Goal: Task Accomplishment & Management: Manage account settings

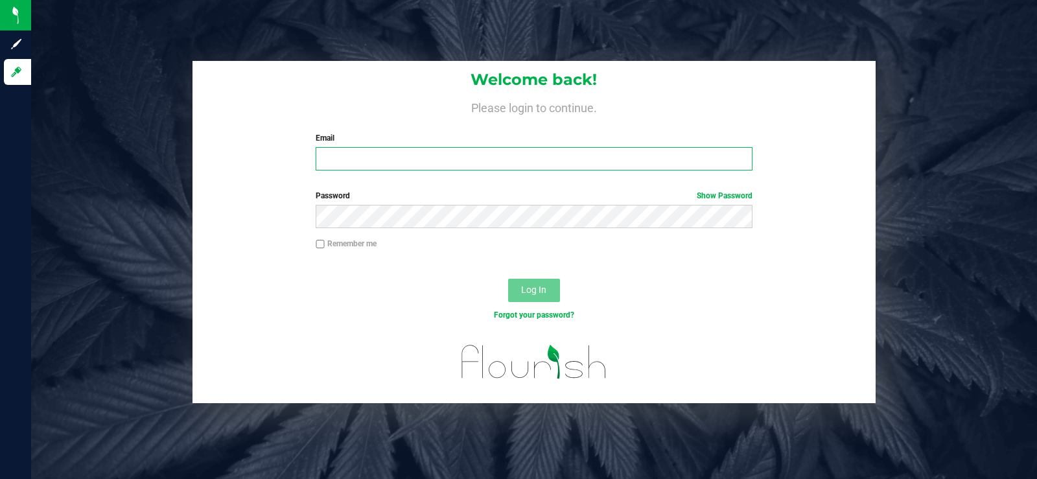
type input "[EMAIL_ADDRESS][DOMAIN_NAME]"
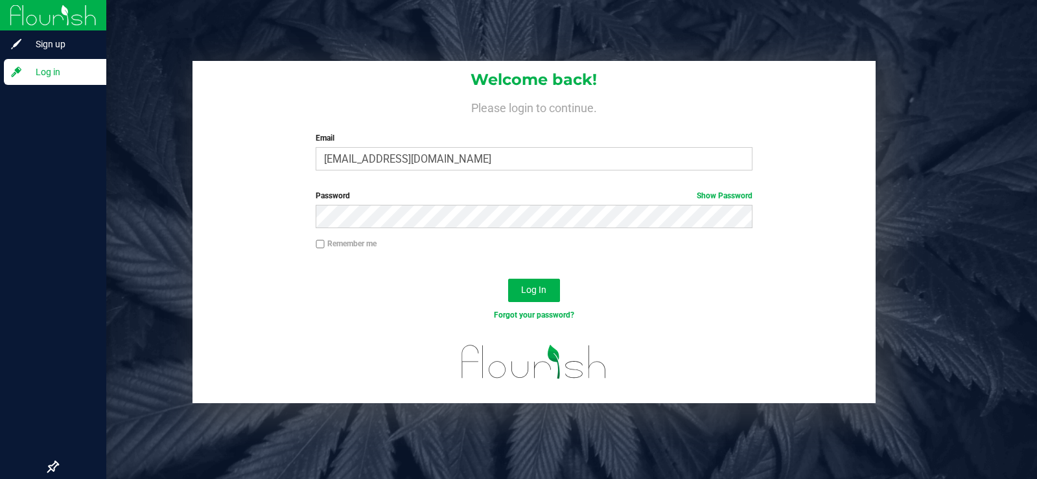
click at [58, 2] on span "Log in" at bounding box center [62, 72] width 78 height 16
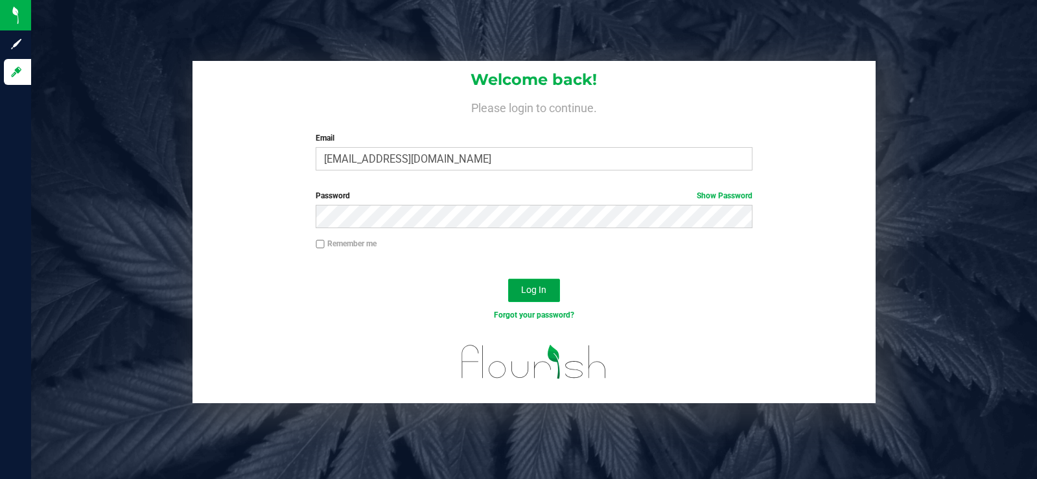
click at [327, 2] on button "Log In" at bounding box center [534, 290] width 52 height 23
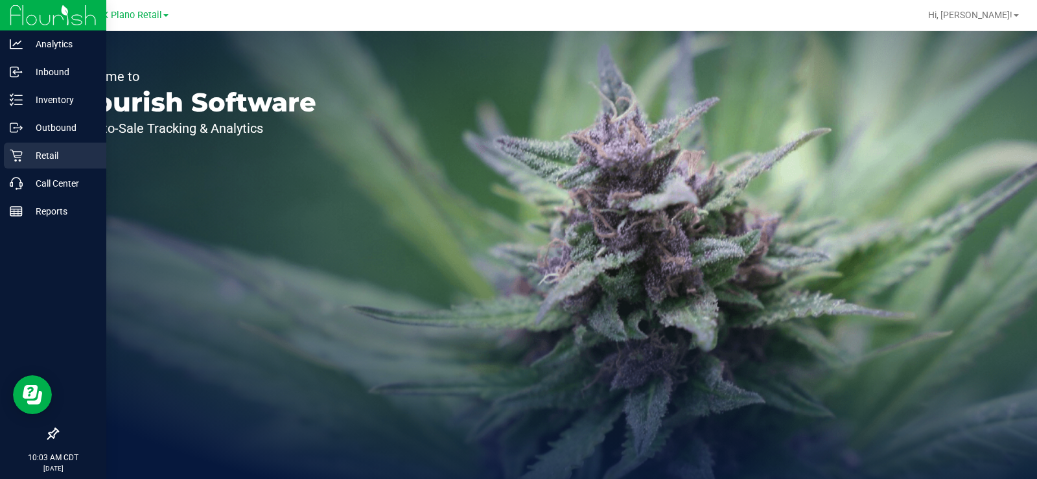
click at [43, 2] on p "Retail" at bounding box center [62, 156] width 78 height 16
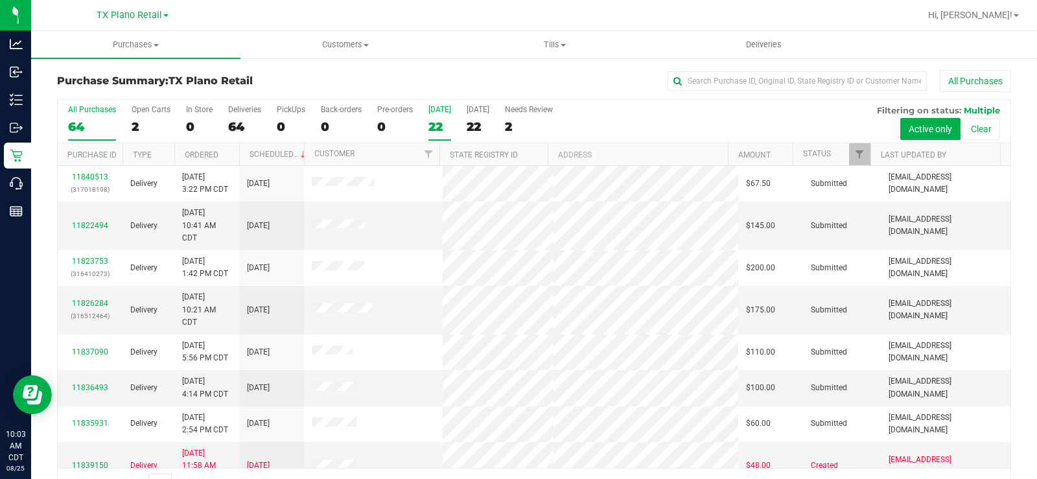
click at [327, 2] on div "22" at bounding box center [440, 126] width 23 height 15
click at [0, 0] on input "[DATE] 22" at bounding box center [0, 0] width 0 height 0
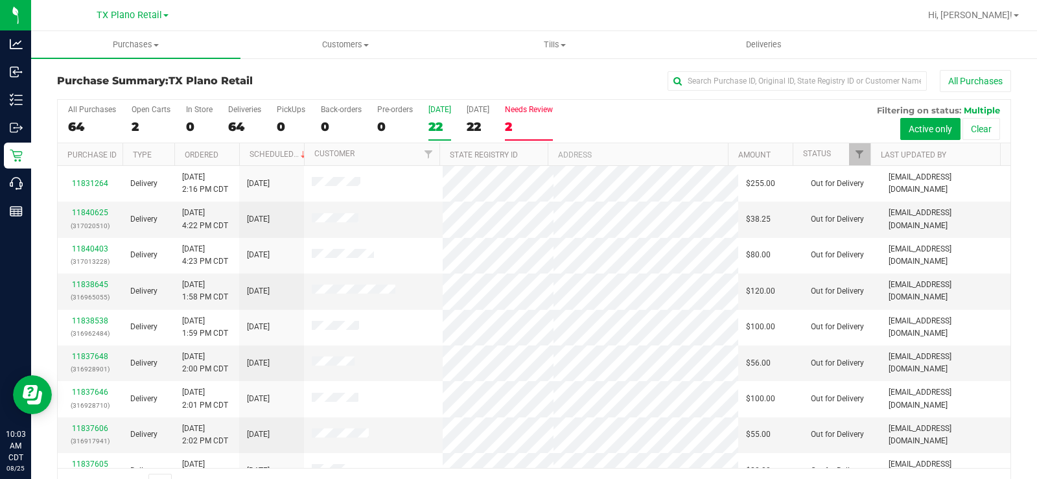
click at [327, 2] on label "Needs Review 2" at bounding box center [529, 123] width 48 height 36
click at [0, 0] on input "Needs Review 2" at bounding box center [0, 0] width 0 height 0
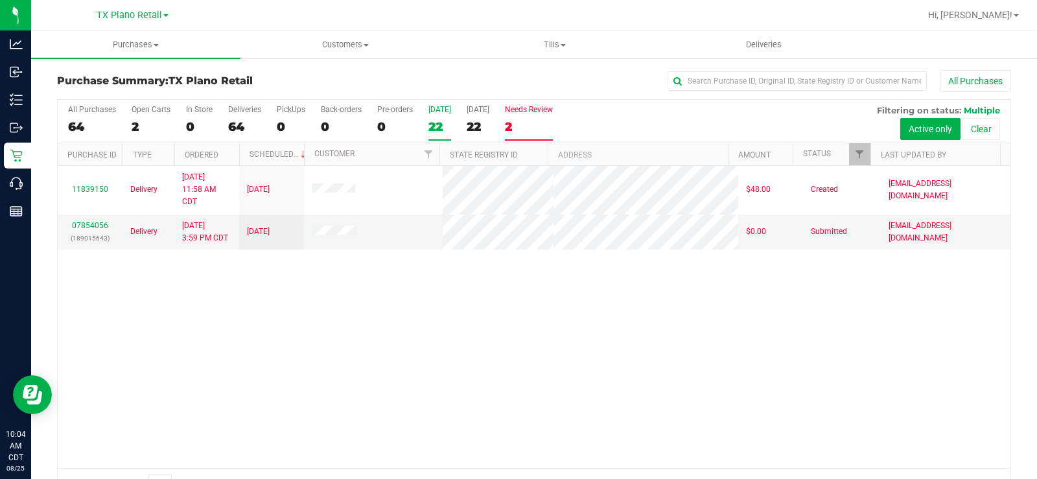
click at [327, 2] on label "[DATE] 22" at bounding box center [440, 123] width 23 height 36
click at [0, 0] on input "[DATE] 22" at bounding box center [0, 0] width 0 height 0
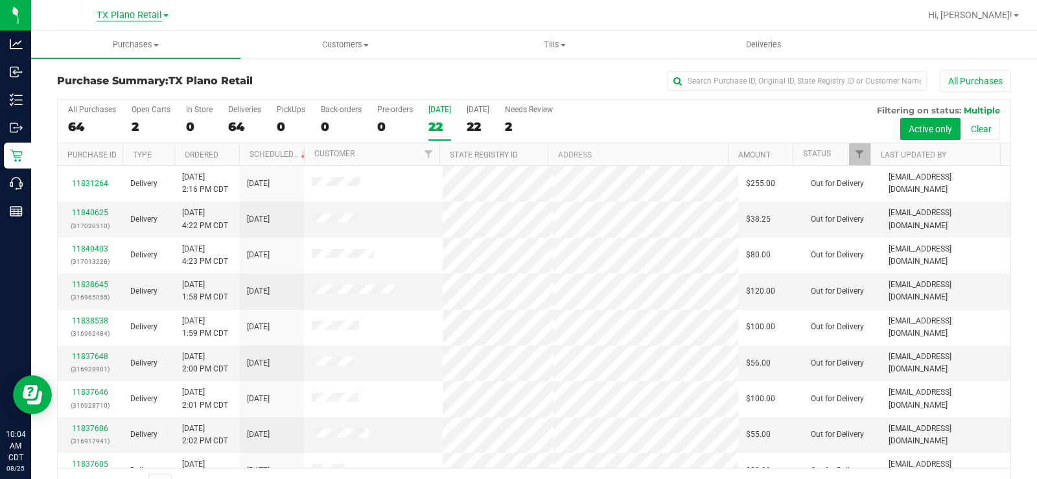
click at [129, 2] on span "TX Plano Retail" at bounding box center [129, 16] width 65 height 12
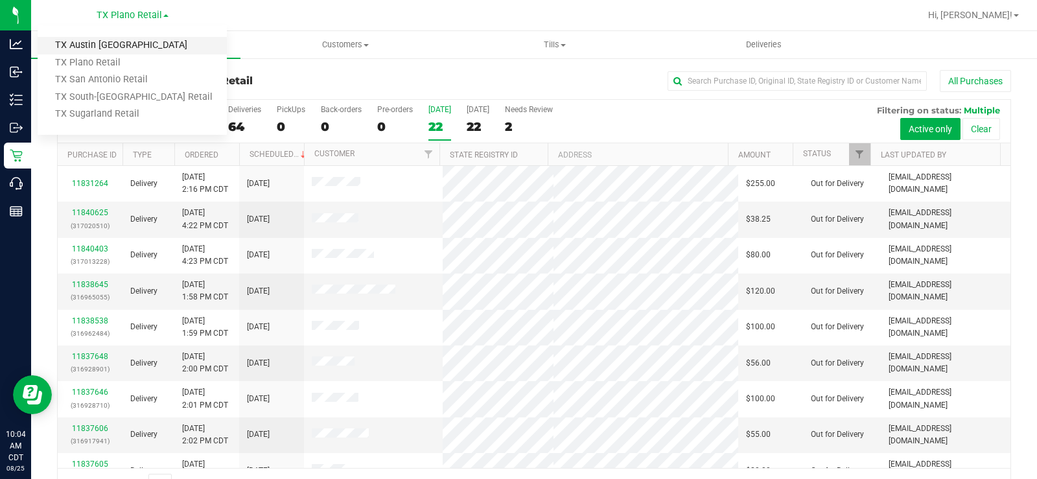
click at [121, 2] on link "TX Austin [GEOGRAPHIC_DATA]" at bounding box center [132, 46] width 189 height 18
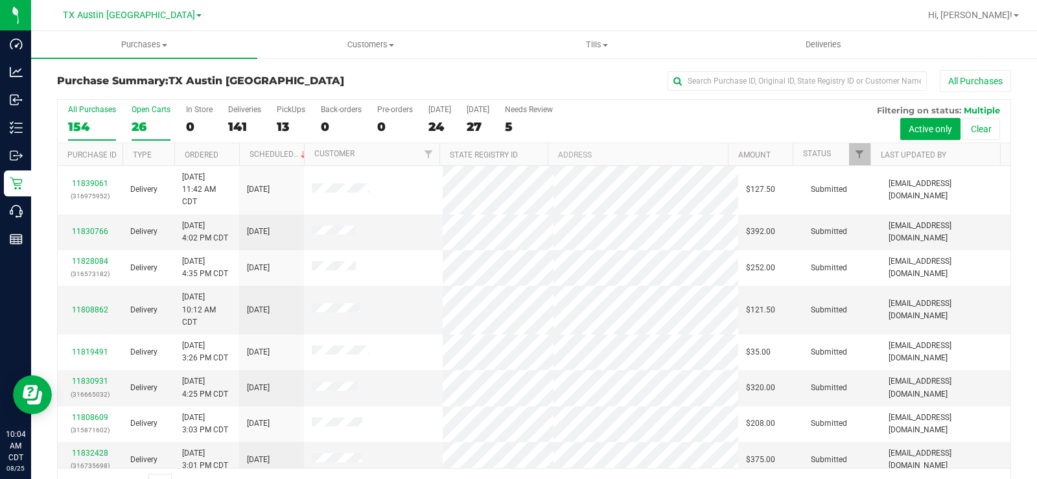
click at [138, 2] on label "Open Carts 26" at bounding box center [151, 123] width 39 height 36
click at [0, 0] on input "Open Carts 26" at bounding box center [0, 0] width 0 height 0
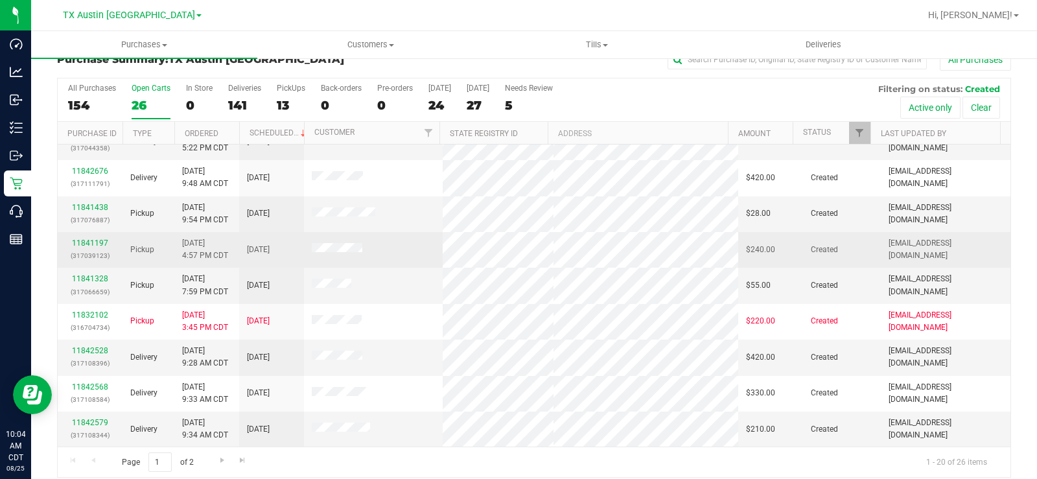
scroll to position [33, 0]
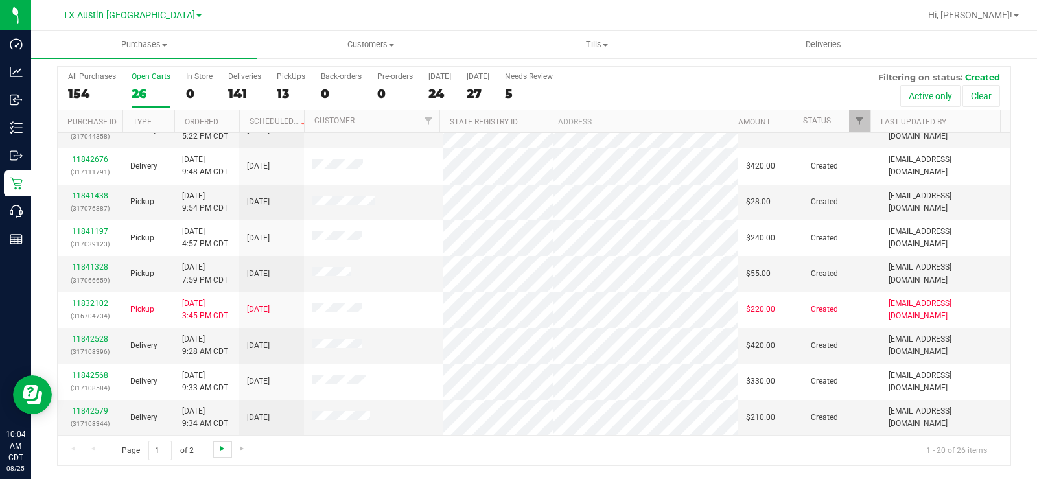
click at [221, 2] on span "Go to the next page" at bounding box center [222, 448] width 10 height 10
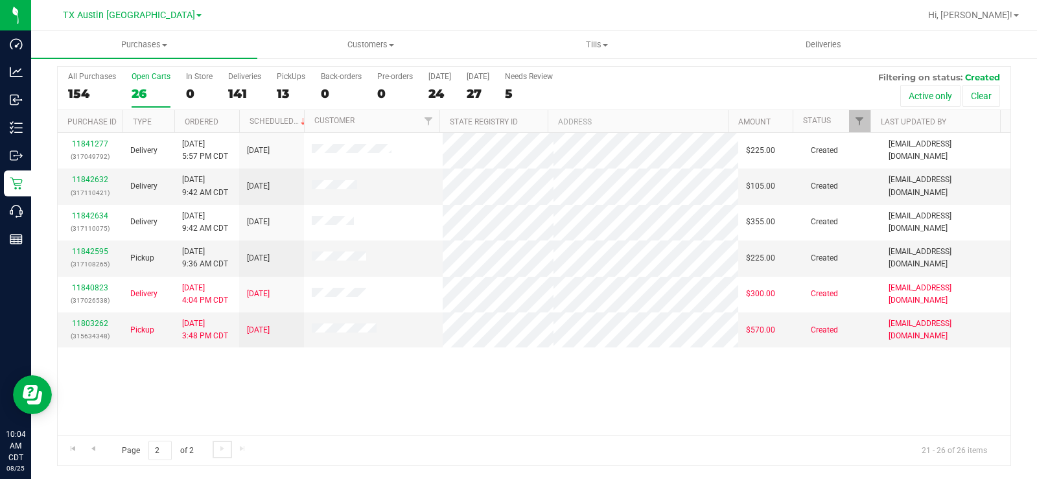
scroll to position [0, 0]
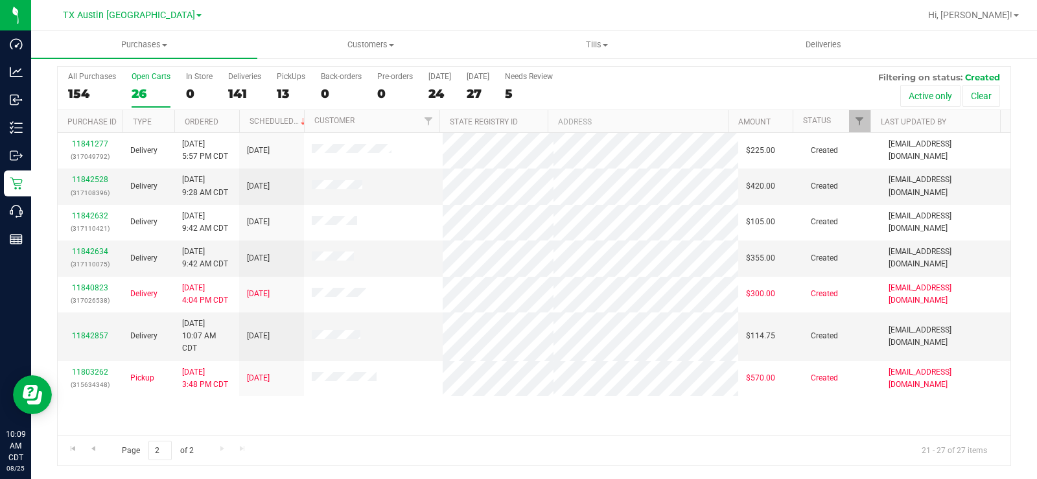
click at [141, 2] on div "Open Carts" at bounding box center [151, 76] width 39 height 9
click at [0, 0] on input "Open Carts 26" at bounding box center [0, 0] width 0 height 0
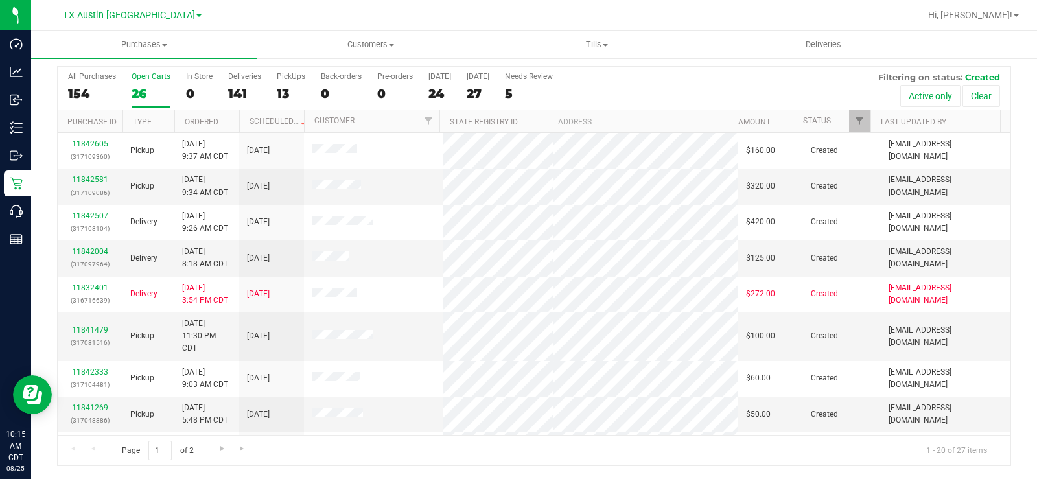
click at [139, 2] on div "26" at bounding box center [151, 93] width 39 height 15
click at [0, 0] on input "Open Carts 26" at bounding box center [0, 0] width 0 height 0
click at [145, 2] on div "26" at bounding box center [151, 93] width 39 height 15
click at [0, 0] on input "Open Carts 26" at bounding box center [0, 0] width 0 height 0
click at [139, 2] on div "Open Carts" at bounding box center [151, 76] width 39 height 9
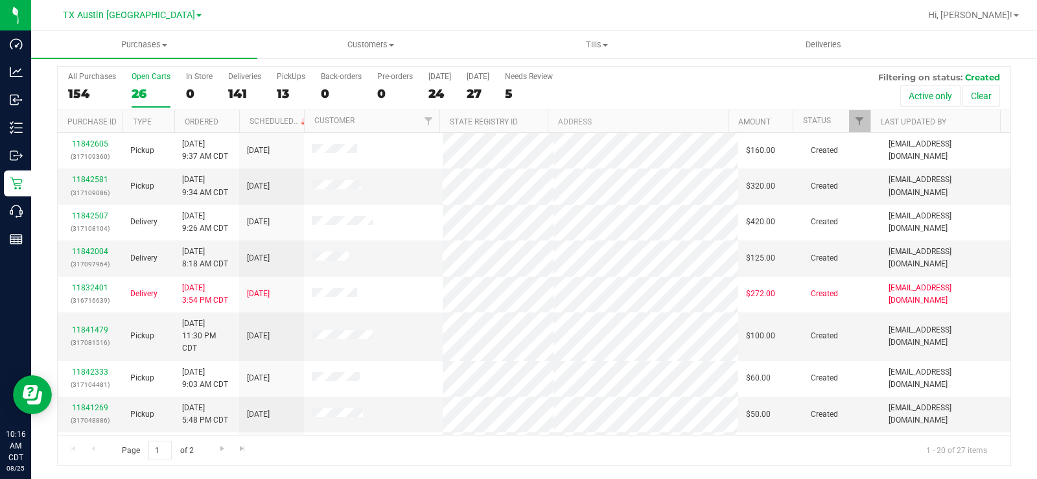
click at [0, 0] on input "Open Carts 26" at bounding box center [0, 0] width 0 height 0
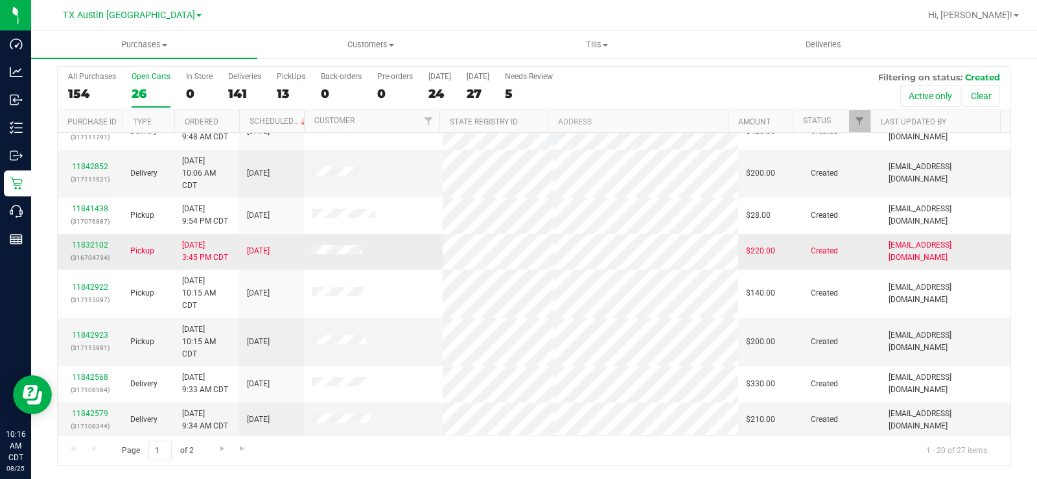
scroll to position [466, 0]
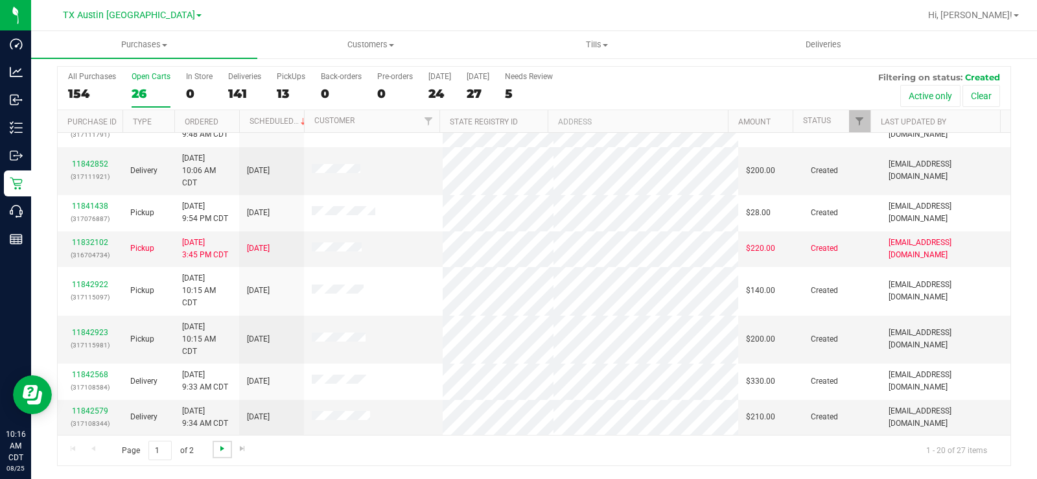
click at [224, 2] on span "Go to the next page" at bounding box center [222, 448] width 10 height 10
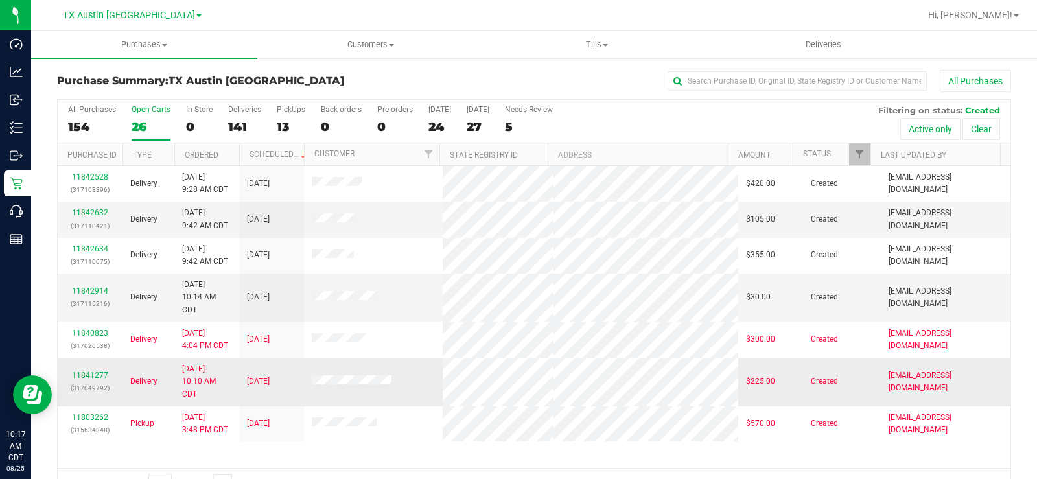
scroll to position [33, 0]
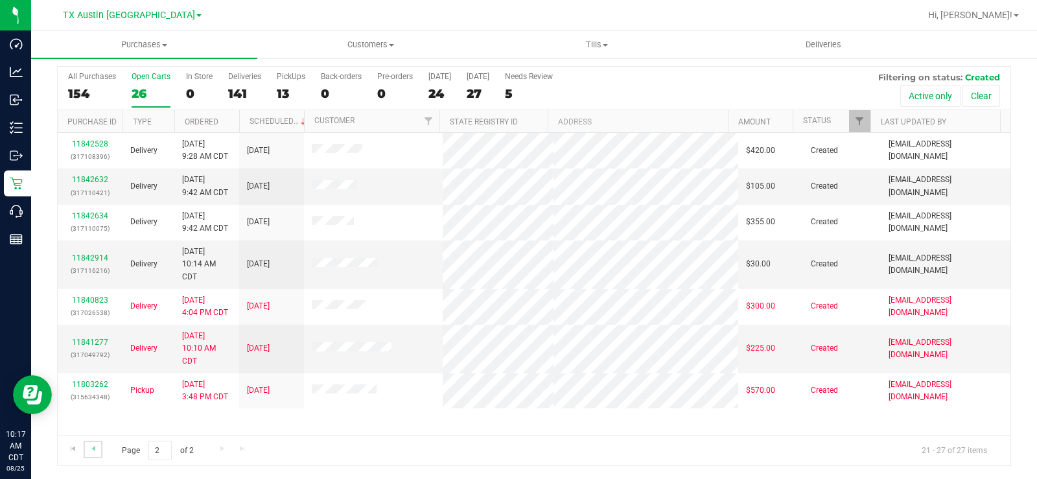
click at [95, 2] on link "Go to the previous page" at bounding box center [93, 450] width 19 height 18
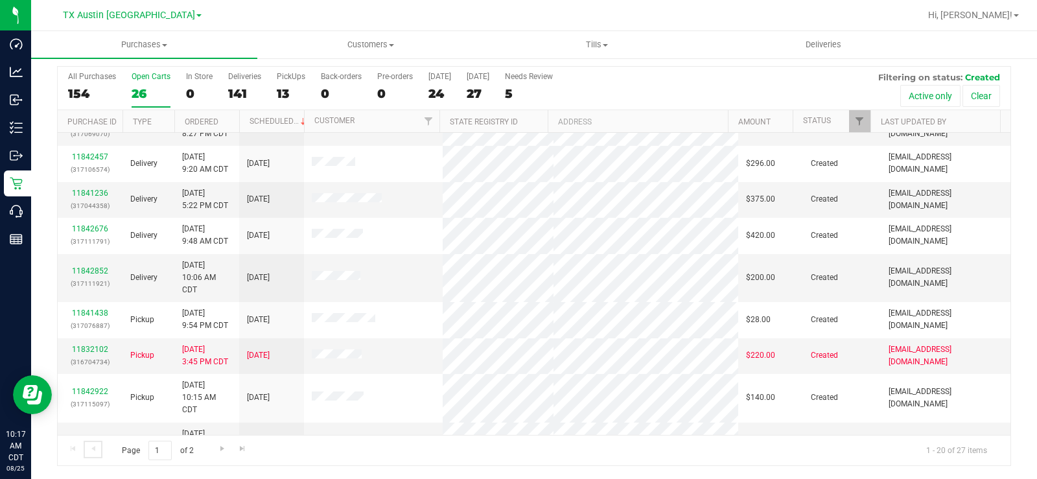
scroll to position [466, 0]
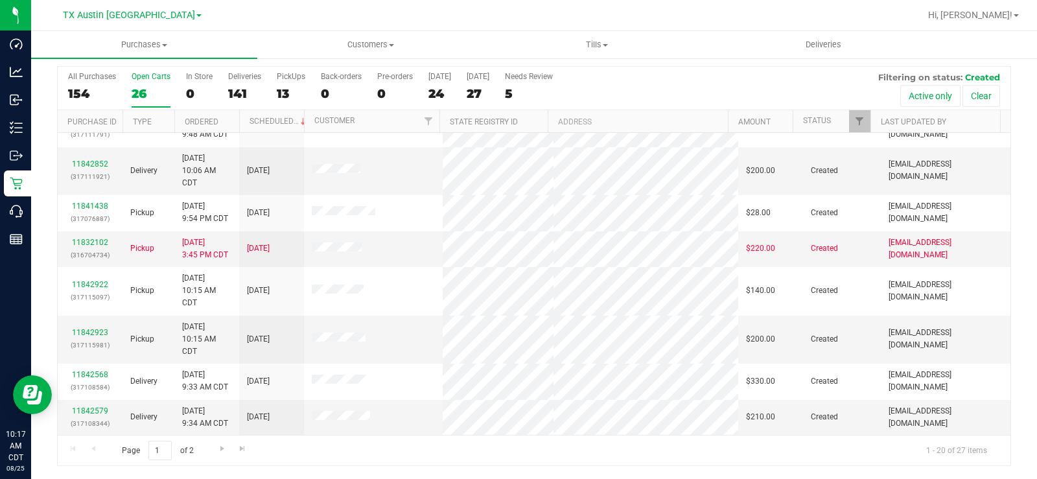
click at [152, 2] on div "26" at bounding box center [151, 93] width 39 height 15
click at [0, 0] on input "Open Carts 26" at bounding box center [0, 0] width 0 height 0
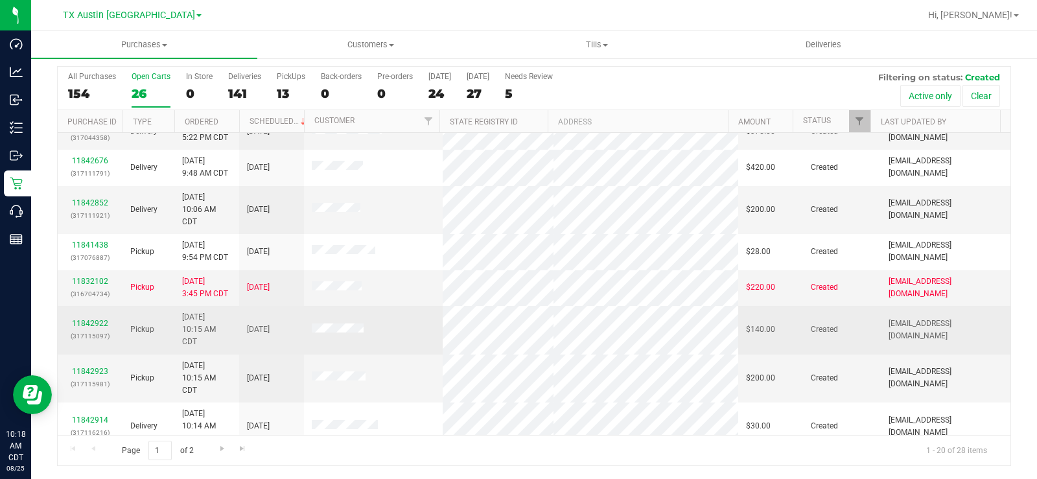
scroll to position [490, 0]
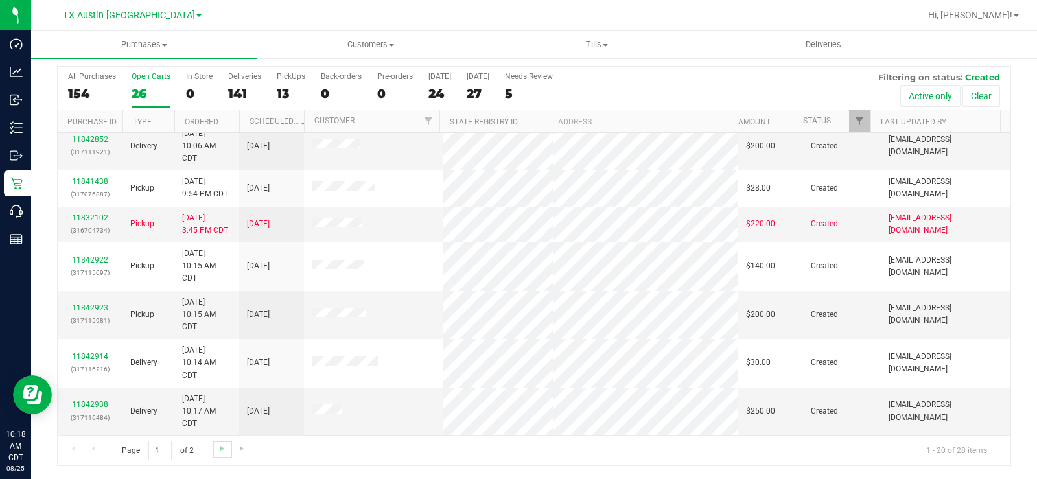
click at [215, 2] on link "Go to the next page" at bounding box center [222, 450] width 19 height 18
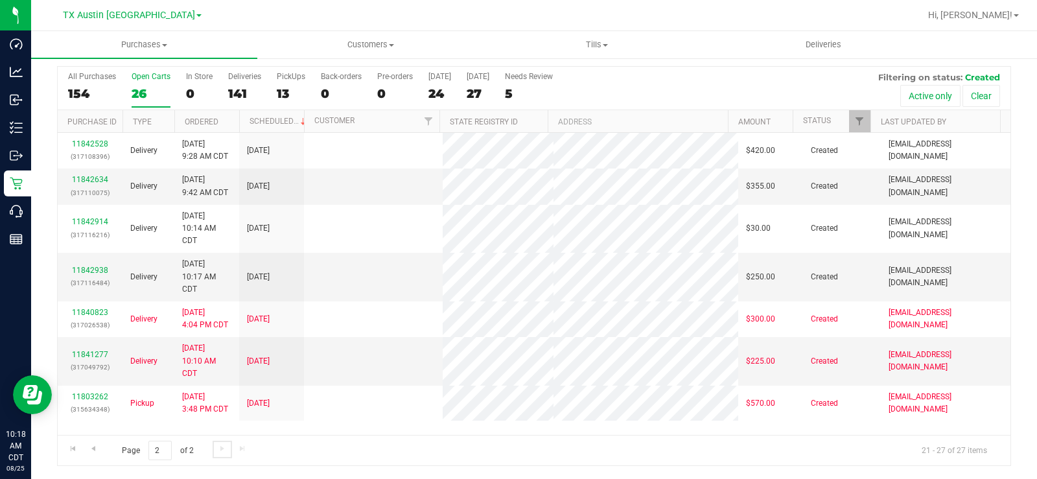
scroll to position [0, 0]
click at [149, 2] on label "Open Carts 26" at bounding box center [151, 90] width 39 height 36
click at [0, 0] on input "Open Carts 26" at bounding box center [0, 0] width 0 height 0
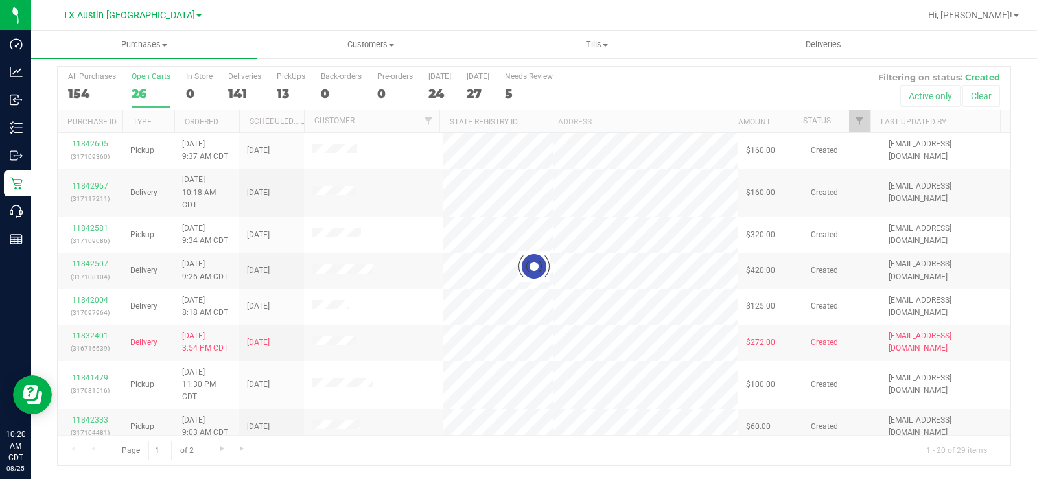
click at [137, 2] on div at bounding box center [534, 266] width 953 height 399
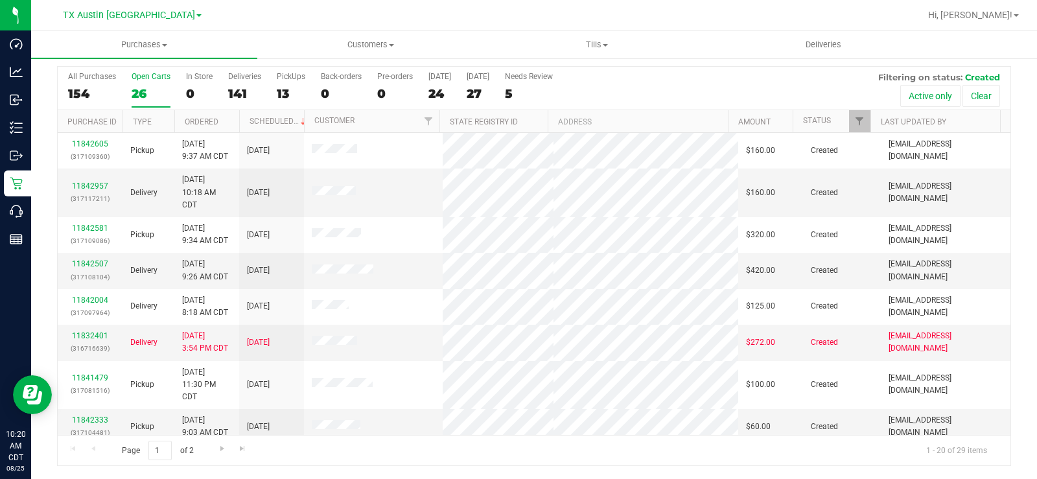
click at [158, 2] on label "Open Carts 26" at bounding box center [151, 90] width 39 height 36
click at [0, 0] on input "Open Carts 26" at bounding box center [0, 0] width 0 height 0
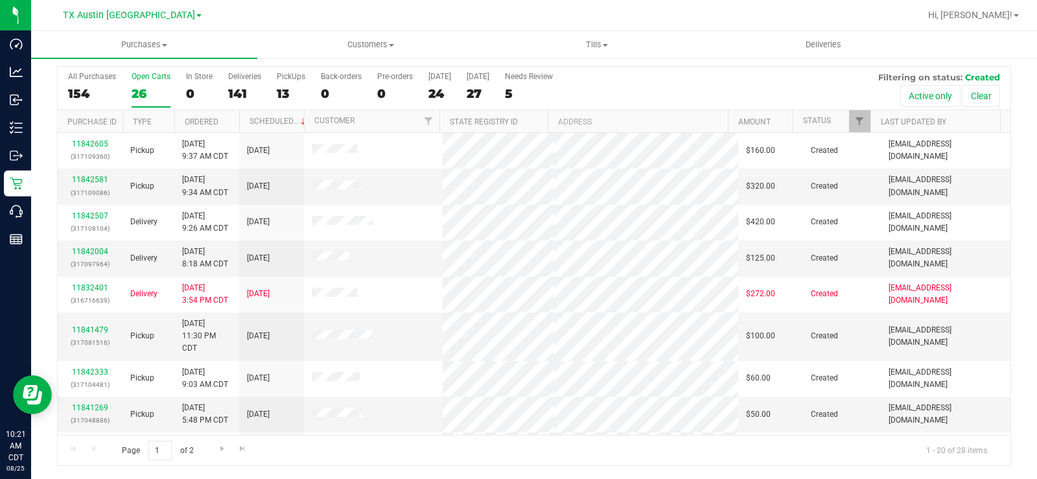
click at [141, 2] on div "All Purchases 154 Open Carts 26 In Store 0 Deliveries 141 PickUps 13 Back-order…" at bounding box center [534, 72] width 953 height 10
click at [132, 2] on label "Open Carts 26" at bounding box center [151, 90] width 39 height 36
click at [0, 0] on input "Open Carts 26" at bounding box center [0, 0] width 0 height 0
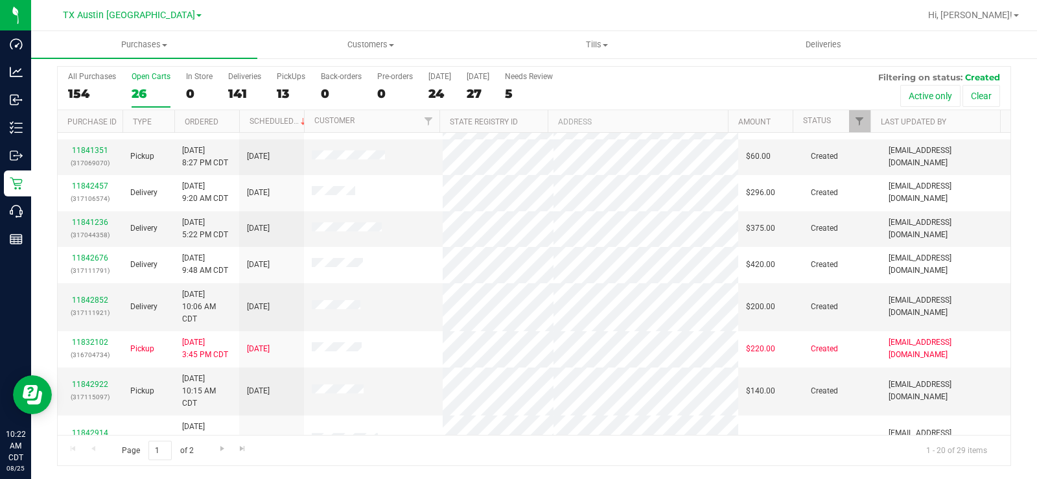
scroll to position [503, 0]
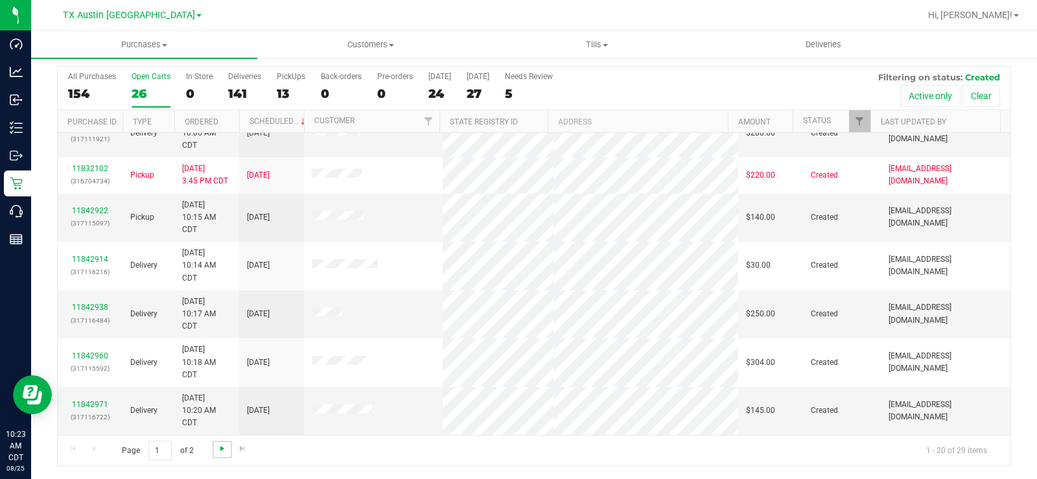
click at [218, 2] on span "Go to the next page" at bounding box center [222, 448] width 10 height 10
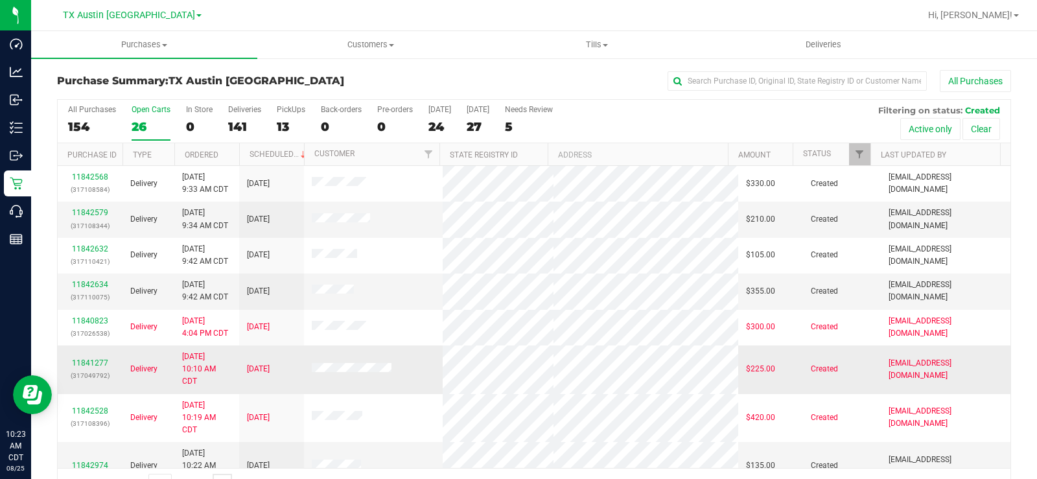
scroll to position [33, 0]
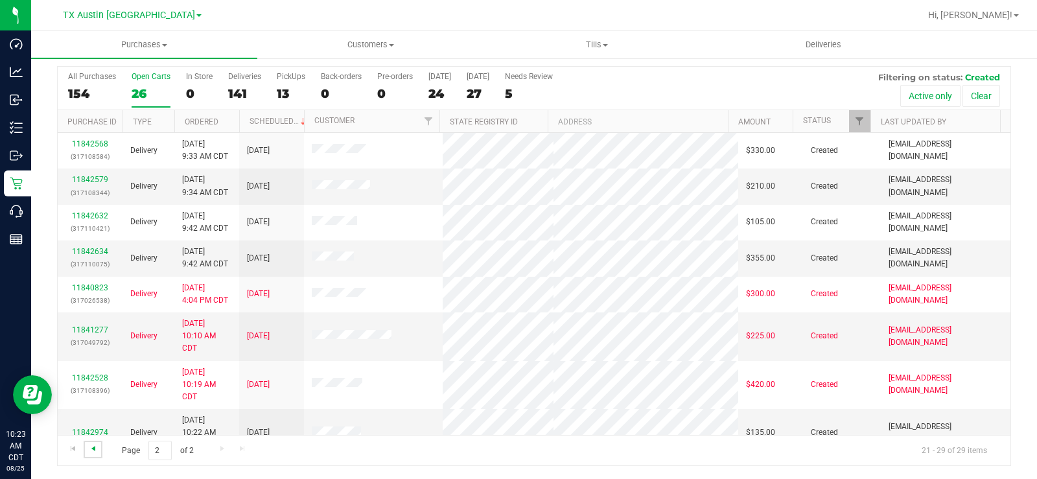
click at [95, 2] on span "Go to the previous page" at bounding box center [93, 448] width 10 height 10
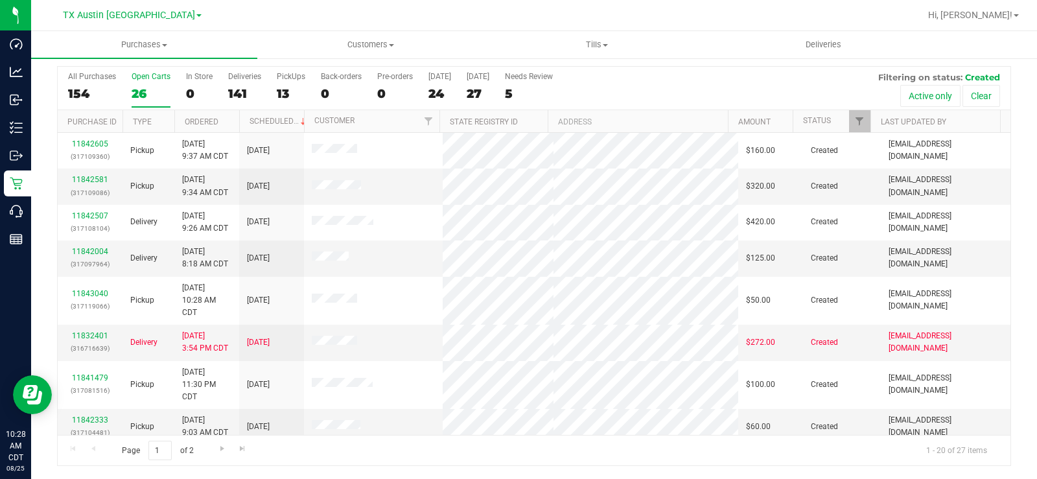
click at [147, 2] on div "Open Carts" at bounding box center [151, 76] width 39 height 9
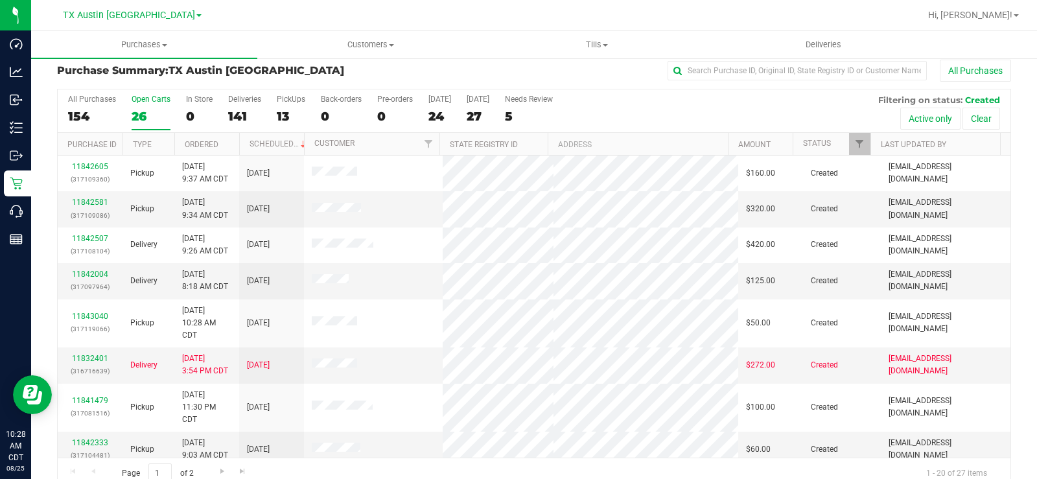
scroll to position [0, 0]
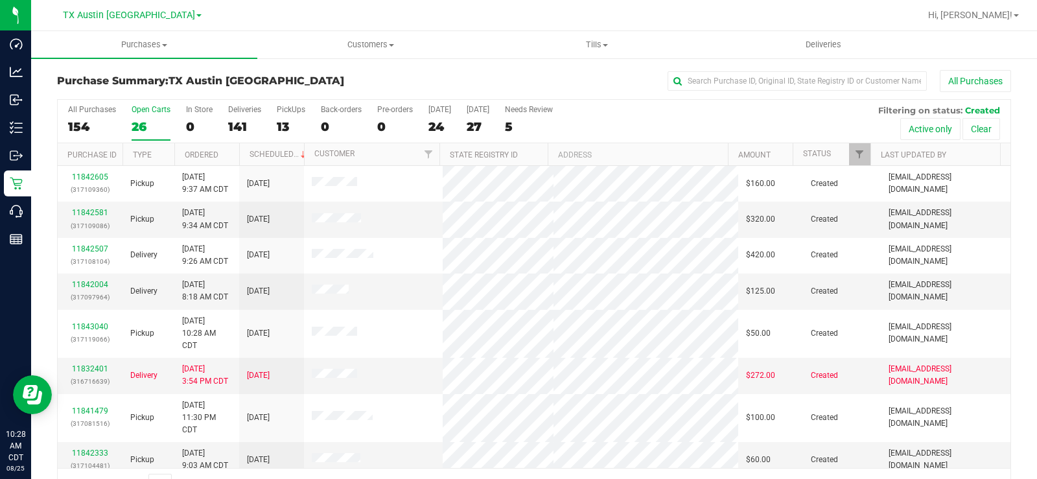
click at [134, 2] on div "26" at bounding box center [151, 126] width 39 height 15
click at [0, 0] on input "Open Carts 26" at bounding box center [0, 0] width 0 height 0
click at [135, 2] on div "Open Carts" at bounding box center [151, 109] width 39 height 9
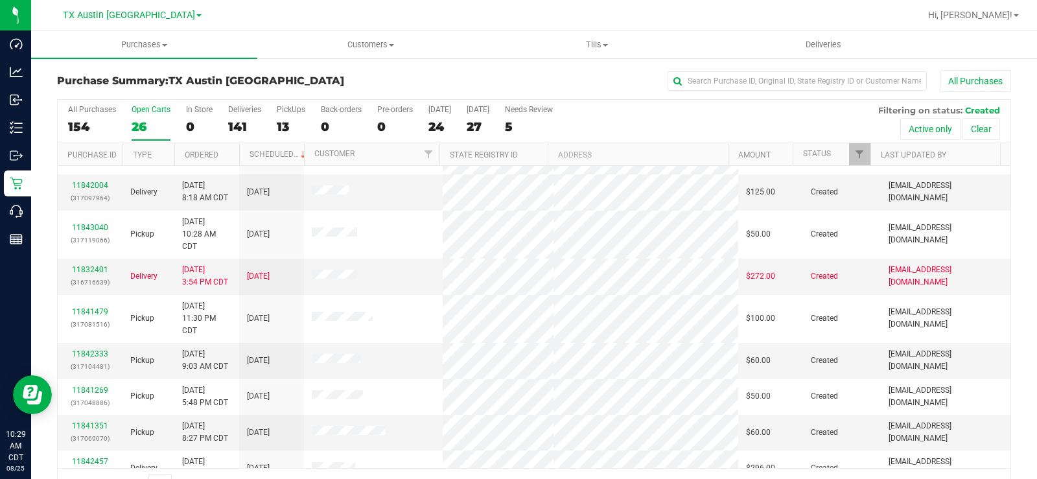
scroll to position [65, 0]
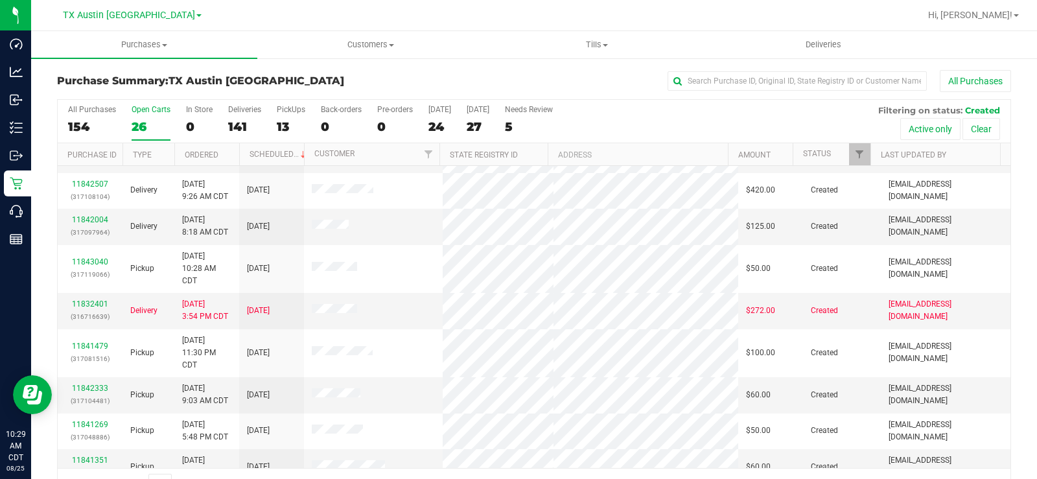
click at [147, 2] on div "26" at bounding box center [151, 126] width 39 height 15
click at [0, 0] on input "Open Carts 26" at bounding box center [0, 0] width 0 height 0
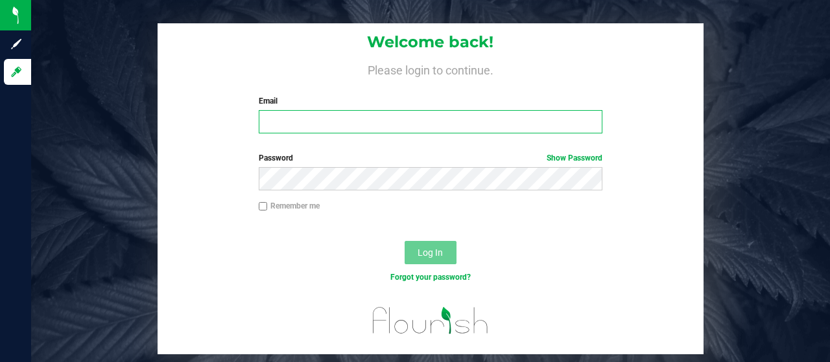
type input "[EMAIL_ADDRESS][DOMAIN_NAME]"
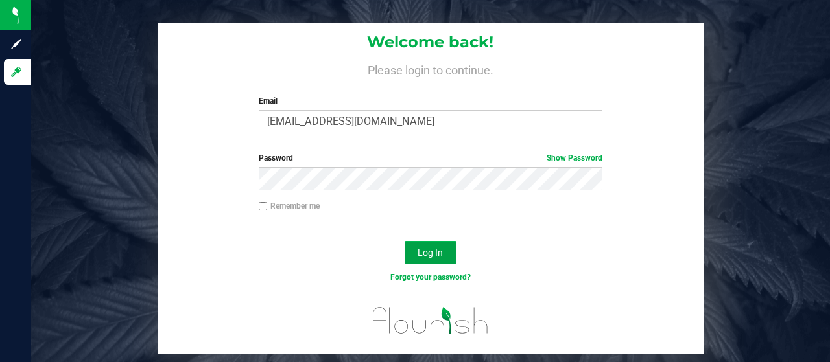
click at [415, 257] on button "Log In" at bounding box center [431, 252] width 52 height 23
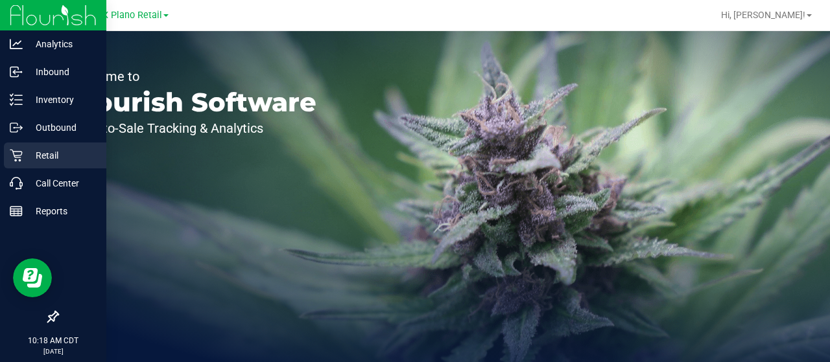
drag, startPoint x: 29, startPoint y: 150, endPoint x: 36, endPoint y: 166, distance: 18.0
click at [28, 150] on p "Retail" at bounding box center [62, 156] width 78 height 16
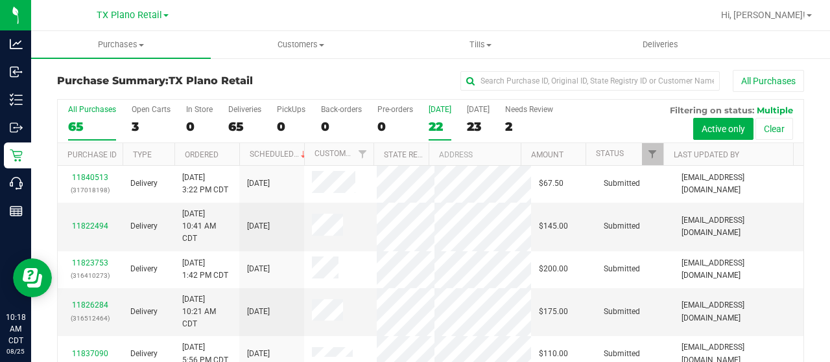
click at [433, 118] on label "Today 22" at bounding box center [440, 123] width 23 height 36
click at [0, 0] on input "Today 22" at bounding box center [0, 0] width 0 height 0
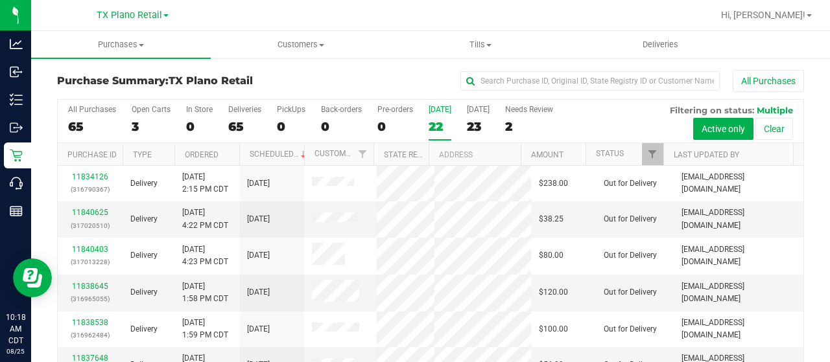
click at [447, 111] on div "[DATE]" at bounding box center [440, 109] width 23 height 9
click at [0, 0] on input "Today 22" at bounding box center [0, 0] width 0 height 0
click at [435, 106] on div "[DATE]" at bounding box center [440, 109] width 23 height 9
click at [433, 100] on div "All Purchases 66 Open Carts 3 In Store 0 Deliveries 66 PickUps 0 Back-orders 0 …" at bounding box center [431, 105] width 746 height 10
click at [438, 123] on div "22" at bounding box center [440, 126] width 23 height 15
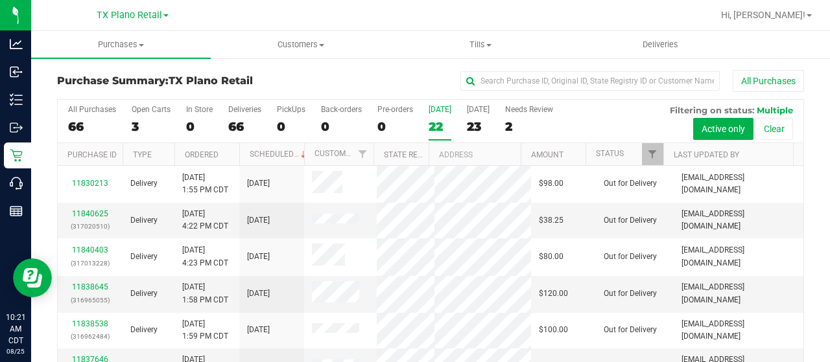
click at [0, 0] on input "Today 22" at bounding box center [0, 0] width 0 height 0
click at [469, 111] on div "[DATE]" at bounding box center [478, 109] width 23 height 9
click at [0, 0] on input "Tomorrow 23" at bounding box center [0, 0] width 0 height 0
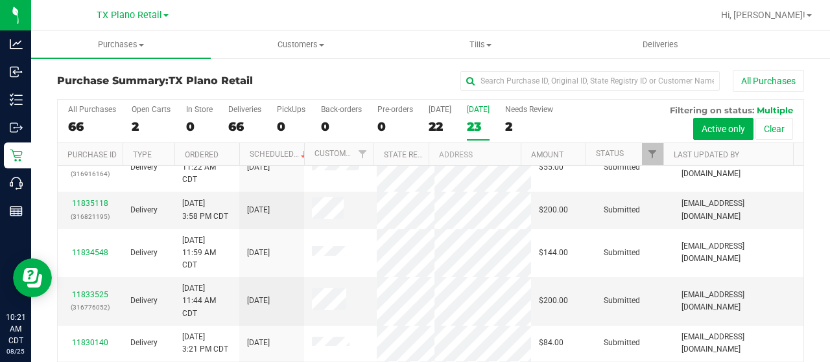
scroll to position [584, 0]
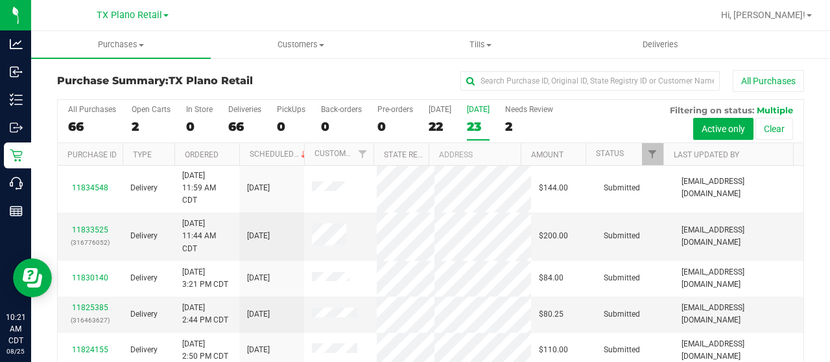
click at [83, 143] on link "11835118" at bounding box center [90, 138] width 36 height 9
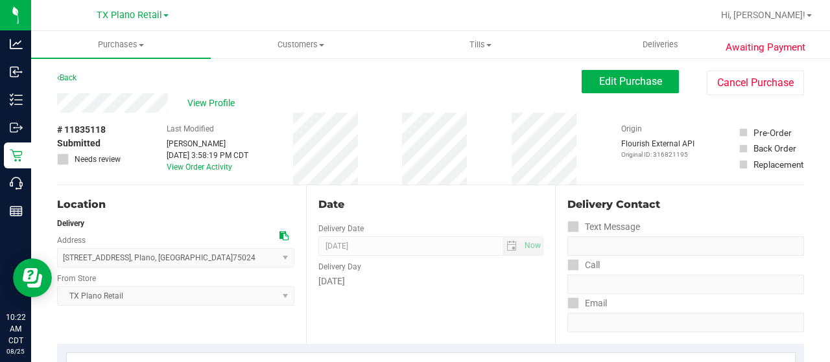
scroll to position [130, 0]
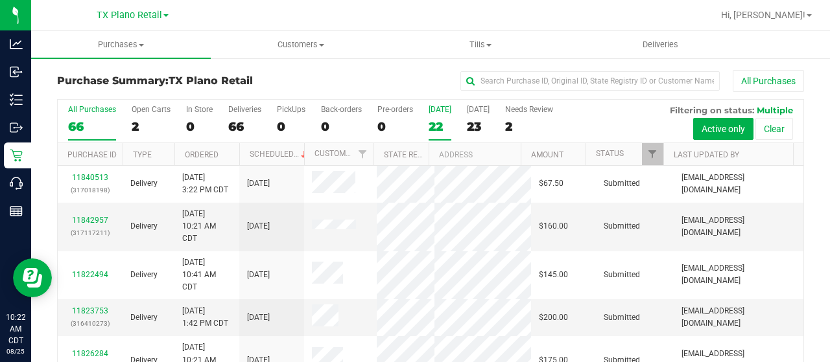
click at [433, 112] on div "[DATE]" at bounding box center [440, 109] width 23 height 9
click at [0, 0] on input "Today 22" at bounding box center [0, 0] width 0 height 0
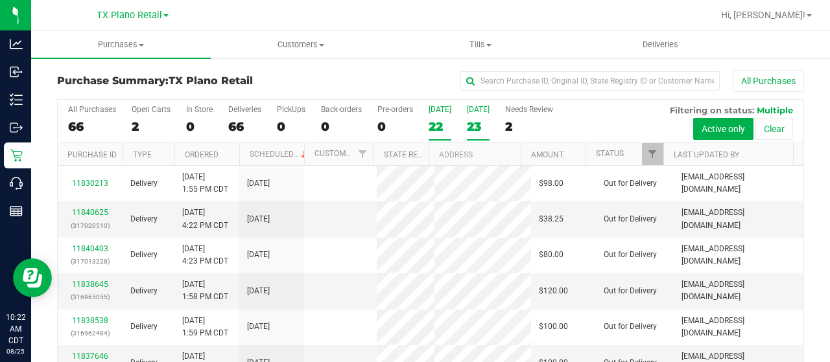
click at [490, 115] on label "Tomorrow 23" at bounding box center [478, 123] width 23 height 36
click at [0, 0] on input "Tomorrow 23" at bounding box center [0, 0] width 0 height 0
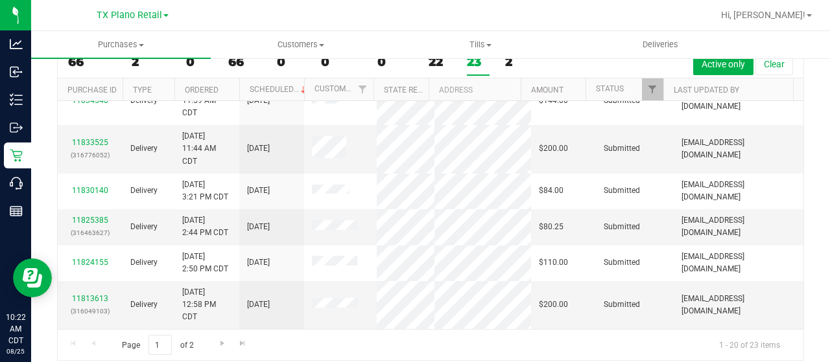
scroll to position [74, 0]
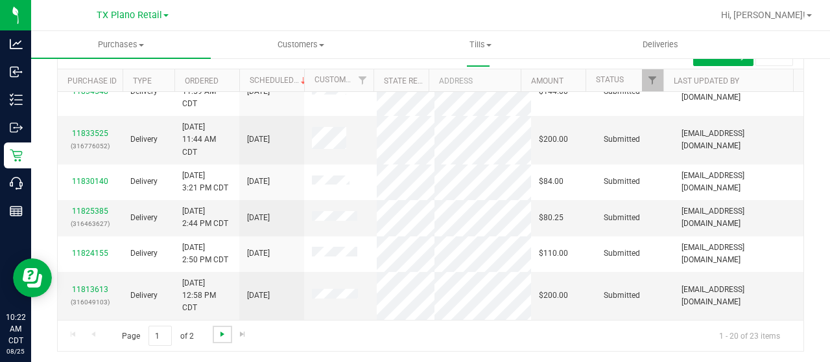
click at [222, 336] on span "Go to the next page" at bounding box center [222, 334] width 10 height 10
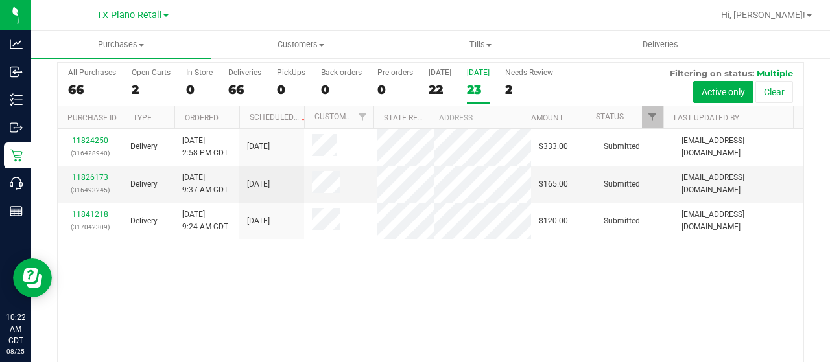
scroll to position [9, 0]
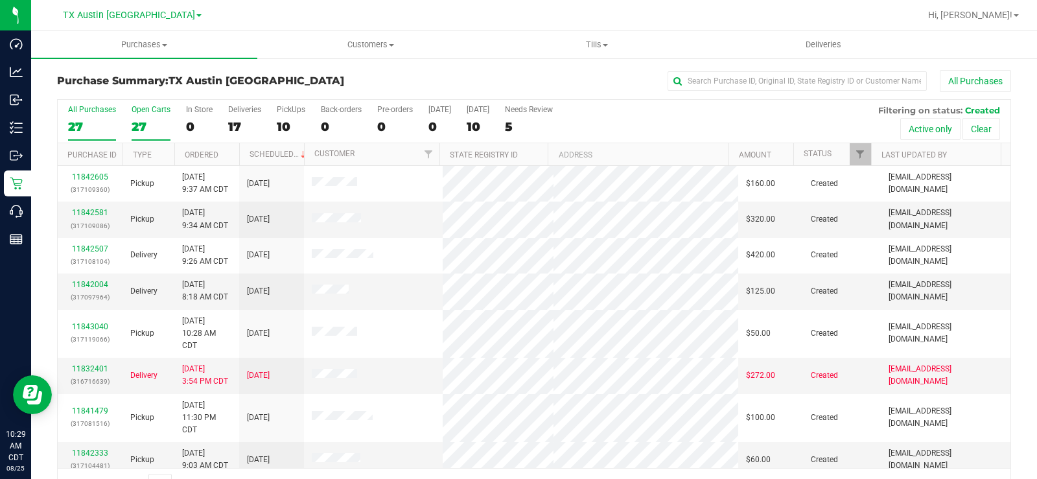
click at [134, 124] on div "27" at bounding box center [151, 126] width 39 height 15
click at [0, 0] on input "Open Carts 27" at bounding box center [0, 0] width 0 height 0
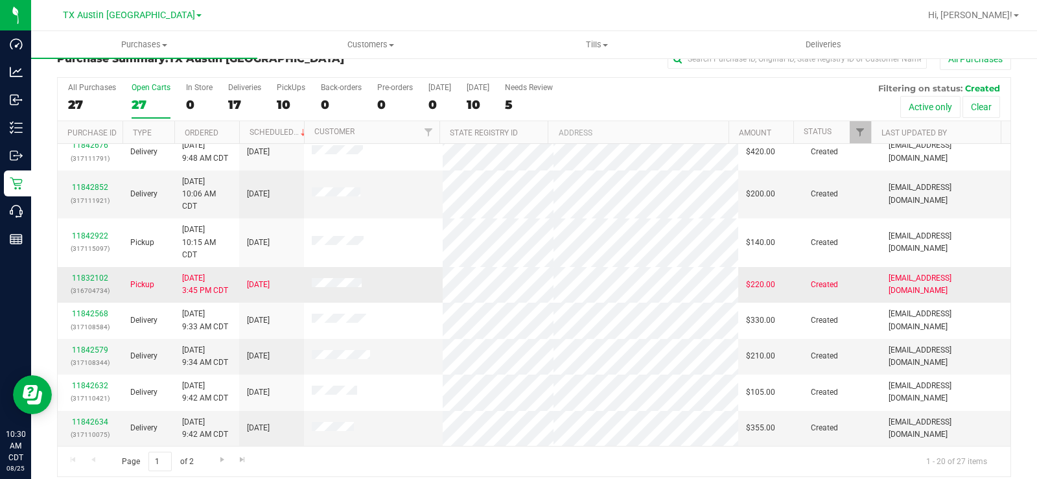
scroll to position [33, 0]
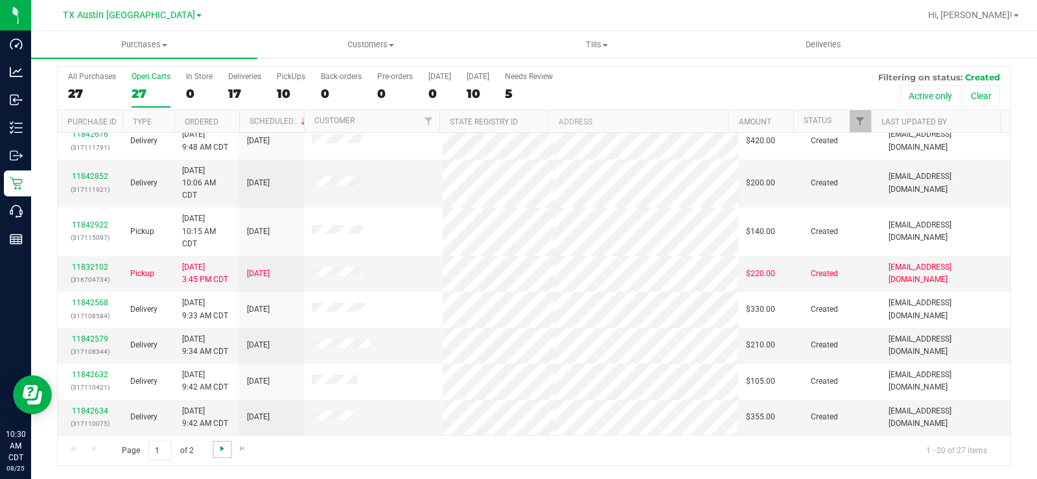
click at [218, 447] on span "Go to the next page" at bounding box center [222, 448] width 10 height 10
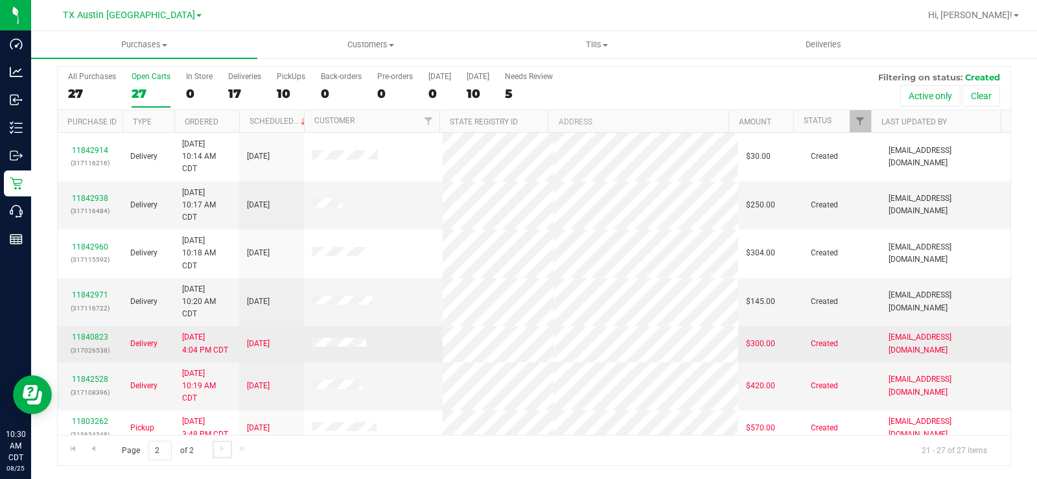
scroll to position [11, 0]
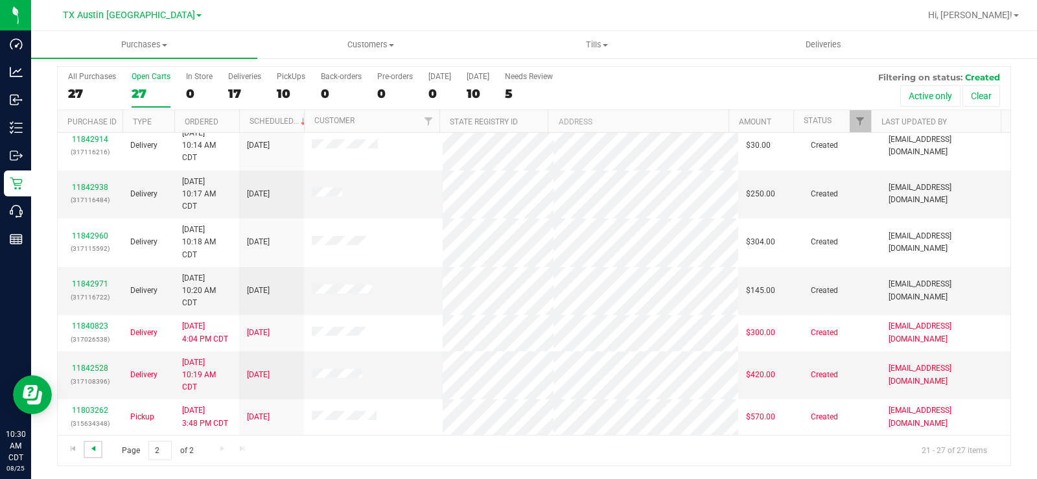
click at [95, 452] on span "Go to the previous page" at bounding box center [93, 448] width 10 height 10
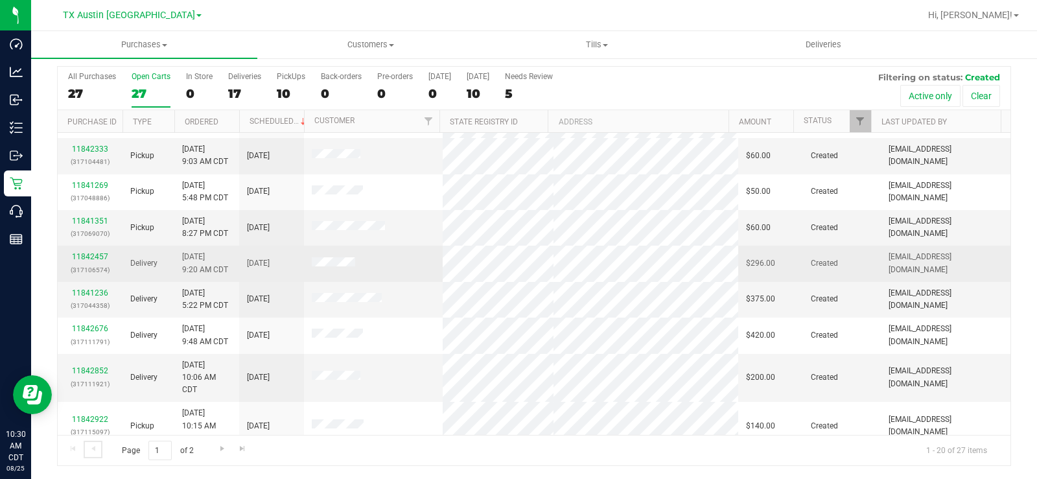
scroll to position [206, 0]
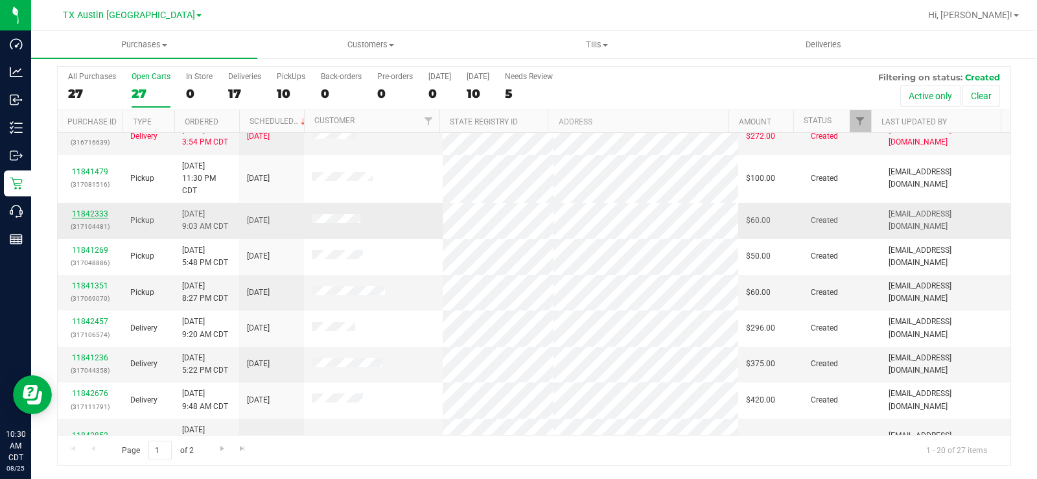
click at [82, 211] on link "11842333" at bounding box center [90, 213] width 36 height 9
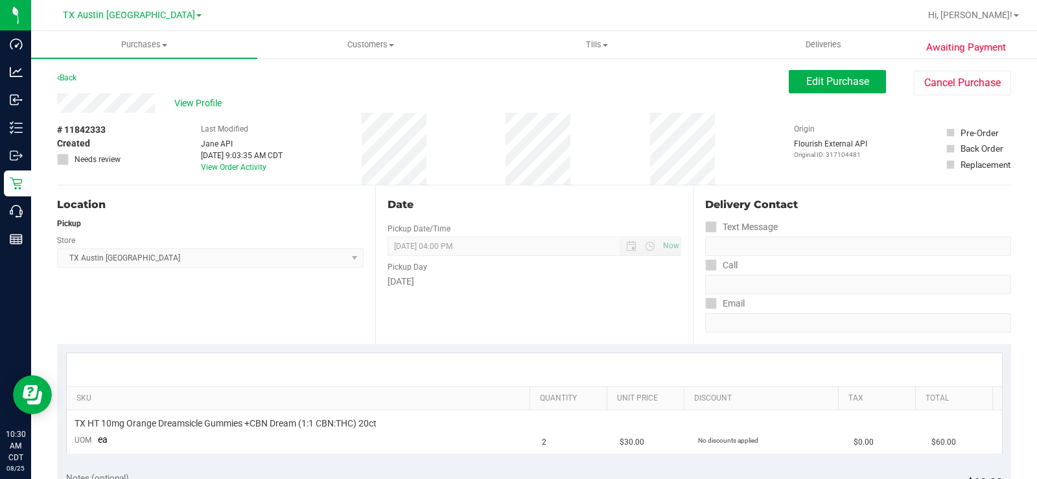
click at [97, 109] on div "View Profile" at bounding box center [423, 102] width 732 height 19
click at [158, 99] on div "View Profile" at bounding box center [423, 102] width 732 height 19
drag, startPoint x: 158, startPoint y: 102, endPoint x: 45, endPoint y: 102, distance: 113.5
click at [197, 108] on span "View Profile" at bounding box center [200, 104] width 52 height 14
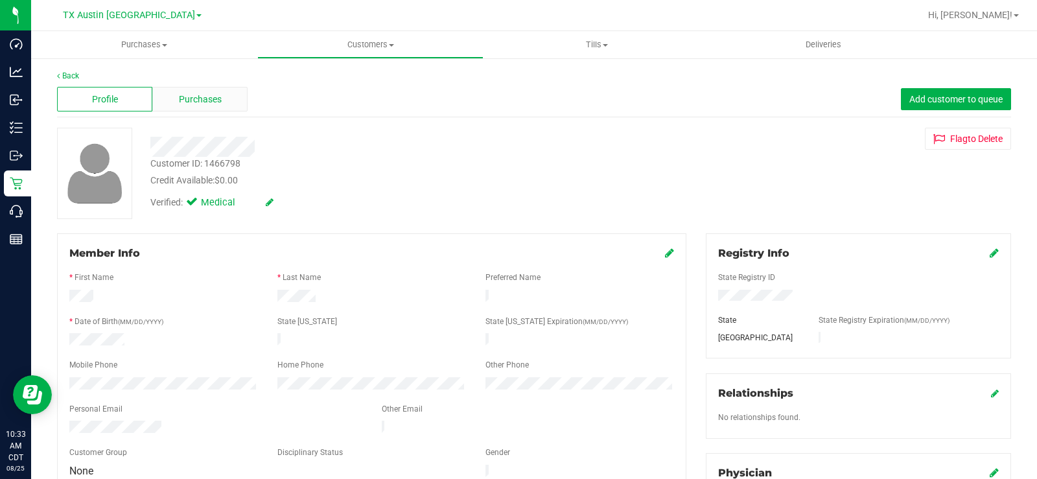
click at [194, 106] on span "Purchases" at bounding box center [200, 100] width 43 height 14
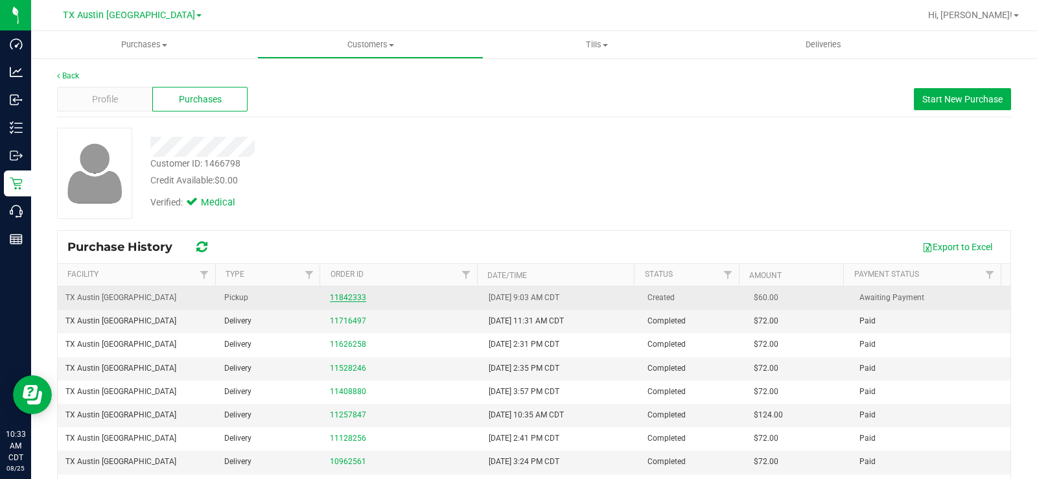
click at [344, 297] on link "11842333" at bounding box center [348, 297] width 36 height 9
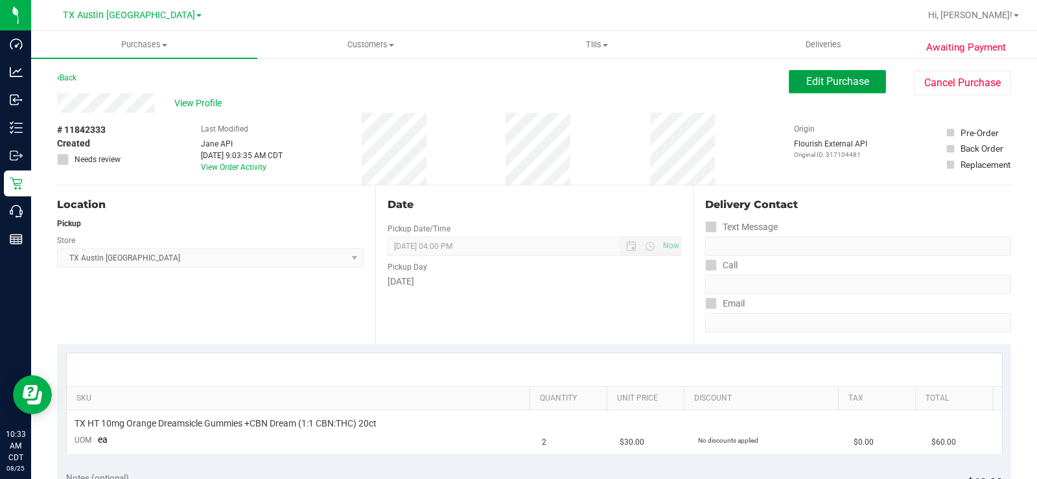
click at [808, 77] on span "Edit Purchase" at bounding box center [838, 81] width 63 height 12
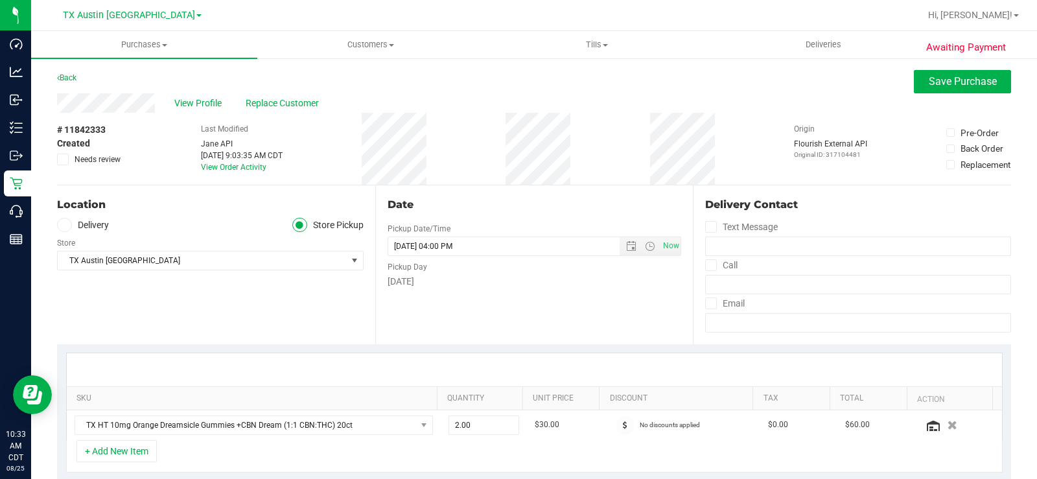
click at [61, 159] on icon at bounding box center [63, 159] width 8 height 0
click at [0, 0] on input "Needs review" at bounding box center [0, 0] width 0 height 0
click at [113, 203] on div "Location" at bounding box center [210, 205] width 307 height 16
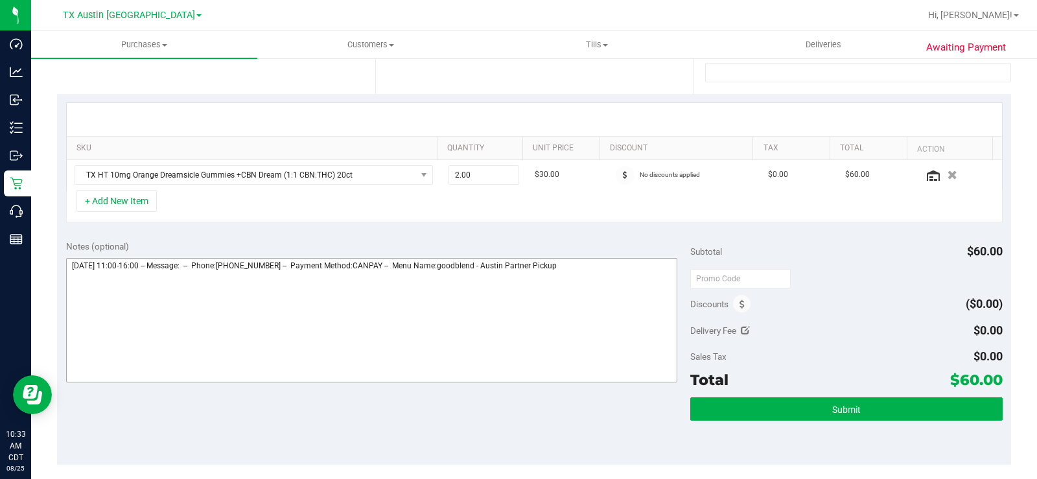
scroll to position [259, 0]
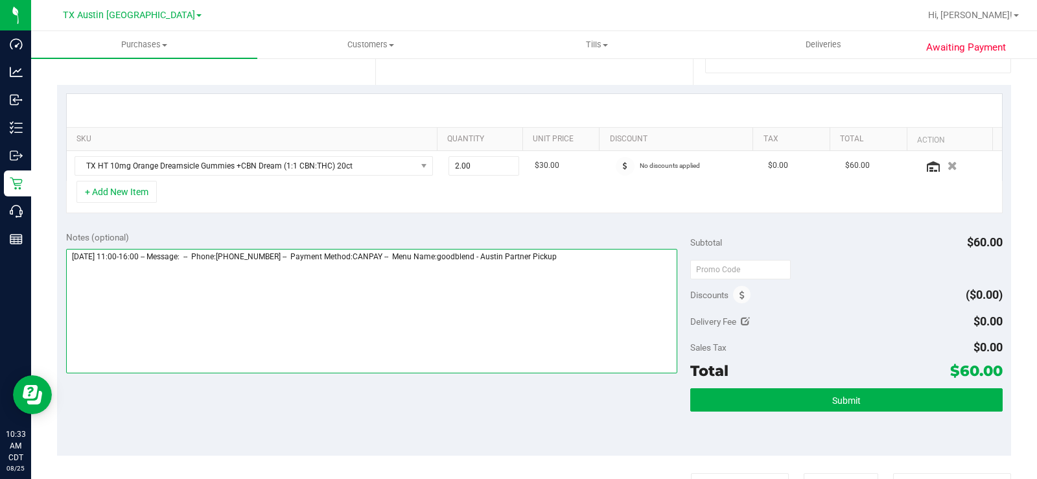
click at [591, 257] on textarea at bounding box center [371, 311] width 611 height 124
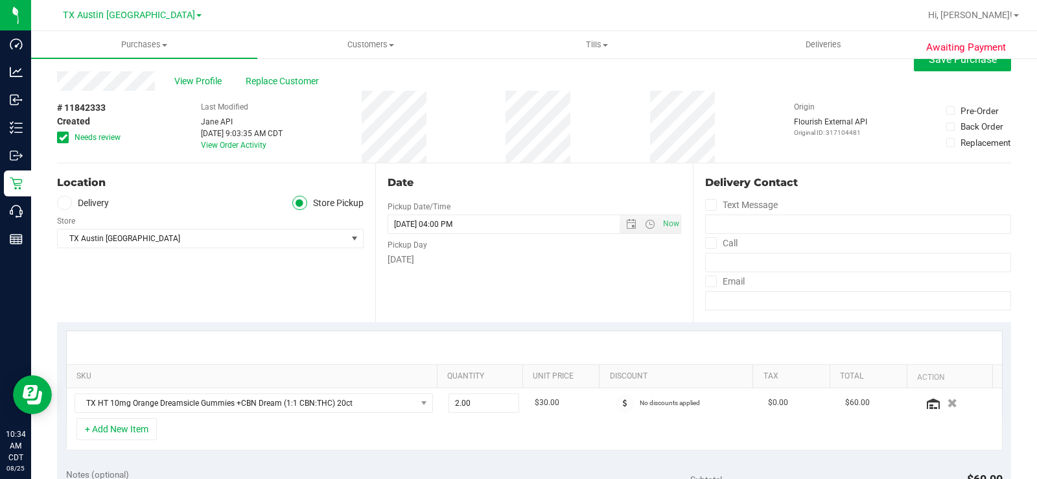
scroll to position [0, 0]
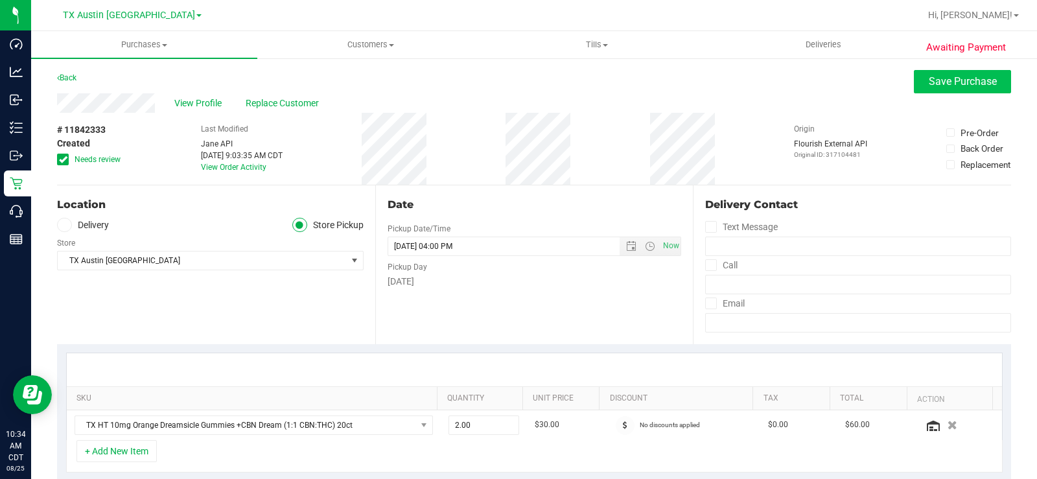
type textarea "Thursday 08/28/2025 11:00-16:00 -- Message: -- Phone:5129653028 -- Payment Meth…"
click at [914, 90] on button "Save Purchase" at bounding box center [962, 81] width 97 height 23
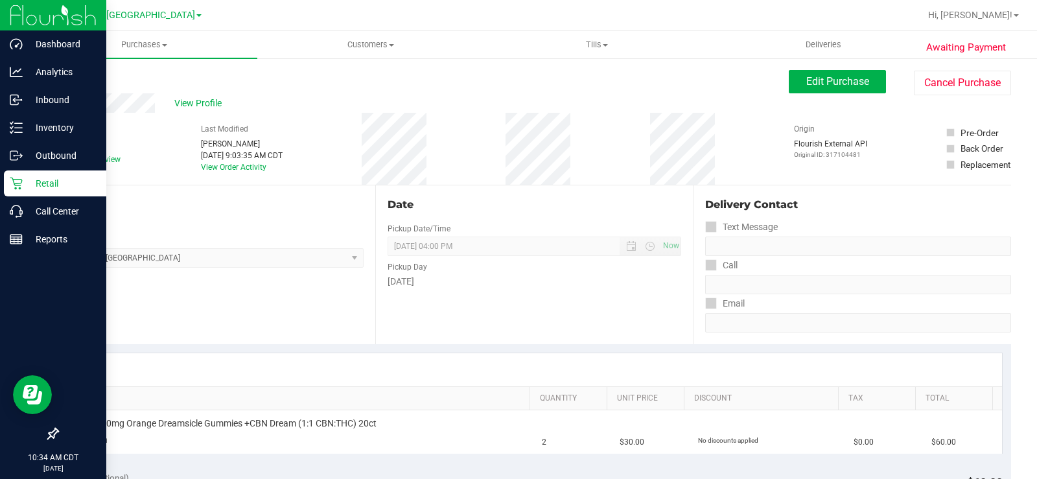
click at [42, 173] on div "Retail" at bounding box center [55, 184] width 102 height 26
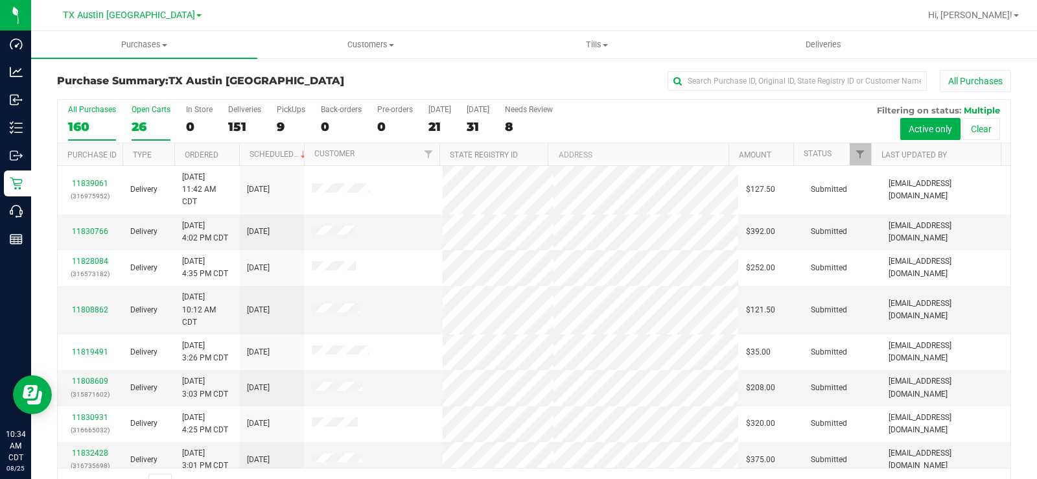
click at [143, 123] on div "26" at bounding box center [151, 126] width 39 height 15
click at [0, 0] on input "Open Carts 26" at bounding box center [0, 0] width 0 height 0
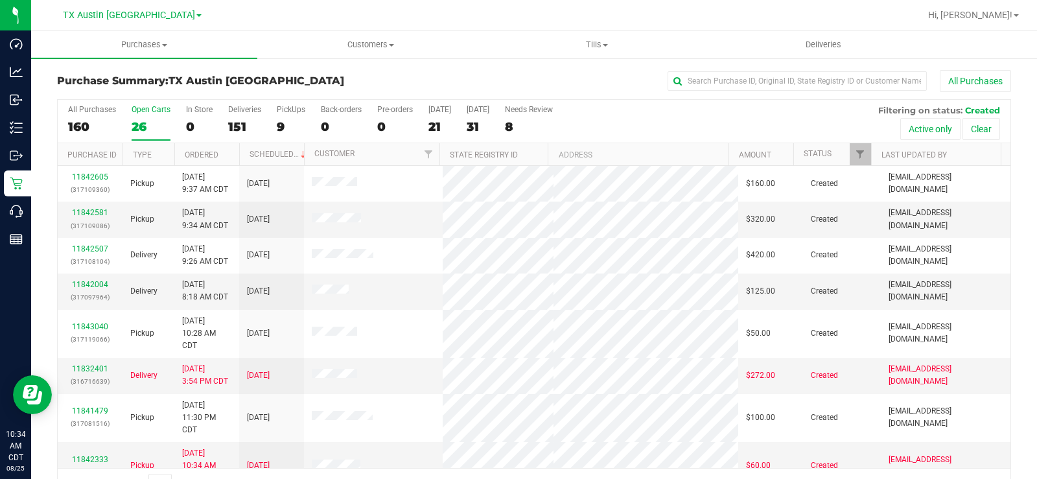
click at [144, 127] on div "26" at bounding box center [151, 126] width 39 height 15
click at [0, 0] on input "Open Carts 26" at bounding box center [0, 0] width 0 height 0
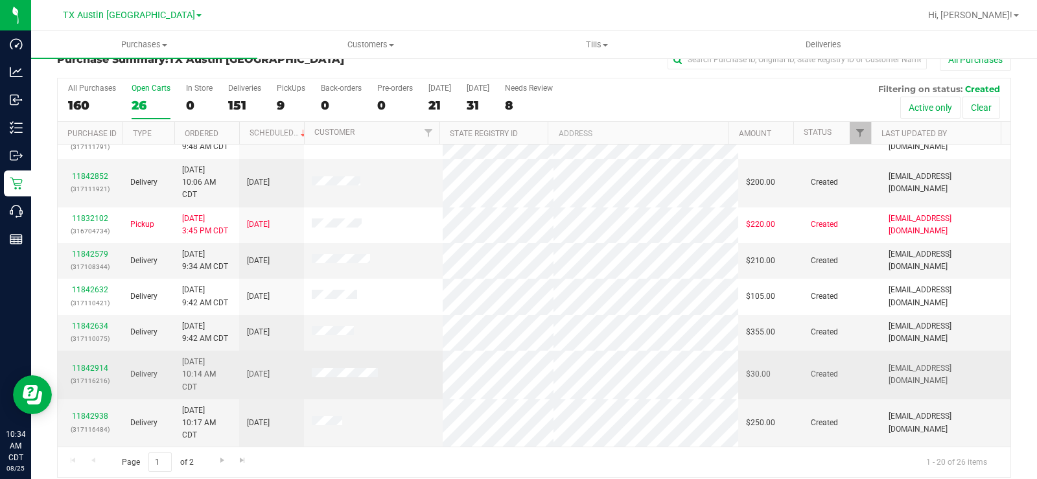
scroll to position [33, 0]
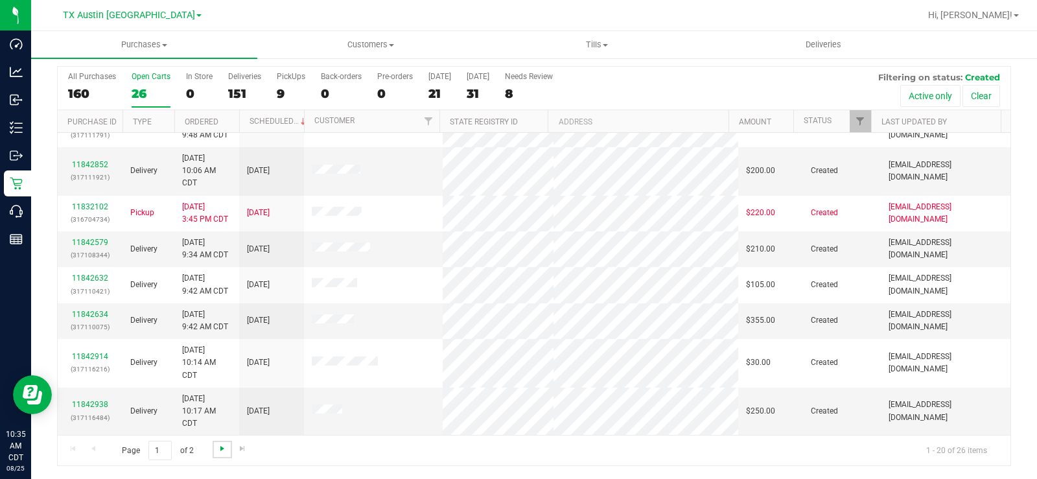
click at [224, 451] on span "Go to the next page" at bounding box center [222, 448] width 10 height 10
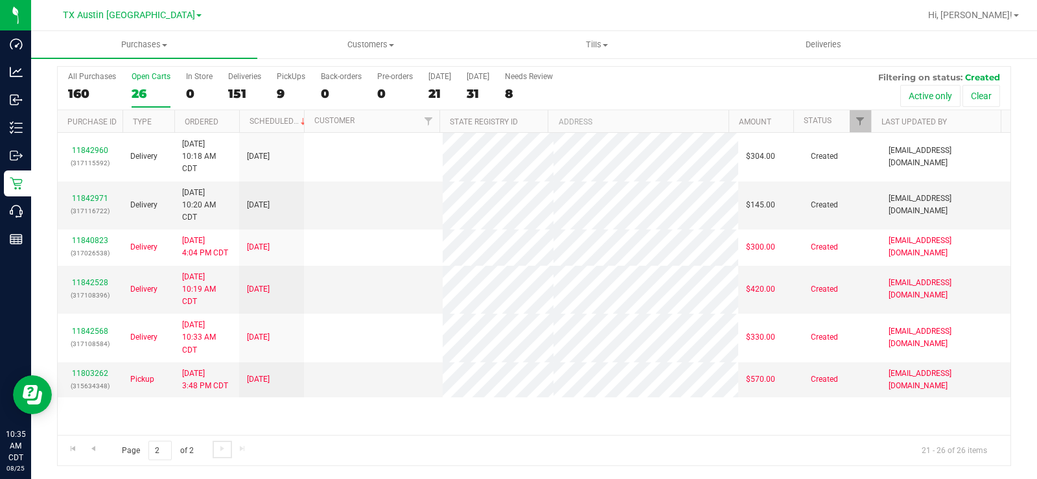
scroll to position [0, 0]
click at [99, 444] on link "Go to the previous page" at bounding box center [93, 450] width 19 height 18
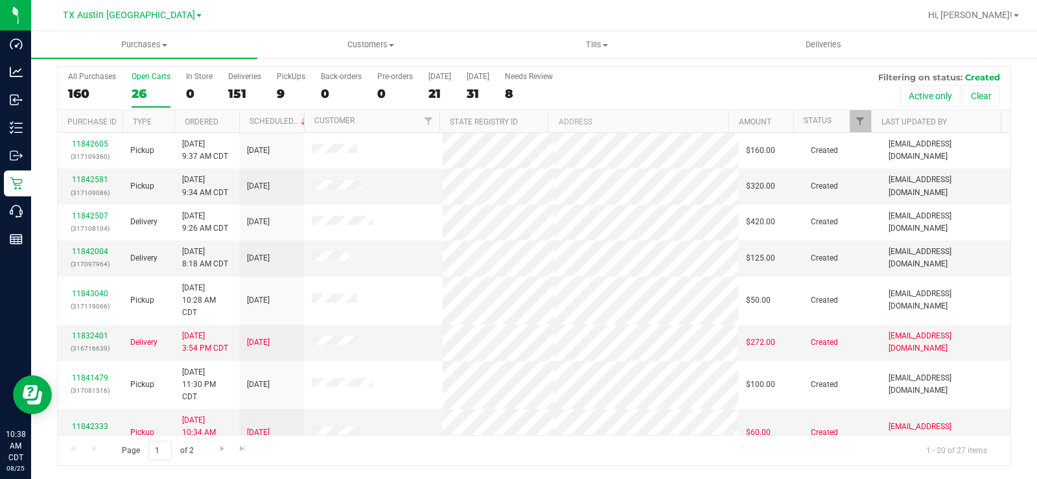
click at [145, 79] on div "Open Carts" at bounding box center [151, 76] width 39 height 9
click at [0, 0] on input "Open Carts 26" at bounding box center [0, 0] width 0 height 0
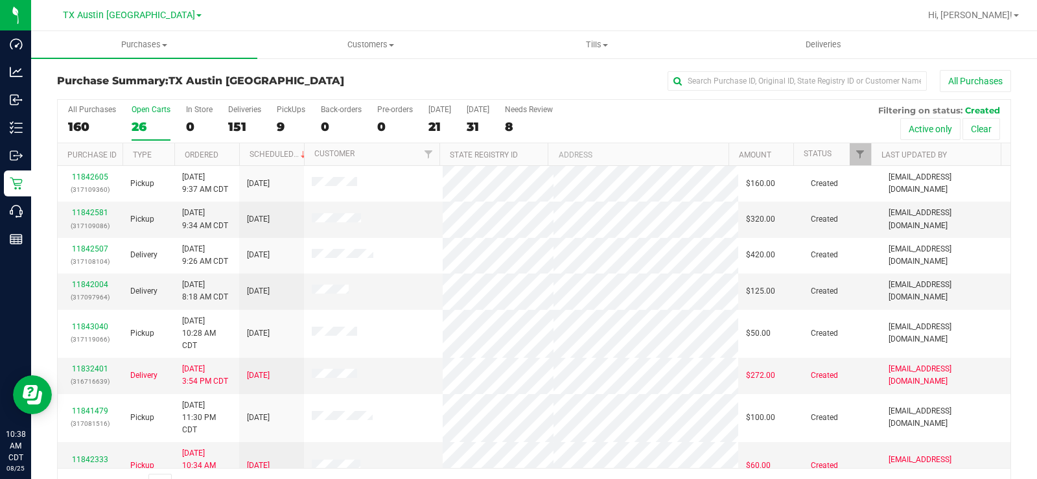
click at [150, 124] on div "26" at bounding box center [151, 126] width 39 height 15
click at [0, 0] on input "Open Carts 26" at bounding box center [0, 0] width 0 height 0
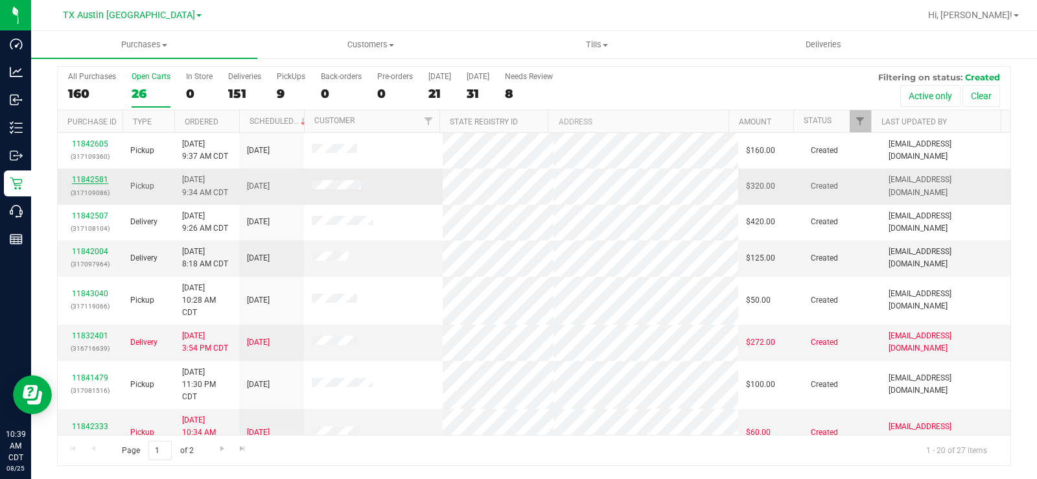
click at [101, 178] on link "11842581" at bounding box center [90, 179] width 36 height 9
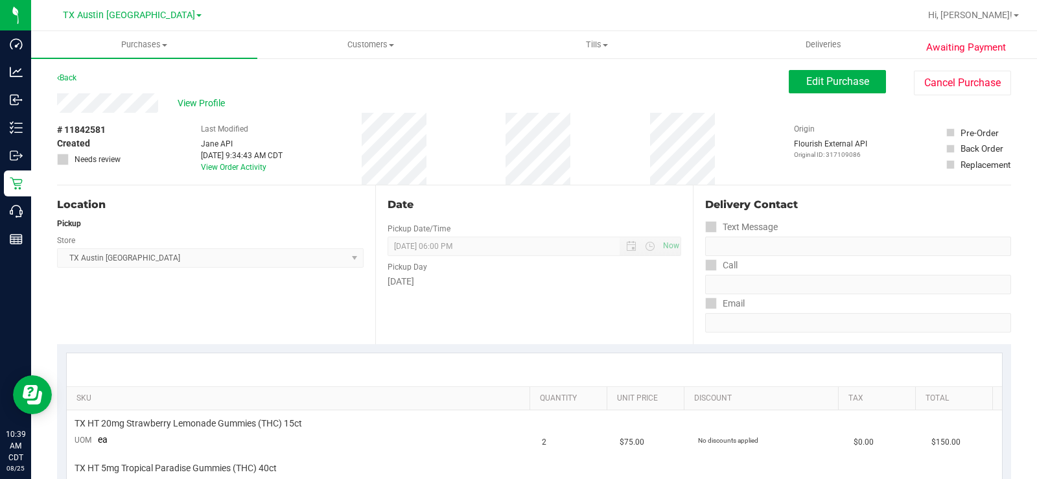
click at [107, 105] on div "View Profile" at bounding box center [423, 102] width 732 height 19
click at [815, 77] on span "Edit Purchase" at bounding box center [838, 81] width 63 height 12
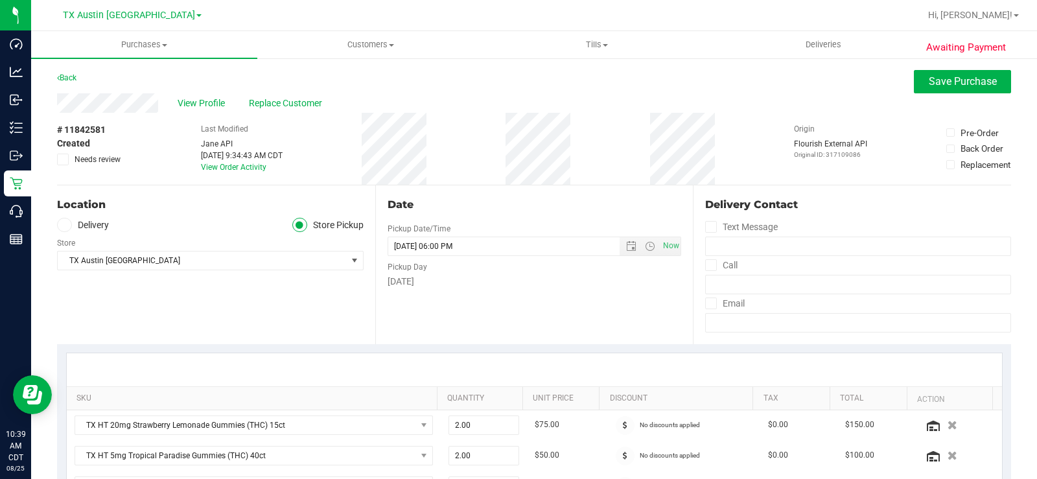
click at [67, 220] on span at bounding box center [64, 225] width 15 height 15
click at [62, 225] on icon at bounding box center [64, 225] width 8 height 0
click at [0, 0] on input "Delivery" at bounding box center [0, 0] width 0 height 0
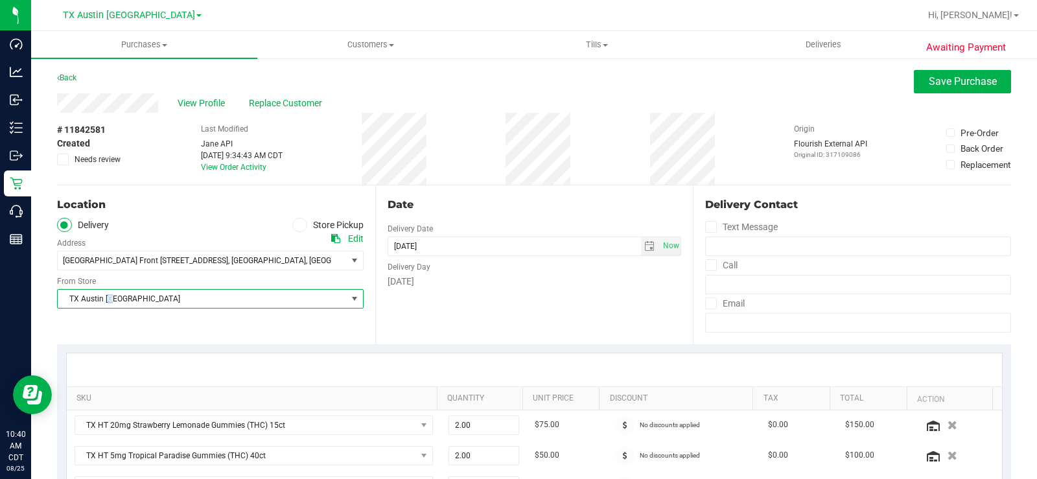
click at [113, 296] on span "TX Austin [GEOGRAPHIC_DATA]" at bounding box center [202, 299] width 289 height 18
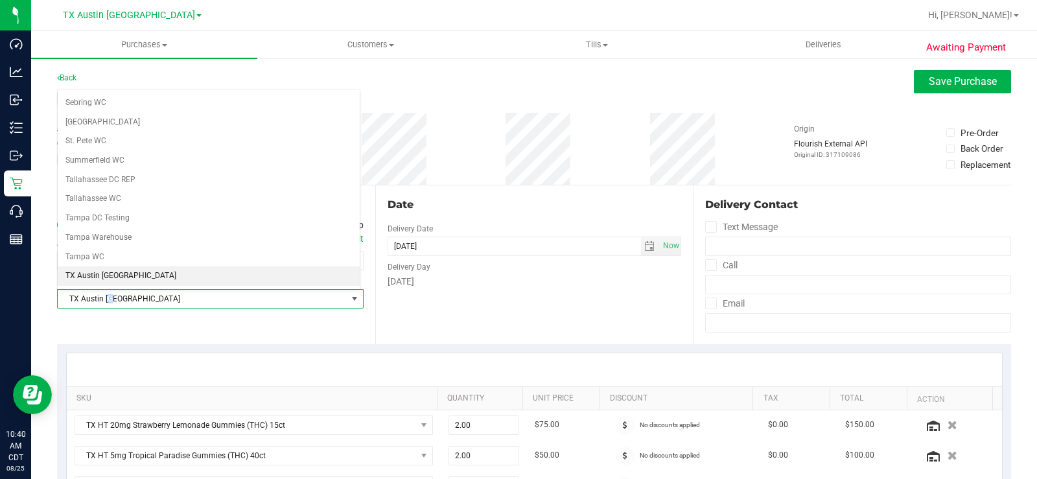
scroll to position [873, 0]
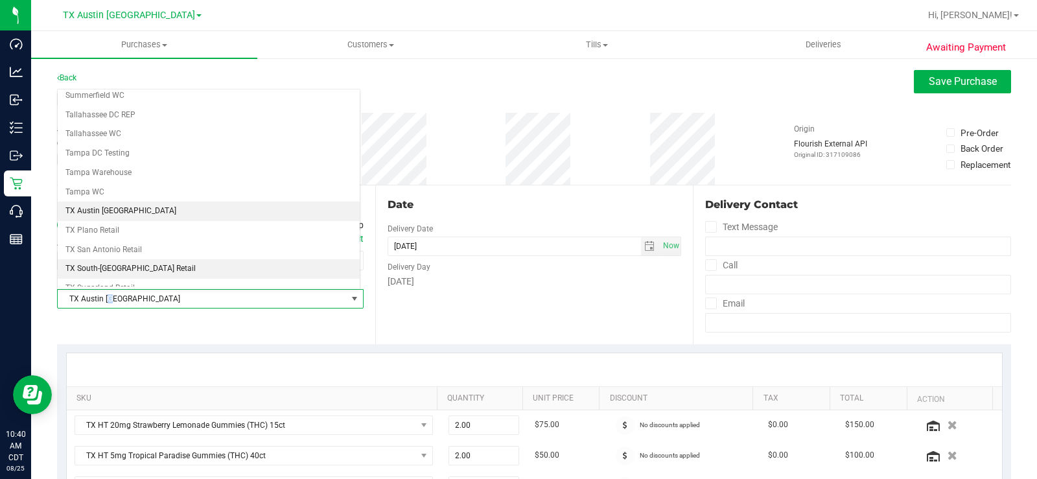
click at [112, 264] on li "TX South-[GEOGRAPHIC_DATA] Retail" at bounding box center [209, 268] width 302 height 19
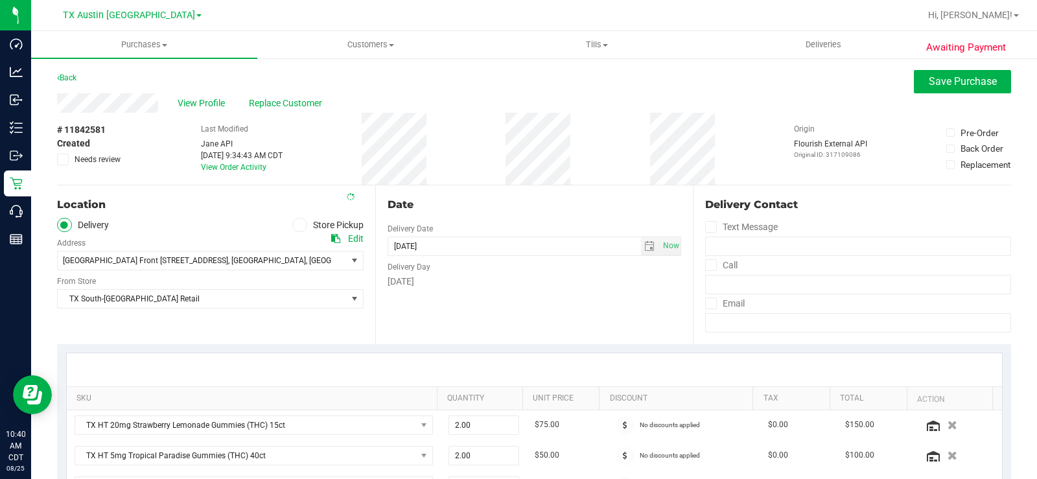
click at [530, 319] on div "Date Delivery Date 08/29/2025 Now 08/29/2025 06:00 PM Now Delivery Day Friday" at bounding box center [534, 264] width 318 height 159
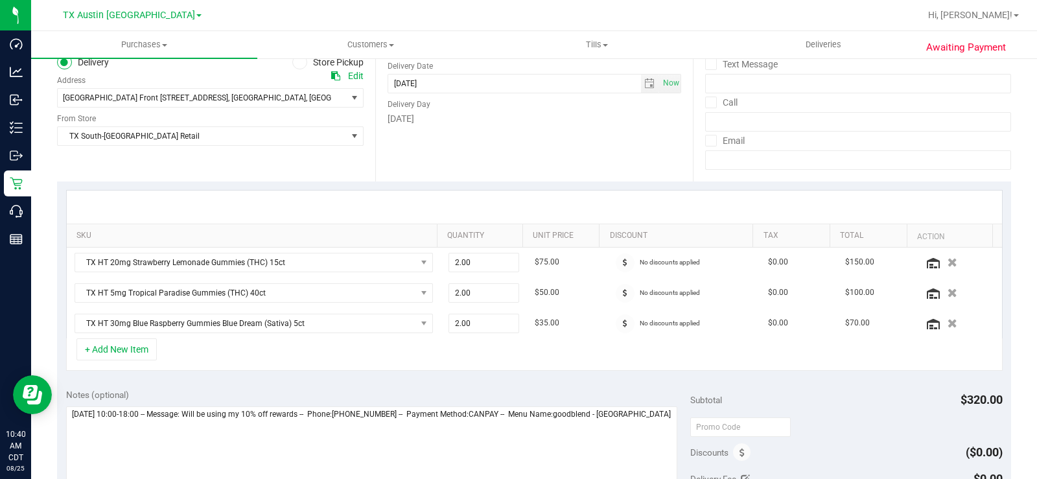
scroll to position [195, 0]
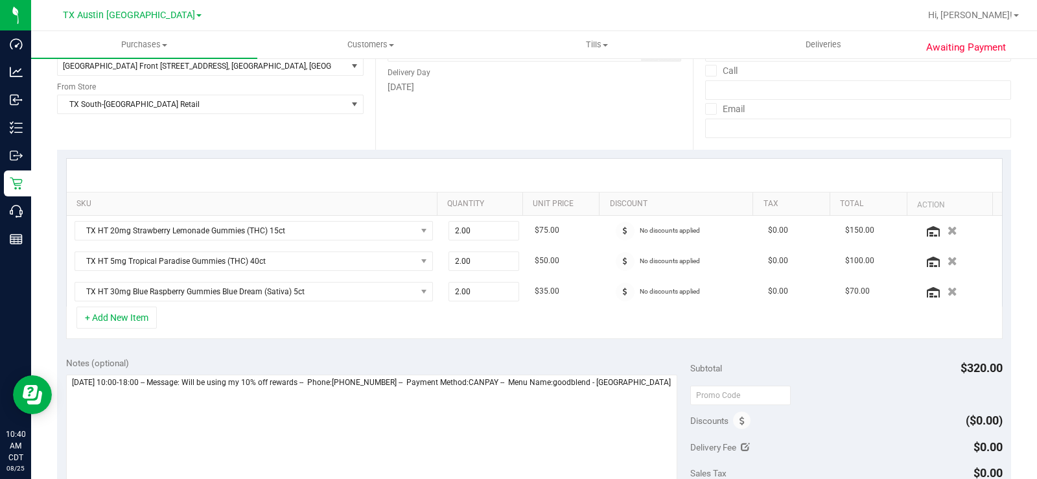
click at [671, 386] on div "Notes (optional)" at bounding box center [378, 429] width 624 height 145
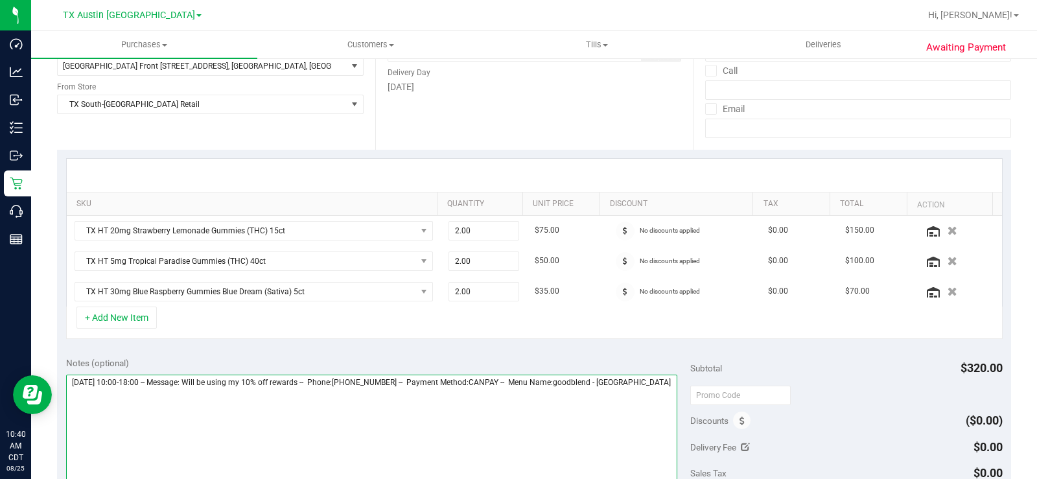
click at [664, 383] on textarea at bounding box center [371, 437] width 611 height 124
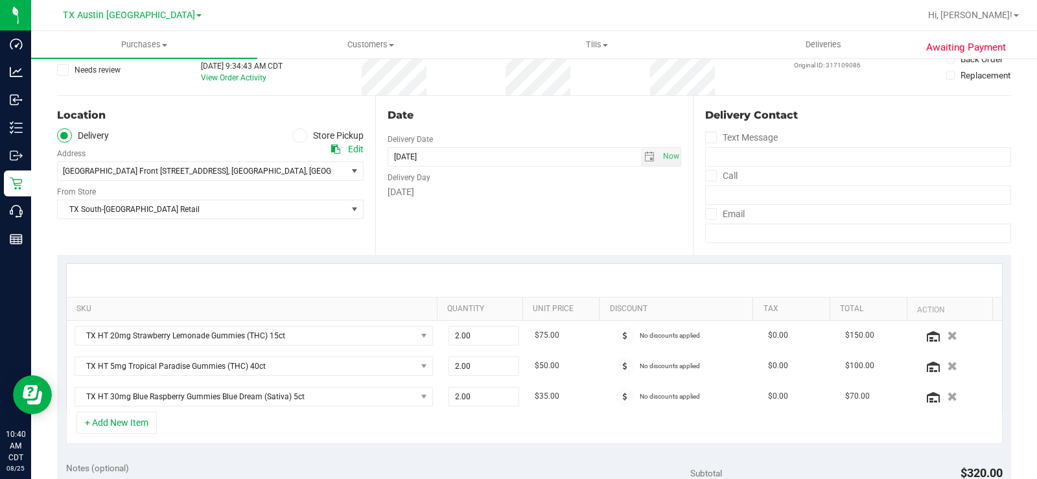
scroll to position [0, 0]
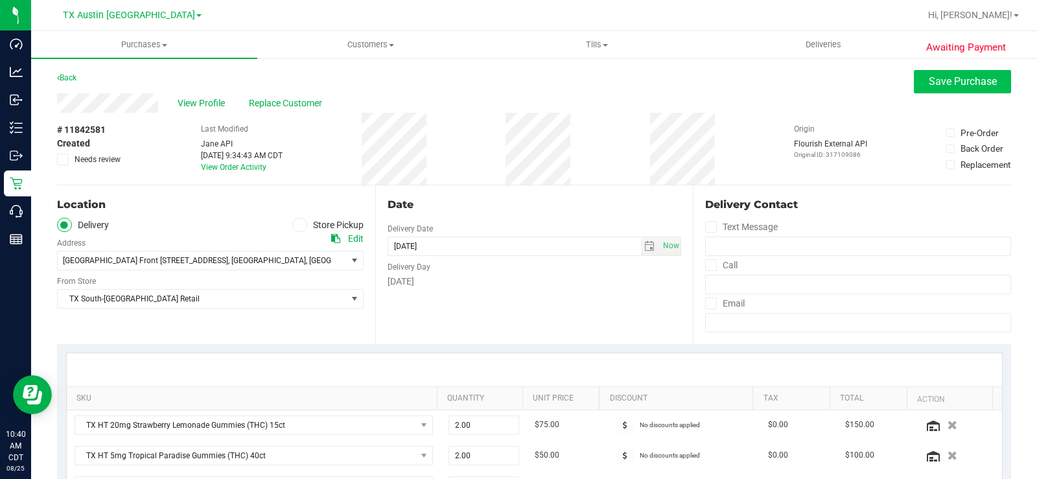
type textarea "Friday 08/29/2025 10:00-18:00 -- Message: Will be using my 10% off rewards -- P…"
click at [960, 80] on span "Save Purchase" at bounding box center [963, 81] width 68 height 12
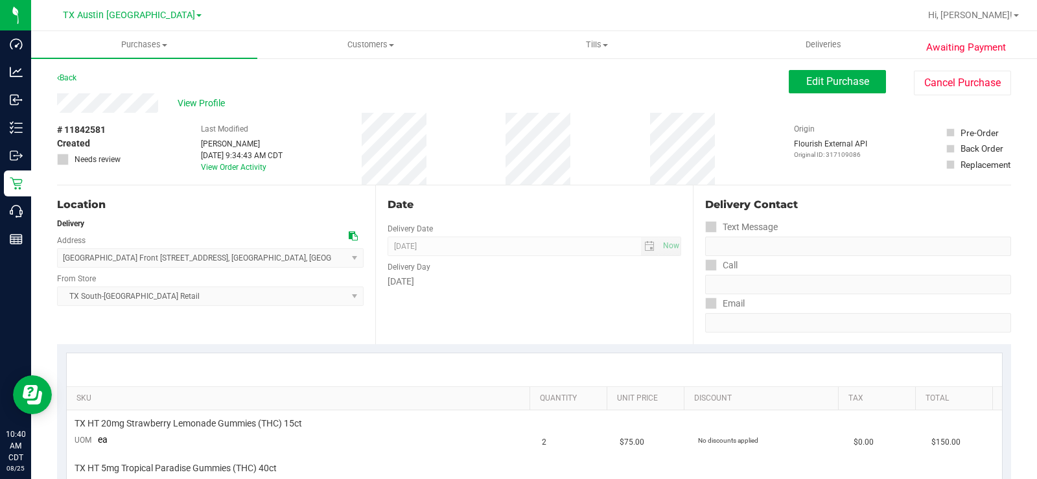
click at [208, 104] on span "View Profile" at bounding box center [204, 104] width 52 height 14
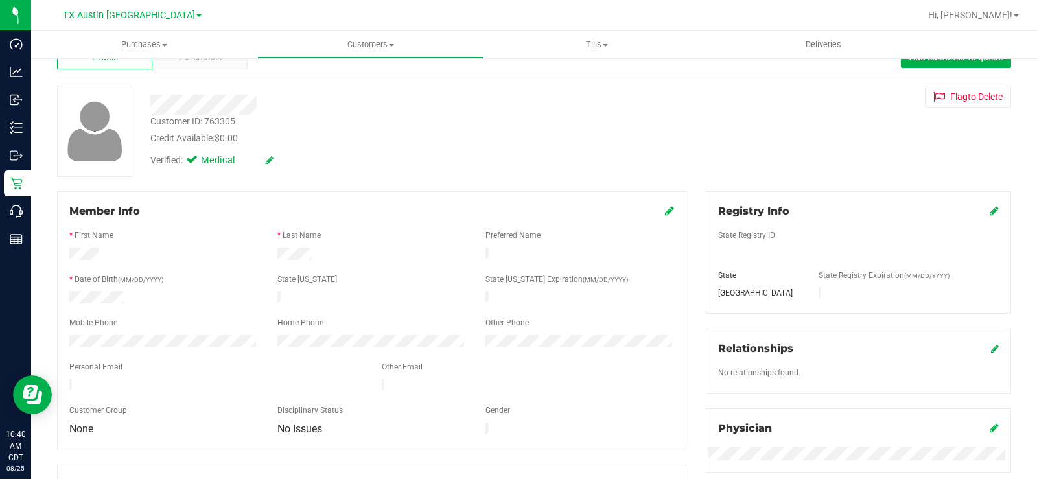
scroll to position [65, 0]
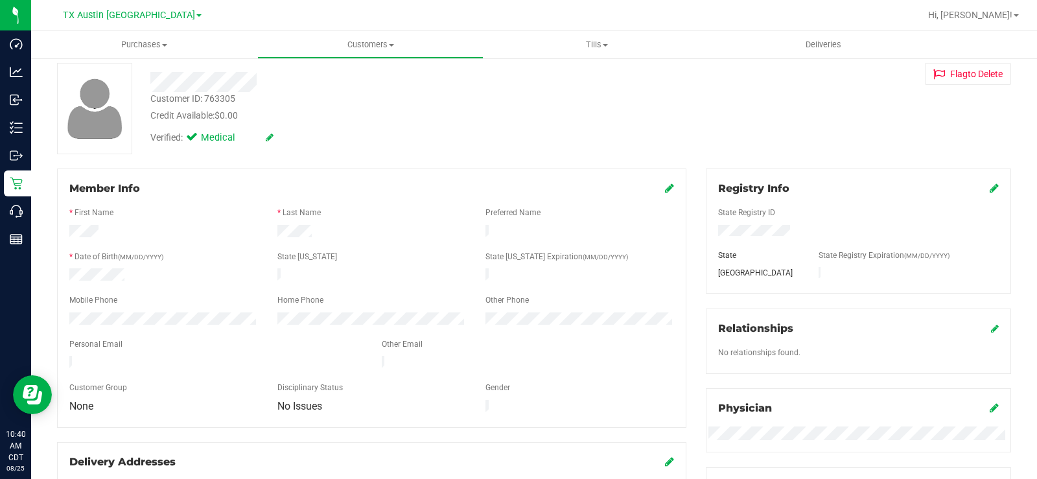
drag, startPoint x: 193, startPoint y: 355, endPoint x: 64, endPoint y: 358, distance: 128.4
click at [64, 358] on div at bounding box center [216, 364] width 313 height 16
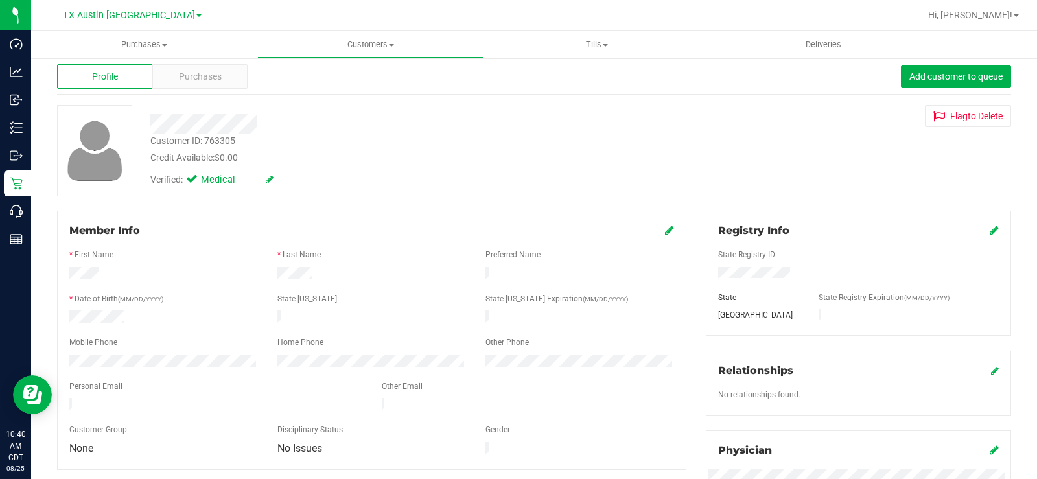
scroll to position [0, 0]
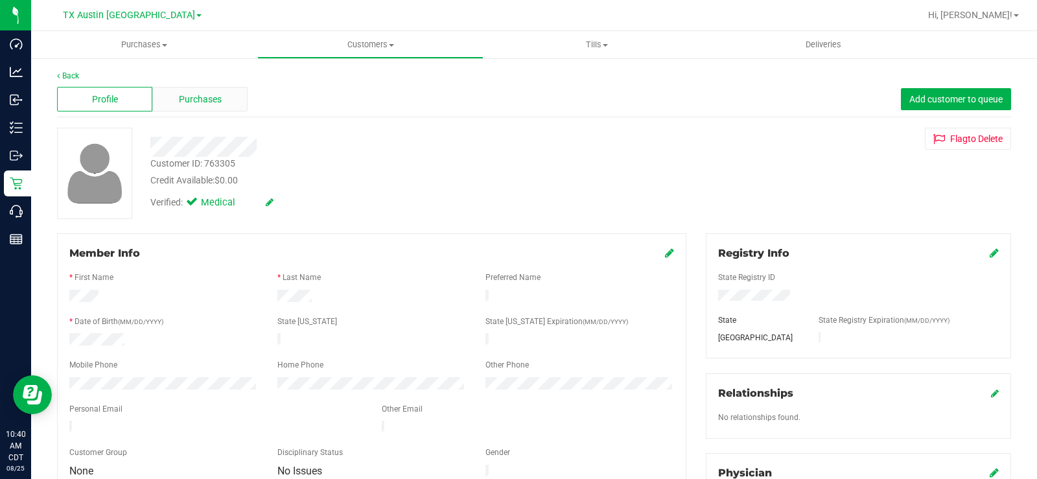
click at [189, 95] on span "Purchases" at bounding box center [200, 100] width 43 height 14
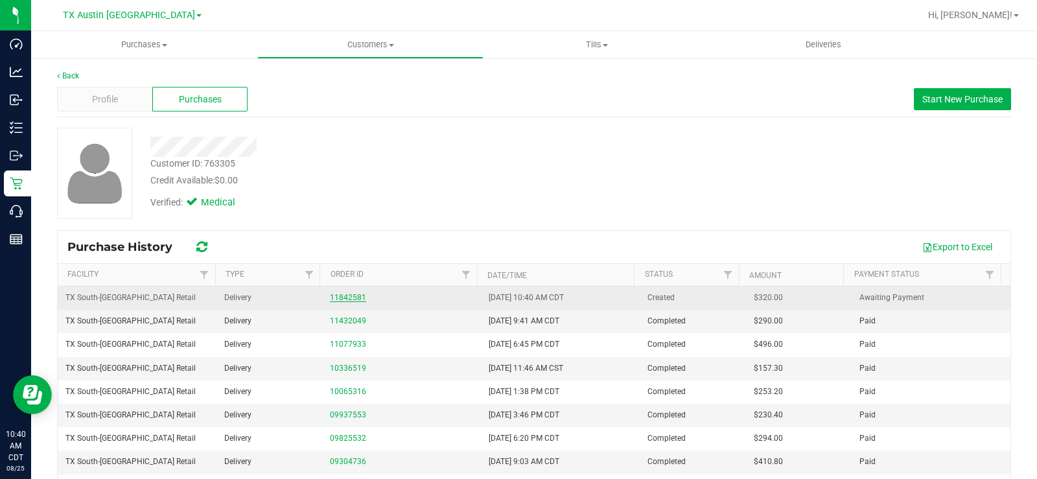
click at [330, 300] on link "11842581" at bounding box center [348, 297] width 36 height 9
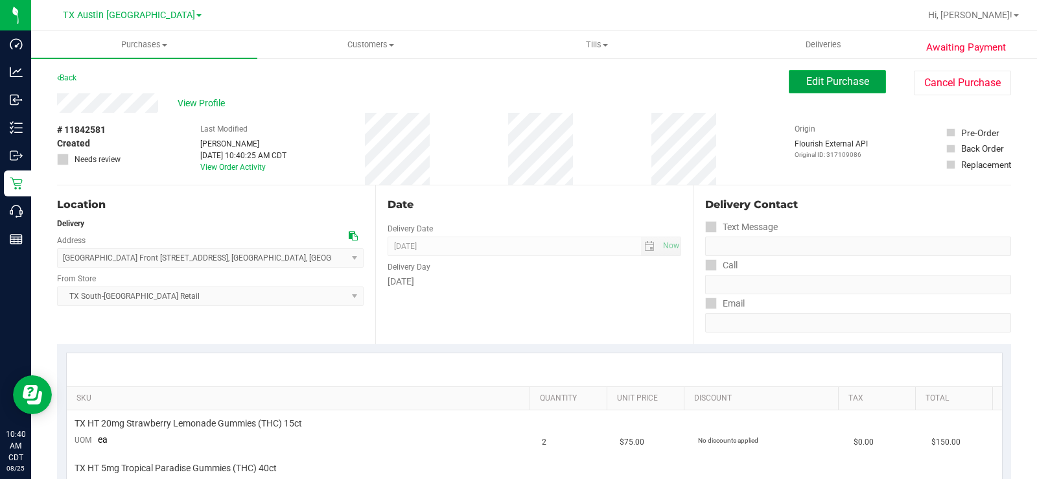
click at [811, 86] on span "Edit Purchase" at bounding box center [838, 81] width 63 height 12
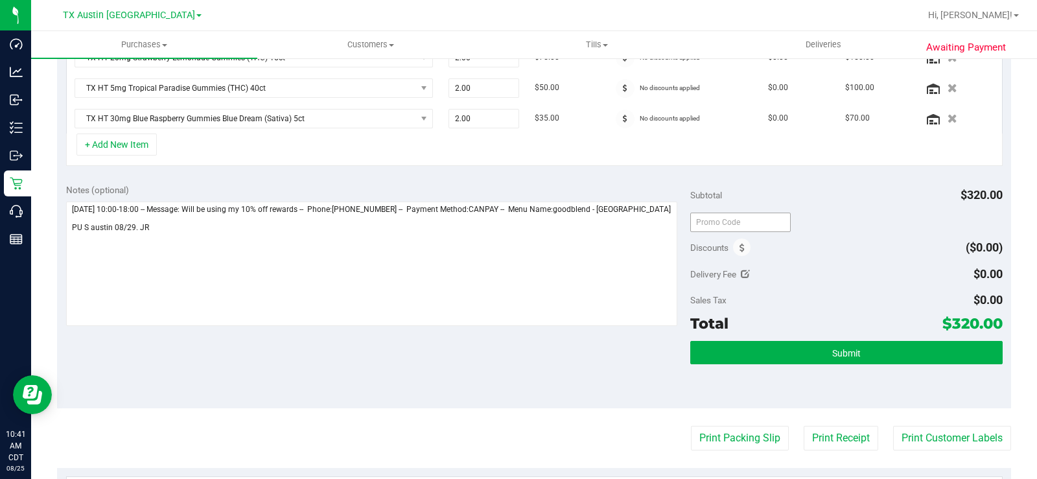
scroll to position [389, 0]
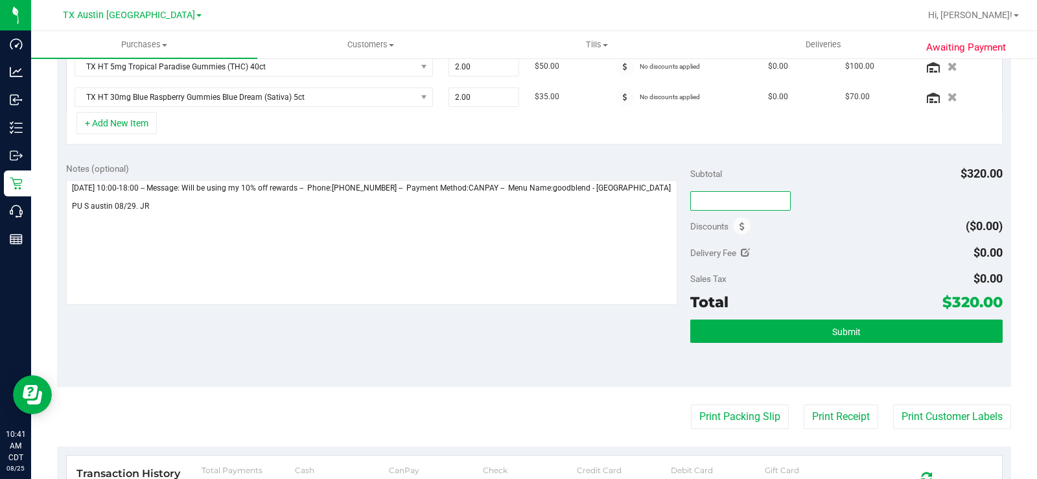
click at [720, 202] on input "text" at bounding box center [740, 200] width 100 height 19
type input "TXAIQ10"
click at [804, 228] on div "Discounts ($0.00)" at bounding box center [846, 226] width 313 height 23
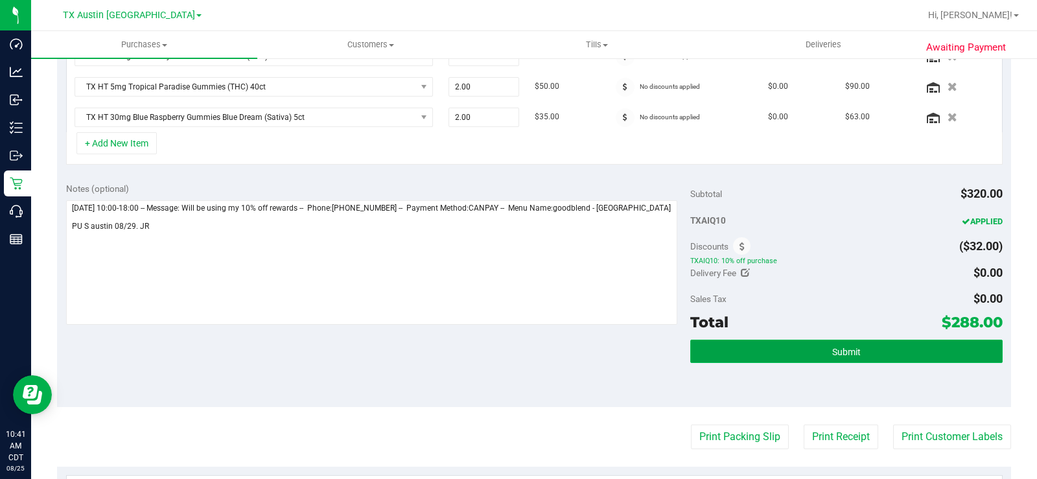
click at [757, 351] on button "Submit" at bounding box center [846, 351] width 313 height 23
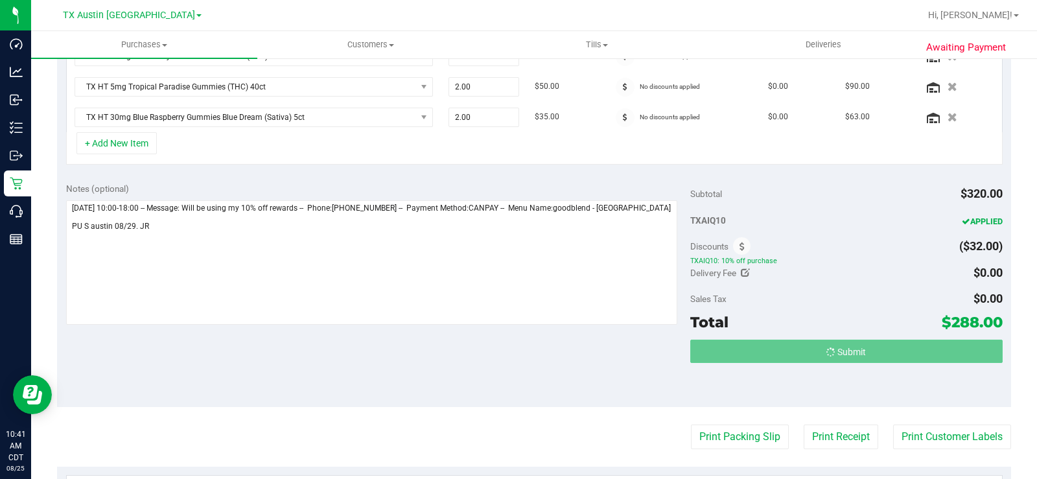
scroll to position [372, 0]
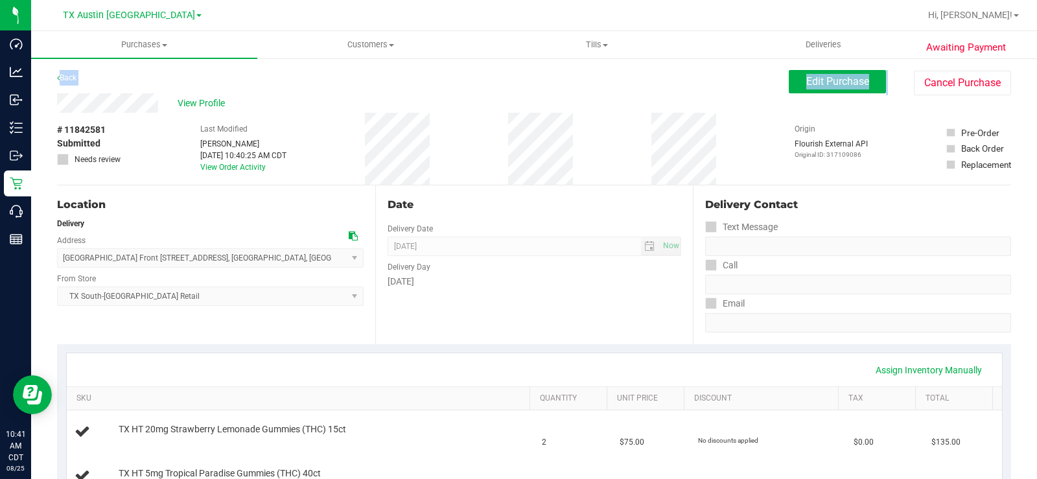
drag, startPoint x: 185, startPoint y: 113, endPoint x: 167, endPoint y: 109, distance: 18.7
click at [174, 111] on div "View Profile # 11842581 Submitted Needs review Last Modified Justin Ramos Aug 2…" at bounding box center [534, 139] width 954 height 92
click at [206, 100] on span "View Profile" at bounding box center [204, 104] width 52 height 14
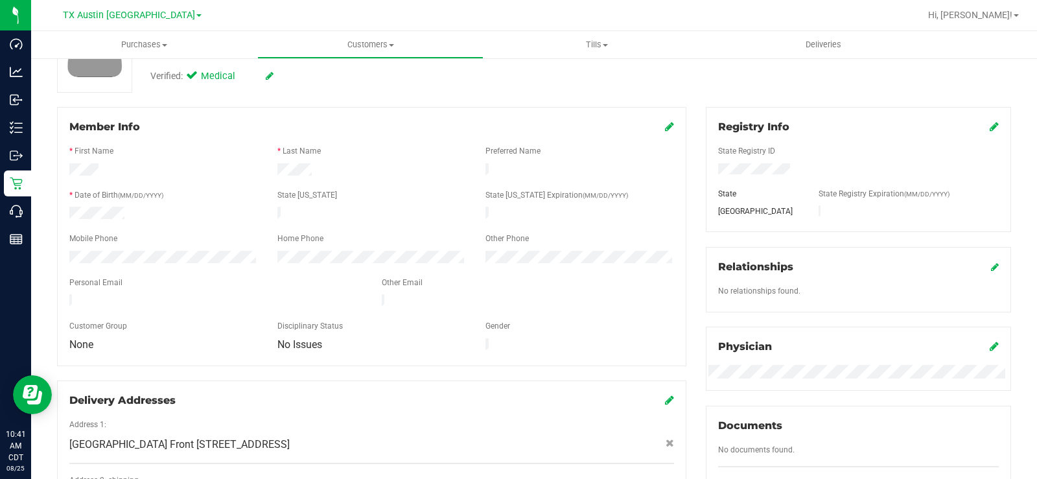
scroll to position [130, 0]
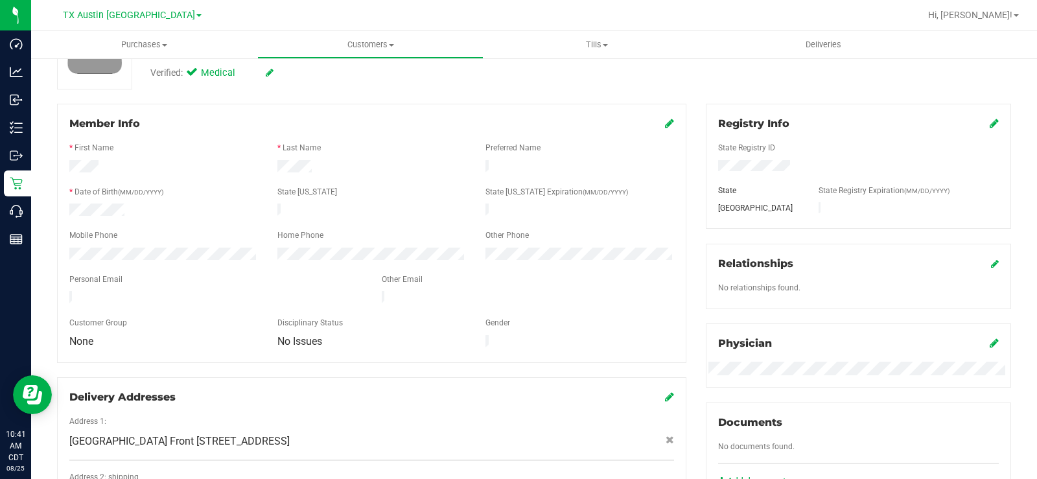
drag, startPoint x: 195, startPoint y: 291, endPoint x: 68, endPoint y: 291, distance: 127.1
click at [68, 291] on div at bounding box center [216, 299] width 313 height 16
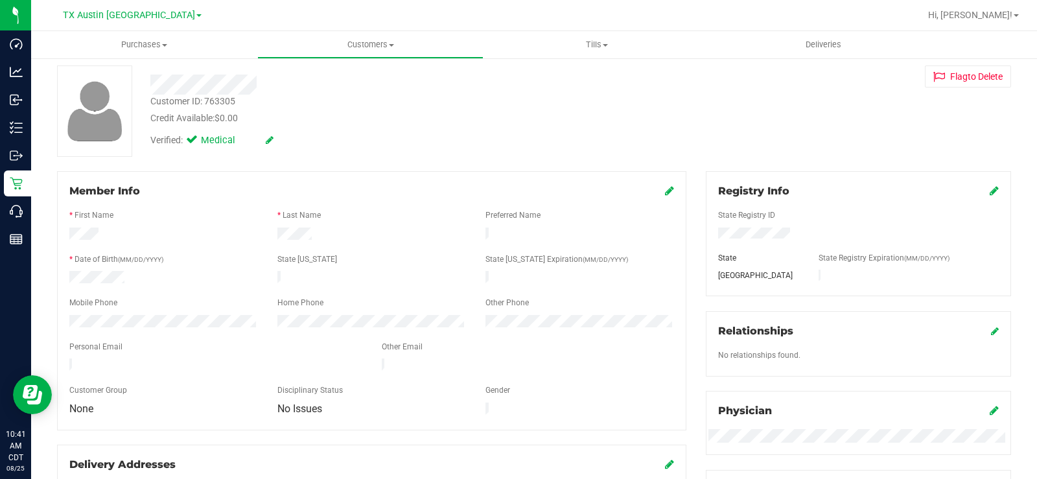
scroll to position [0, 0]
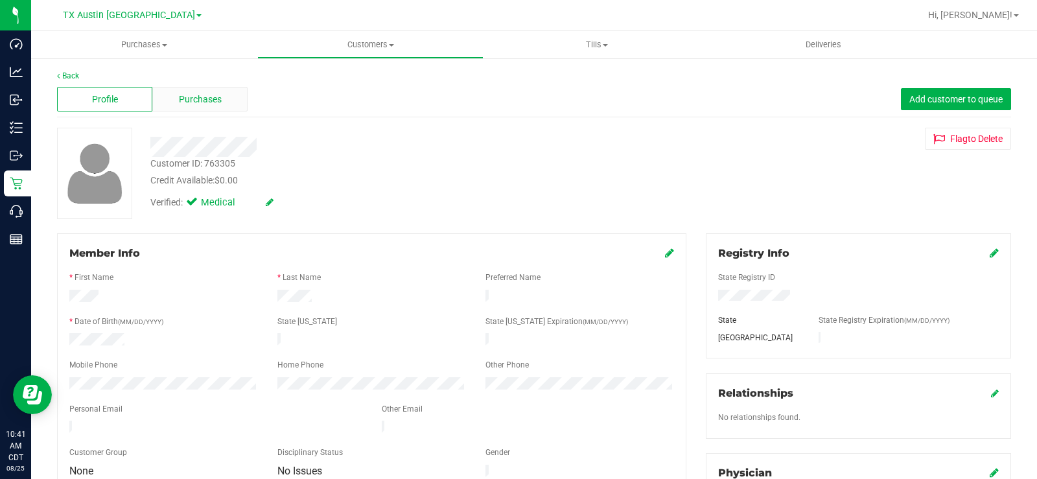
click at [181, 91] on div "Purchases" at bounding box center [199, 99] width 95 height 25
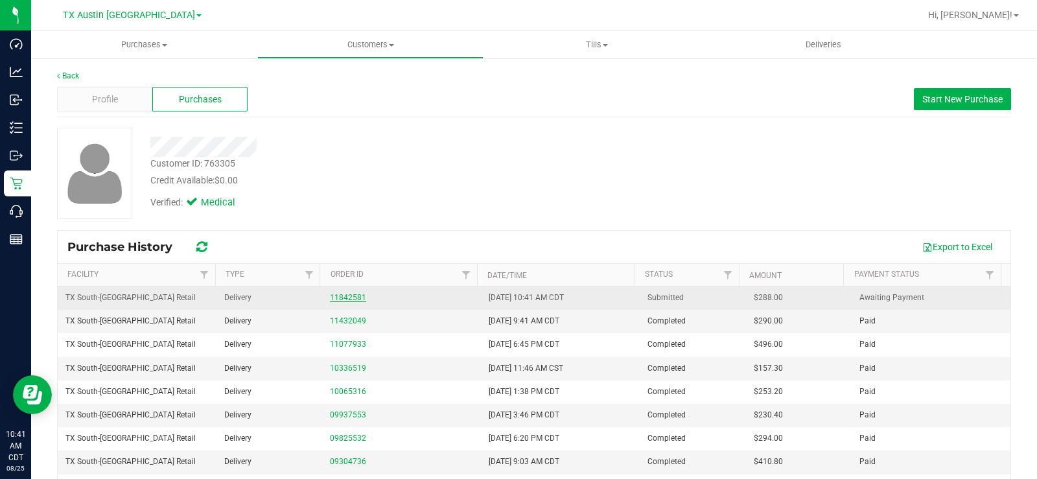
click at [330, 292] on div "11842581" at bounding box center [401, 298] width 143 height 12
click at [331, 298] on link "11842581" at bounding box center [348, 297] width 36 height 9
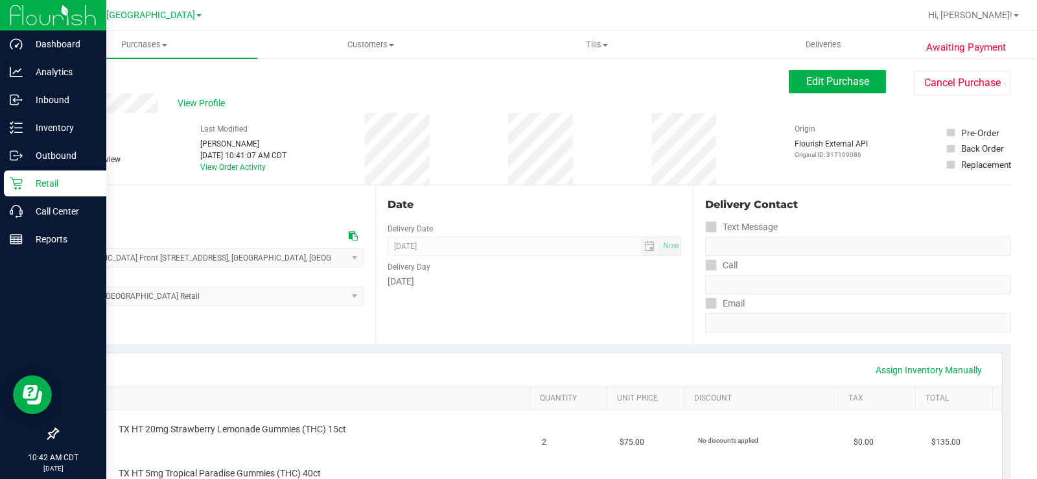
click at [19, 184] on icon at bounding box center [16, 183] width 13 height 13
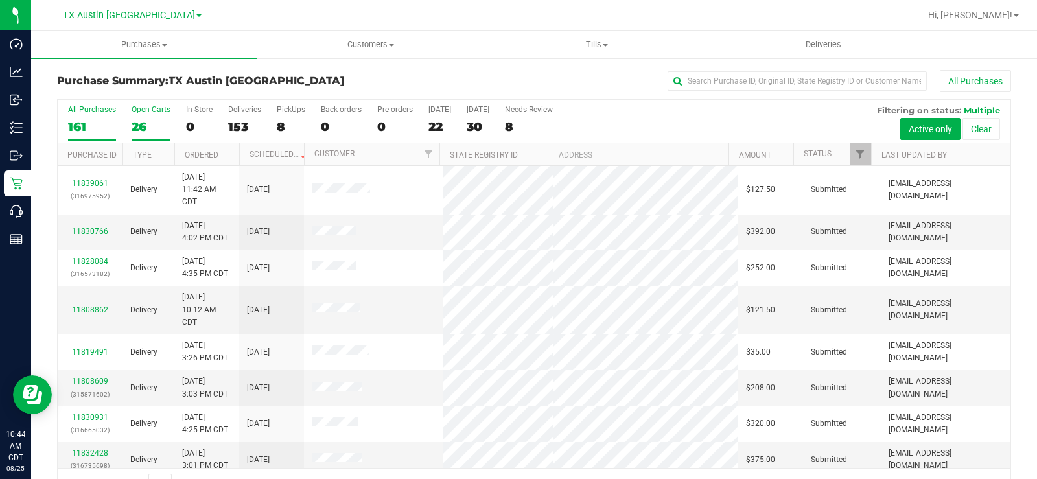
click at [137, 125] on div "26" at bounding box center [151, 126] width 39 height 15
click at [0, 0] on input "Open Carts 26" at bounding box center [0, 0] width 0 height 0
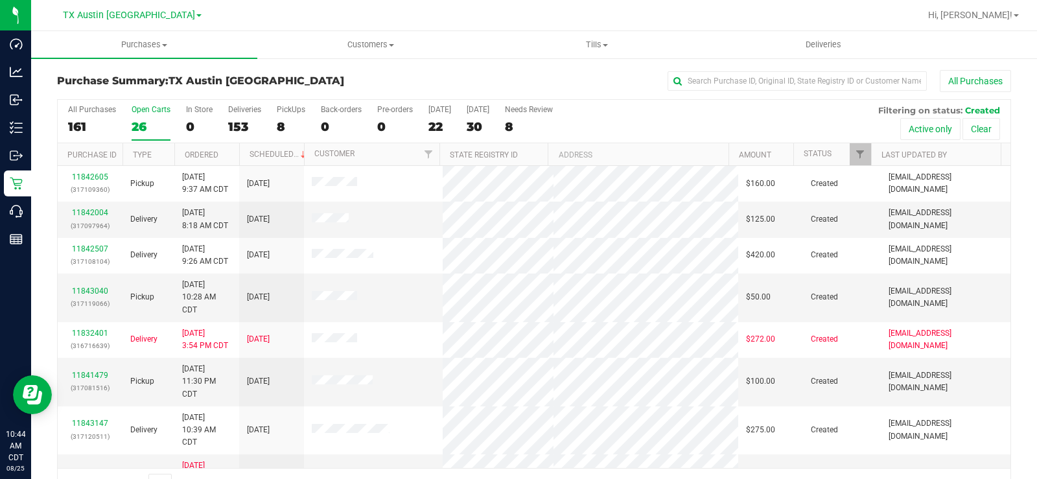
click at [147, 104] on div "All Purchases 161 Open Carts 26 In Store 0 Deliveries 153 PickUps 8 Back-orders…" at bounding box center [534, 105] width 953 height 10
click at [148, 108] on div "Open Carts" at bounding box center [151, 109] width 39 height 9
click at [0, 0] on input "Open Carts 26" at bounding box center [0, 0] width 0 height 0
click at [150, 121] on div "26" at bounding box center [151, 126] width 39 height 15
click at [0, 0] on input "Open Carts 26" at bounding box center [0, 0] width 0 height 0
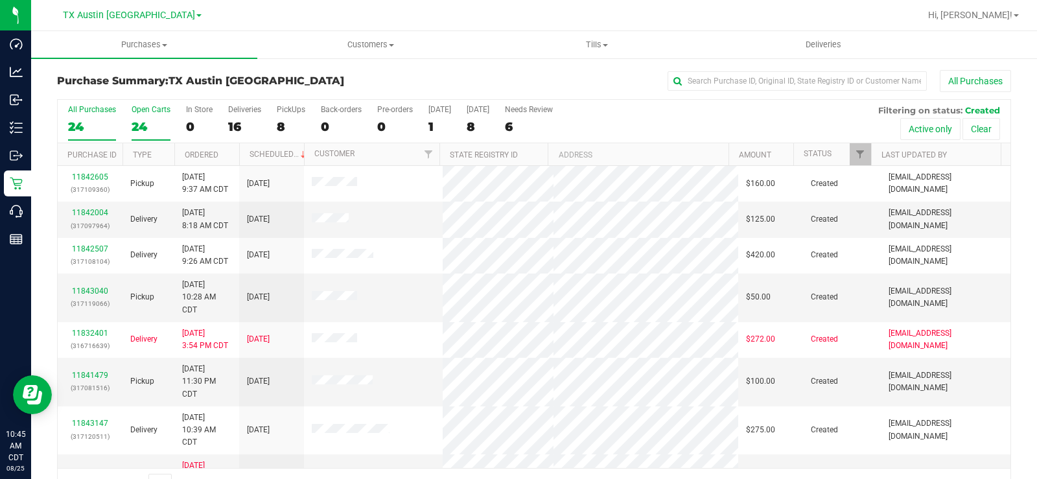
click at [147, 115] on label "Open Carts 24" at bounding box center [151, 123] width 39 height 36
click at [0, 0] on input "Open Carts 24" at bounding box center [0, 0] width 0 height 0
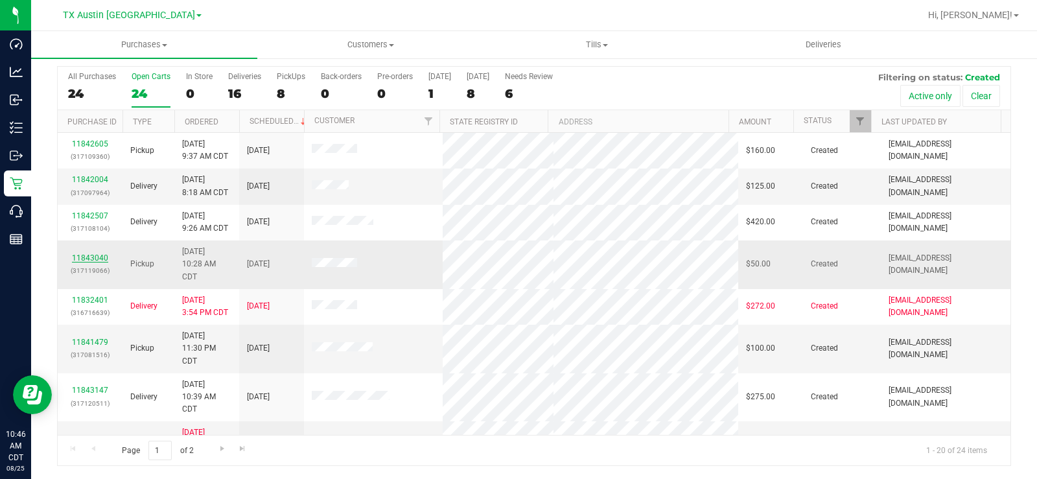
click at [104, 257] on link "11843040" at bounding box center [90, 258] width 36 height 9
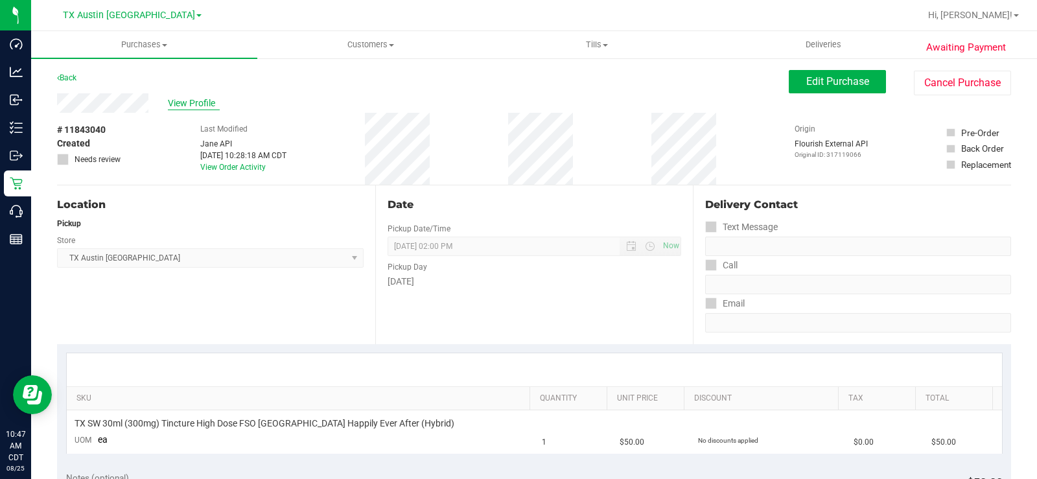
click at [180, 110] on span "View Profile" at bounding box center [194, 104] width 52 height 14
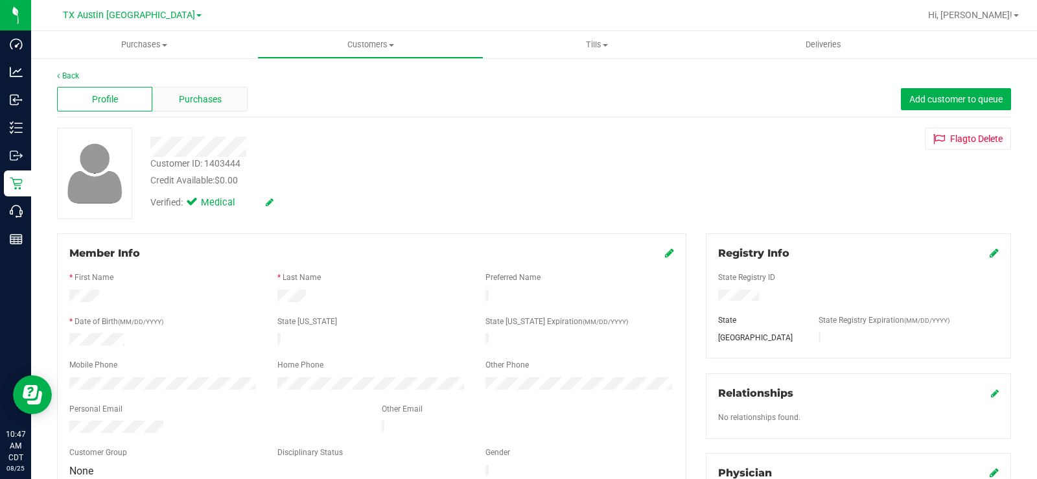
click at [189, 103] on span "Purchases" at bounding box center [200, 100] width 43 height 14
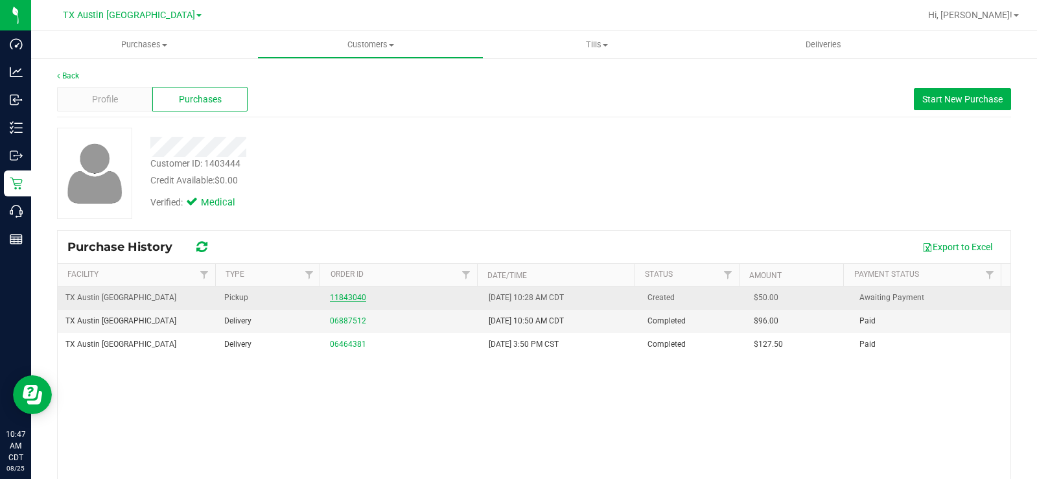
click at [353, 301] on div "11843040" at bounding box center [401, 298] width 143 height 12
click at [349, 299] on link "11843040" at bounding box center [348, 297] width 36 height 9
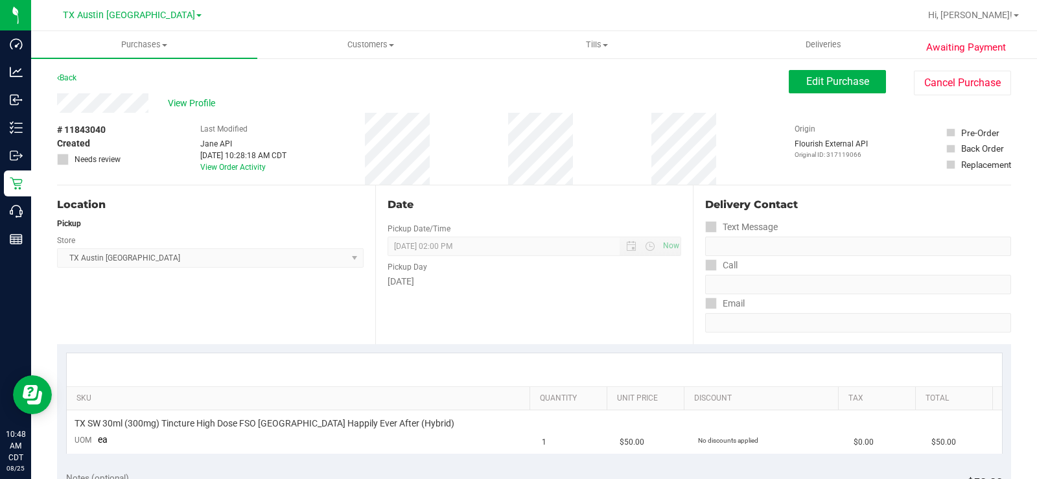
click at [108, 99] on div "View Profile" at bounding box center [423, 102] width 732 height 19
click at [816, 79] on span "Edit Purchase" at bounding box center [838, 81] width 63 height 12
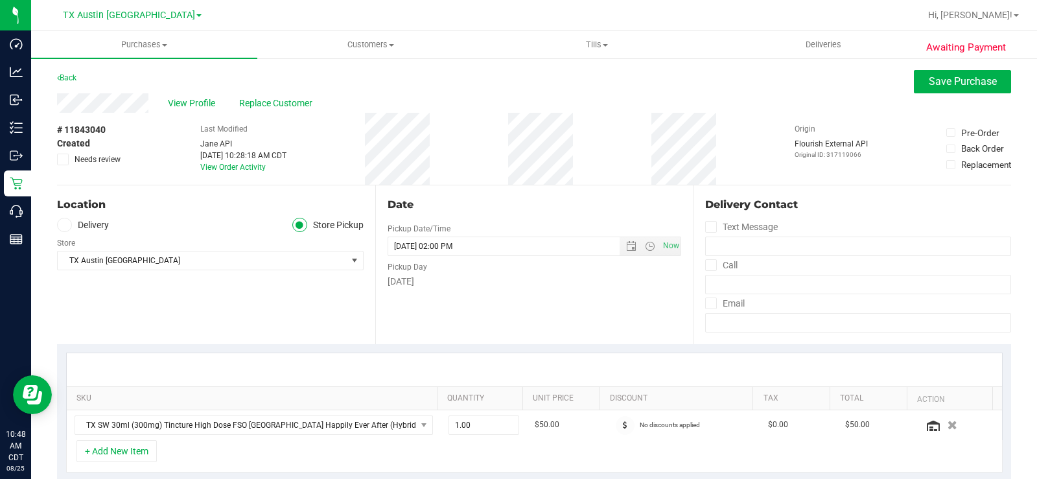
click at [69, 224] on span at bounding box center [64, 225] width 15 height 15
click at [61, 225] on icon at bounding box center [64, 225] width 8 height 0
click at [0, 0] on input "Delivery" at bounding box center [0, 0] width 0 height 0
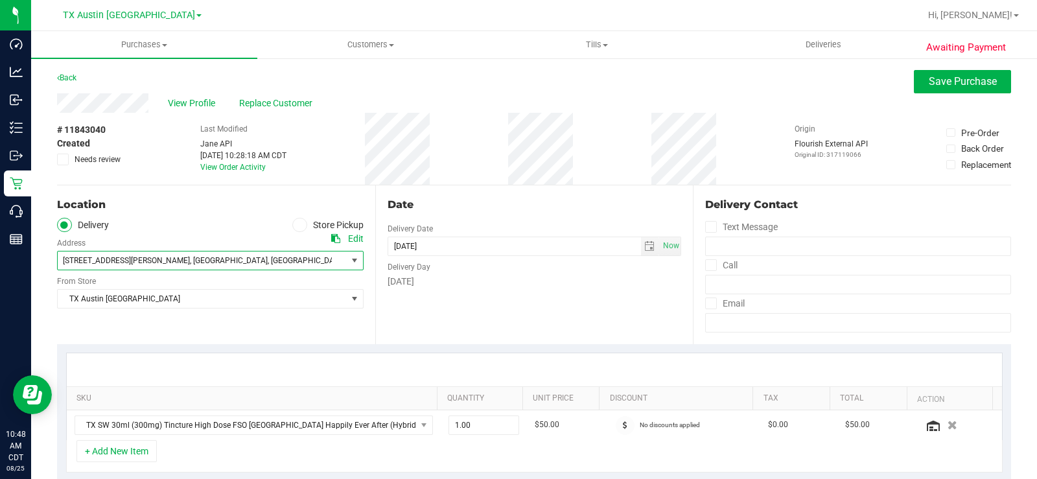
click at [190, 256] on span ", Houston" at bounding box center [229, 260] width 78 height 9
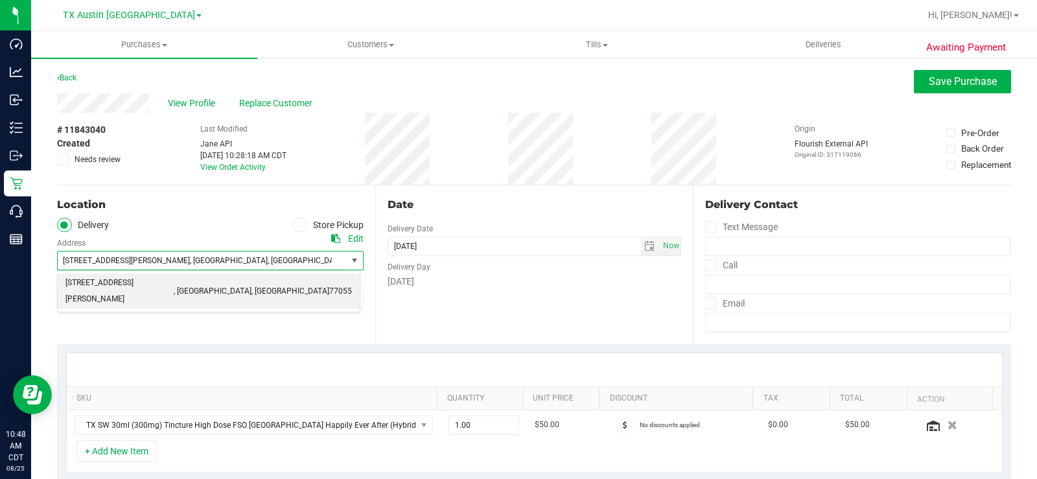
click at [190, 256] on span ", Houston" at bounding box center [229, 260] width 78 height 9
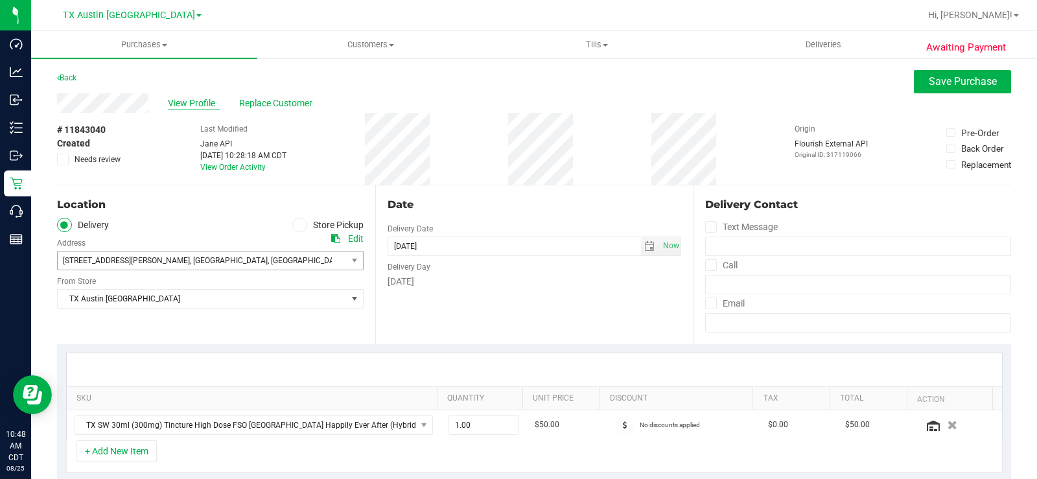
click at [200, 106] on span "View Profile" at bounding box center [194, 104] width 52 height 14
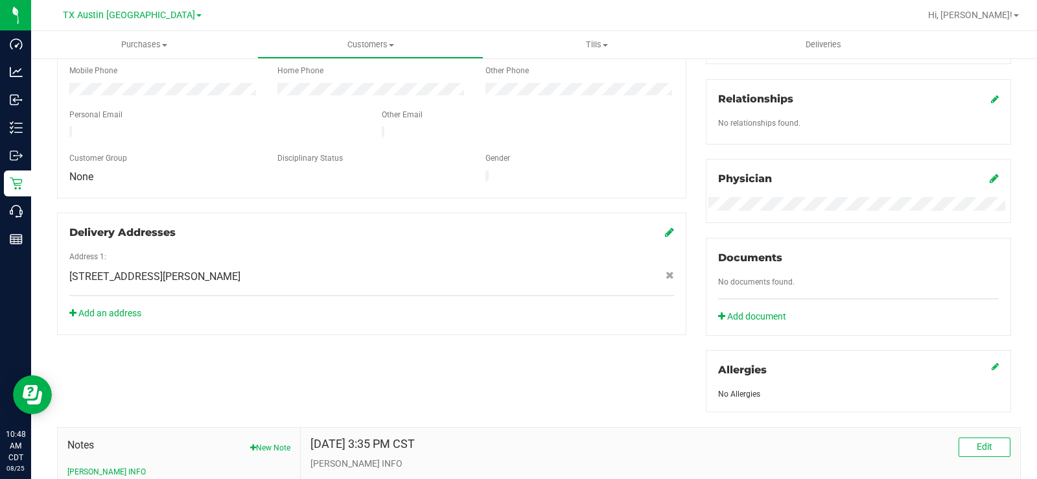
scroll to position [324, 0]
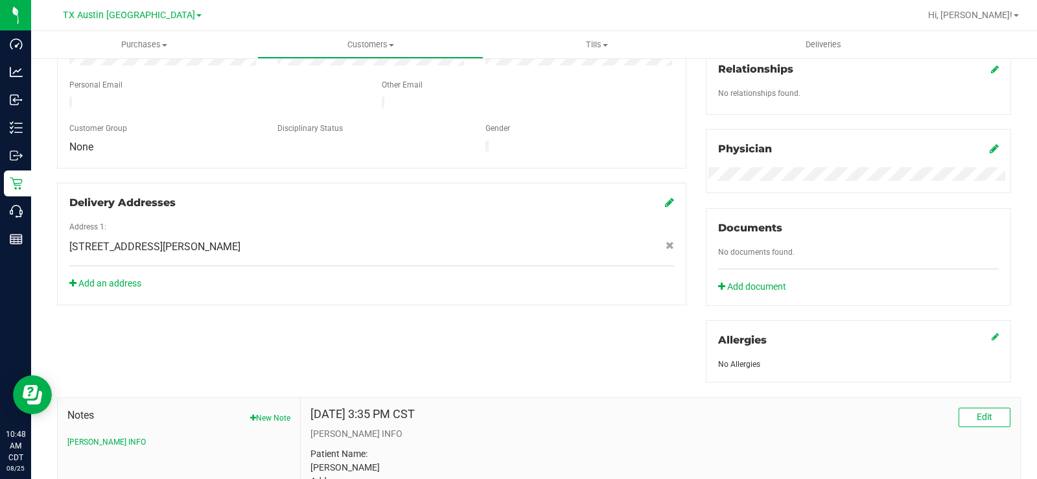
click at [665, 196] on link at bounding box center [669, 202] width 9 height 12
click at [105, 278] on link "Add an address" at bounding box center [105, 283] width 72 height 10
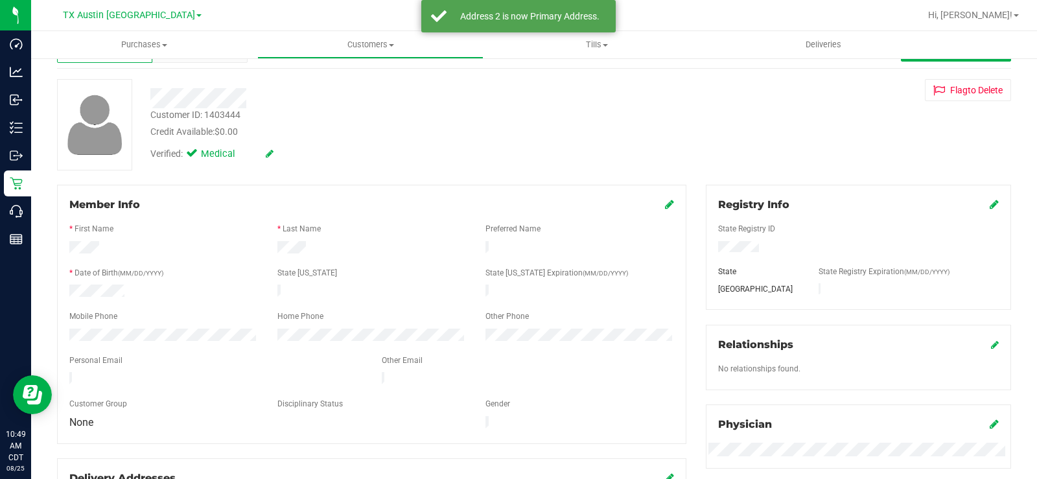
scroll to position [0, 0]
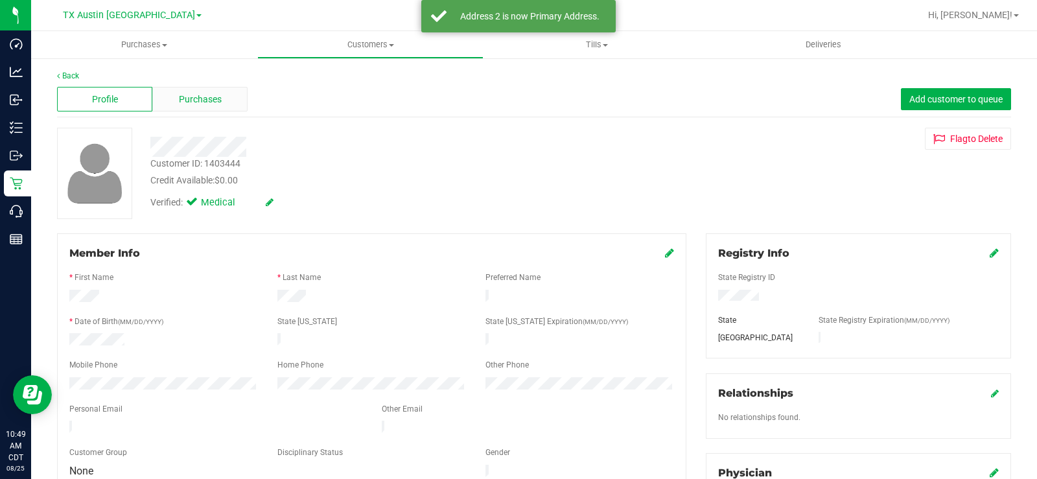
click at [195, 102] on span "Purchases" at bounding box center [200, 100] width 43 height 14
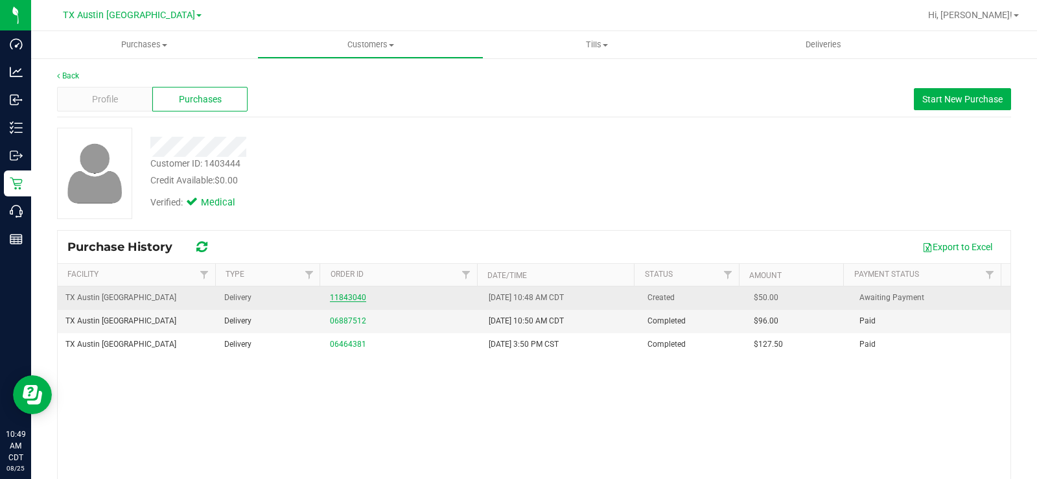
click at [332, 294] on link "11843040" at bounding box center [348, 297] width 36 height 9
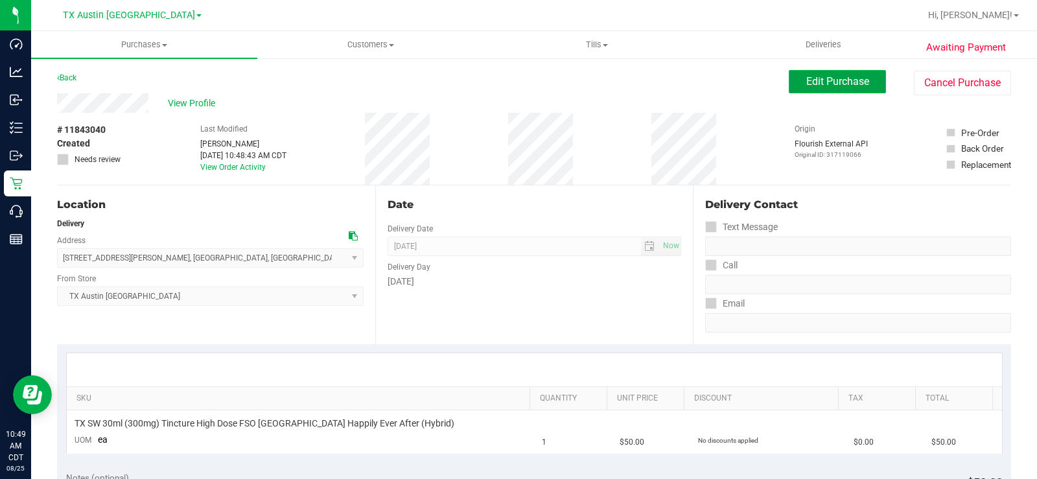
click at [862, 82] on button "Edit Purchase" at bounding box center [837, 81] width 97 height 23
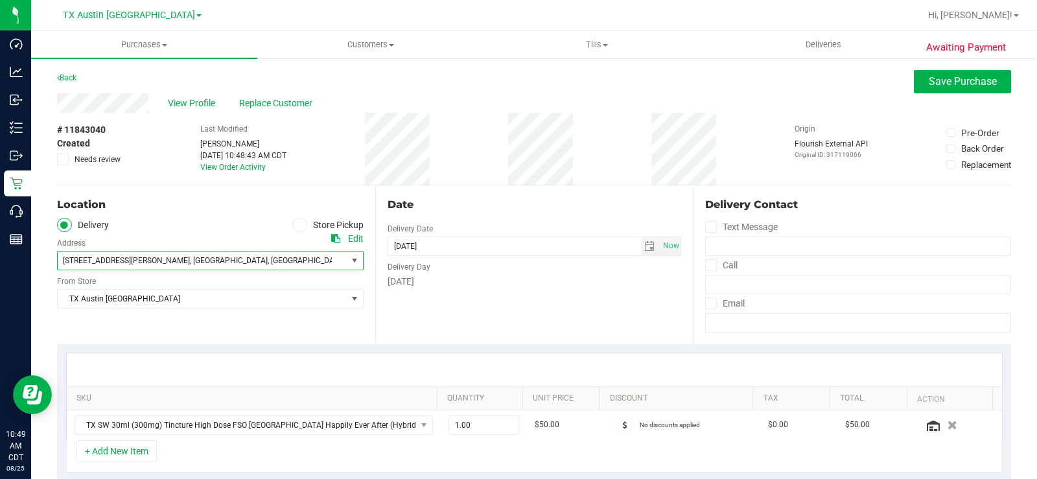
click at [190, 262] on span ", Houston" at bounding box center [229, 260] width 78 height 9
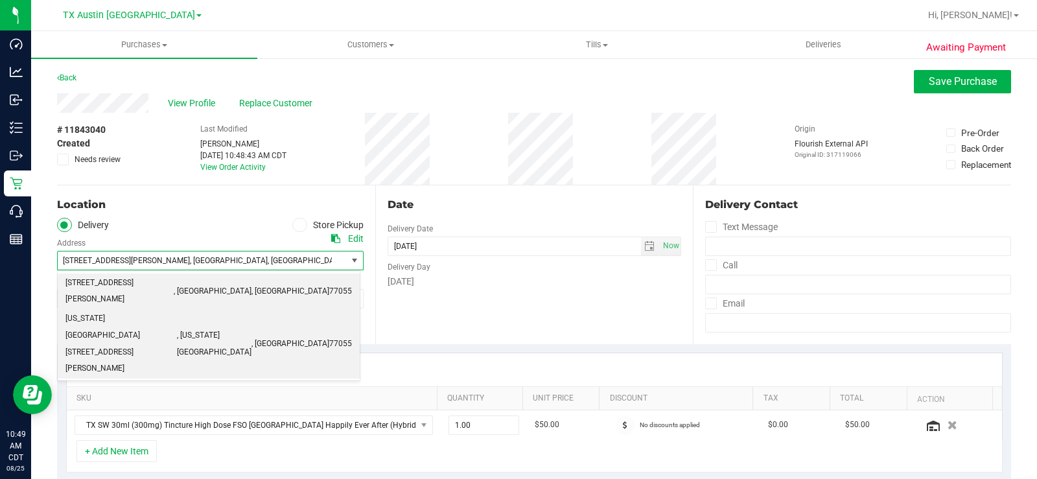
click at [145, 311] on span "Missouri city 4220 Cartwright Road Suite 303" at bounding box center [121, 344] width 112 height 67
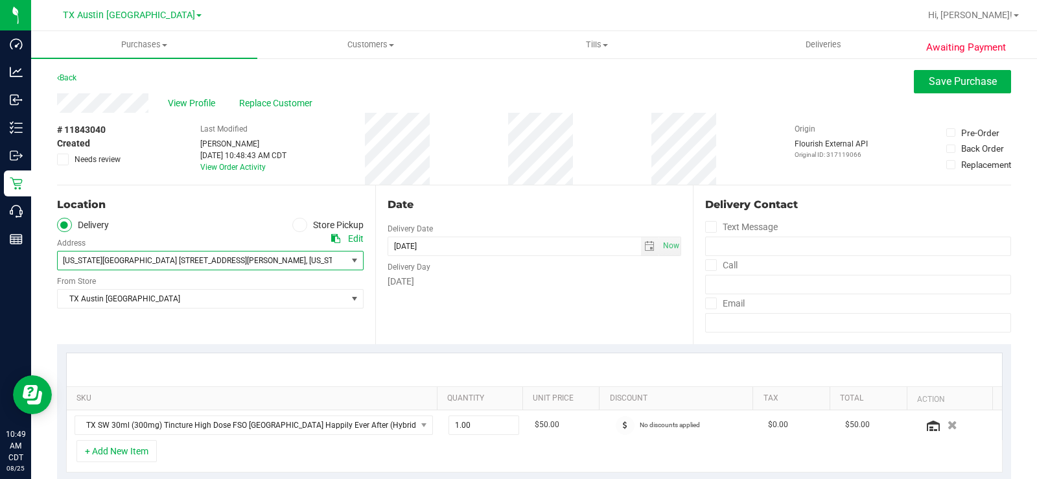
click at [144, 316] on div "Location Delivery Store Pickup Address Edit Missouri city 4220 Cartwright Road …" at bounding box center [216, 264] width 318 height 159
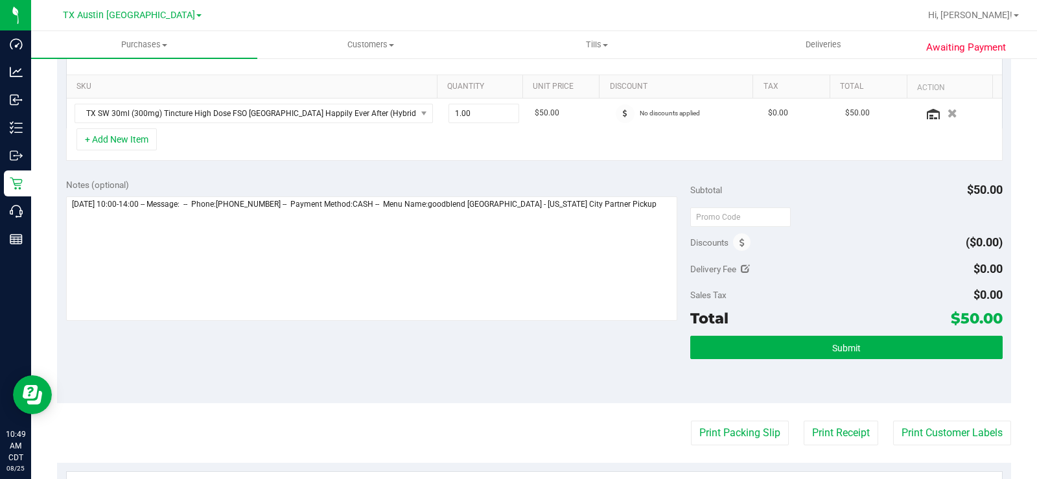
scroll to position [324, 0]
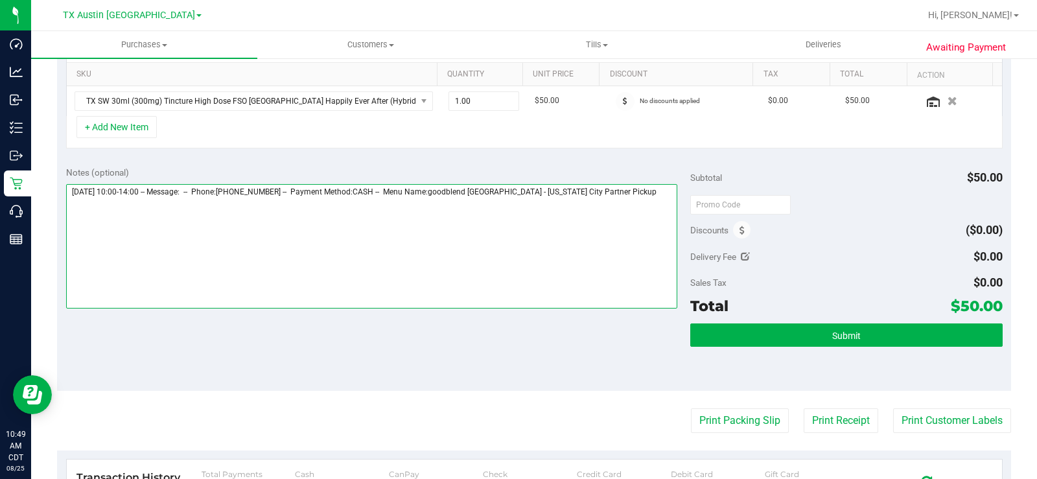
click at [617, 202] on textarea at bounding box center [371, 246] width 611 height 124
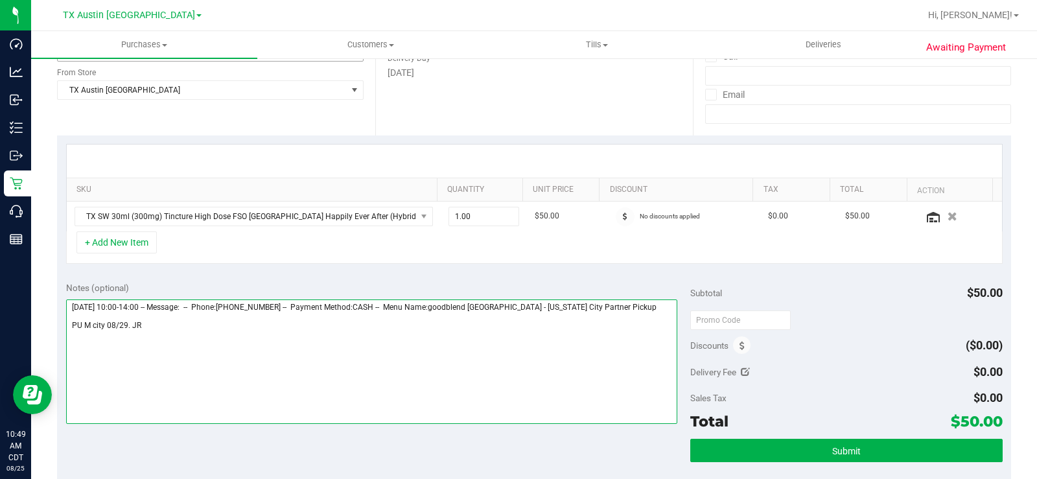
scroll to position [259, 0]
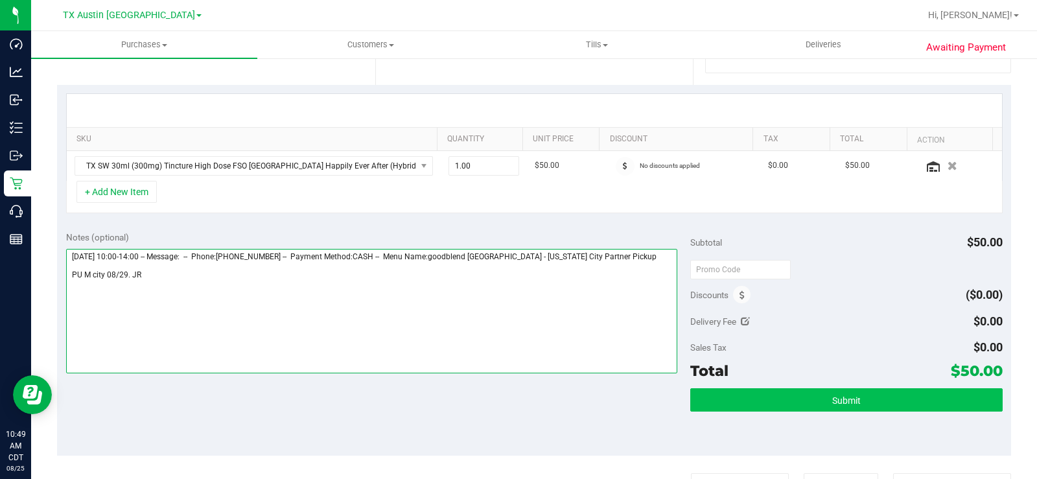
type textarea "Friday 08/29/2025 10:00-14:00 -- Message: -- Phone:8326383461 -- Payment Method…"
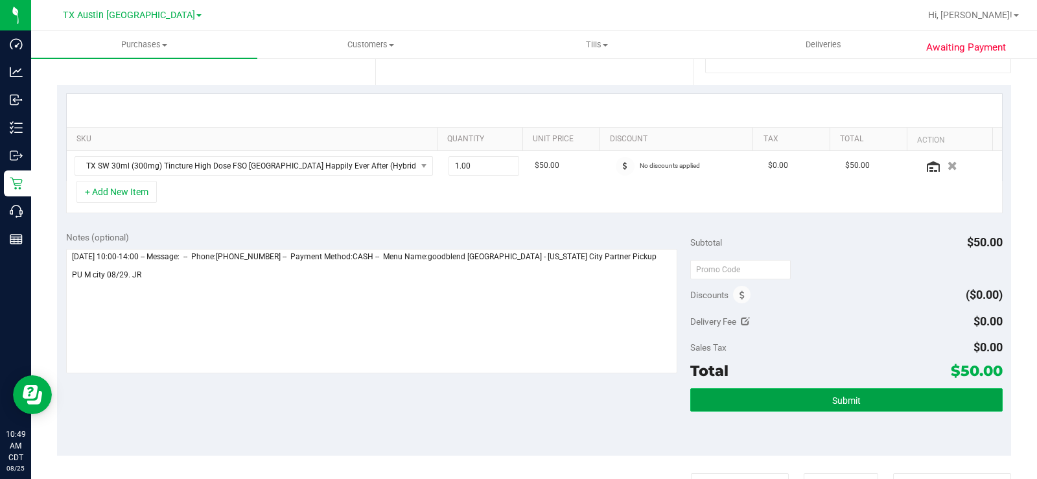
click at [791, 406] on button "Submit" at bounding box center [846, 399] width 313 height 23
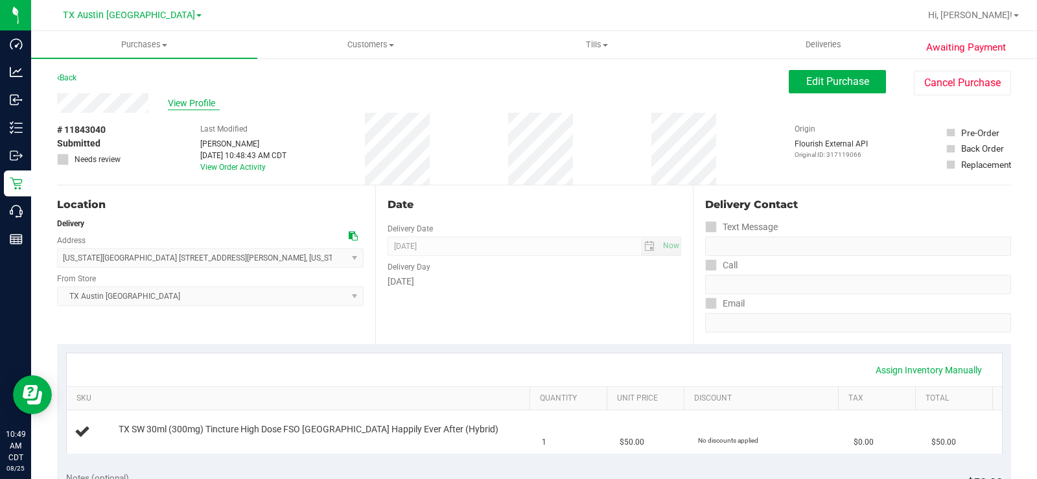
click at [211, 109] on span "View Profile" at bounding box center [194, 104] width 52 height 14
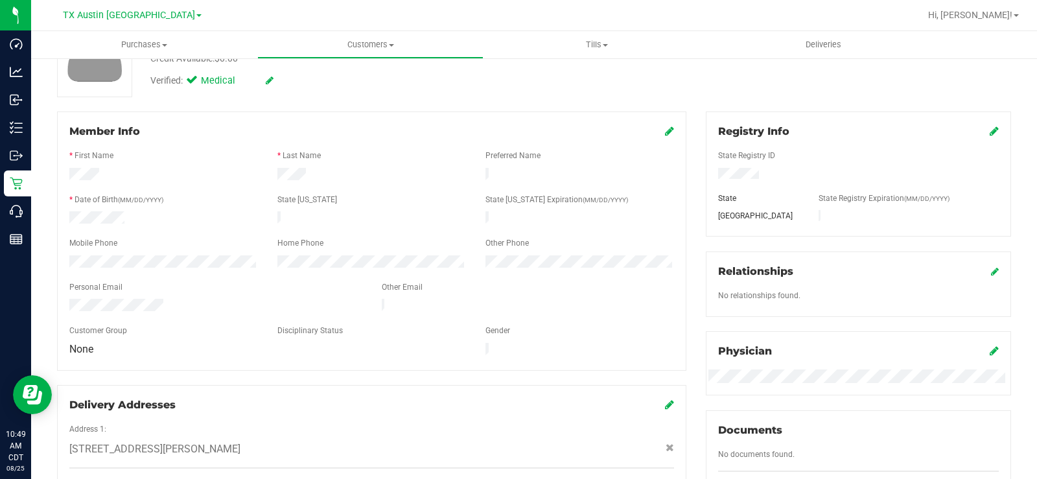
scroll to position [130, 0]
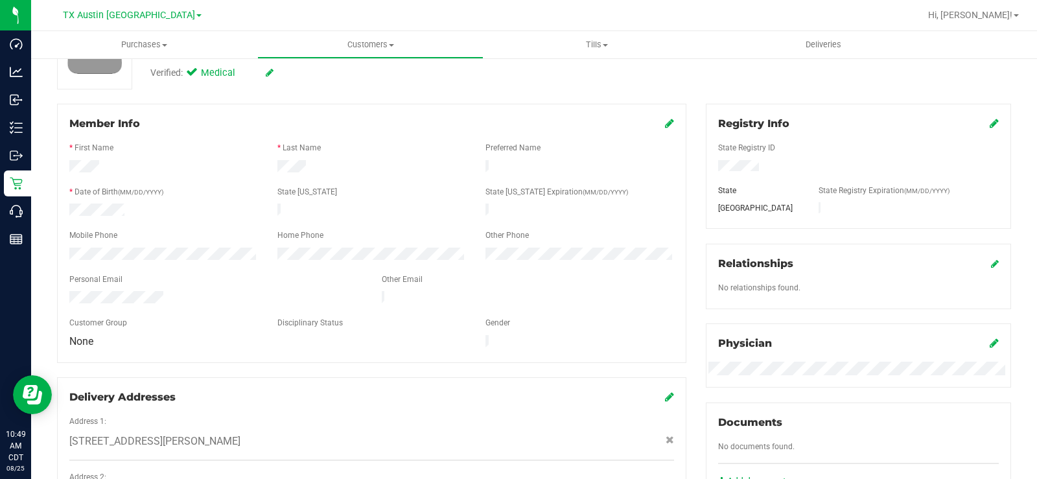
drag, startPoint x: 172, startPoint y: 292, endPoint x: 43, endPoint y: 290, distance: 129.7
click at [43, 290] on div "Back Profile Purchases Add customer to queue Customer ID: 1403444 Credit Availa…" at bounding box center [534, 378] width 1006 height 903
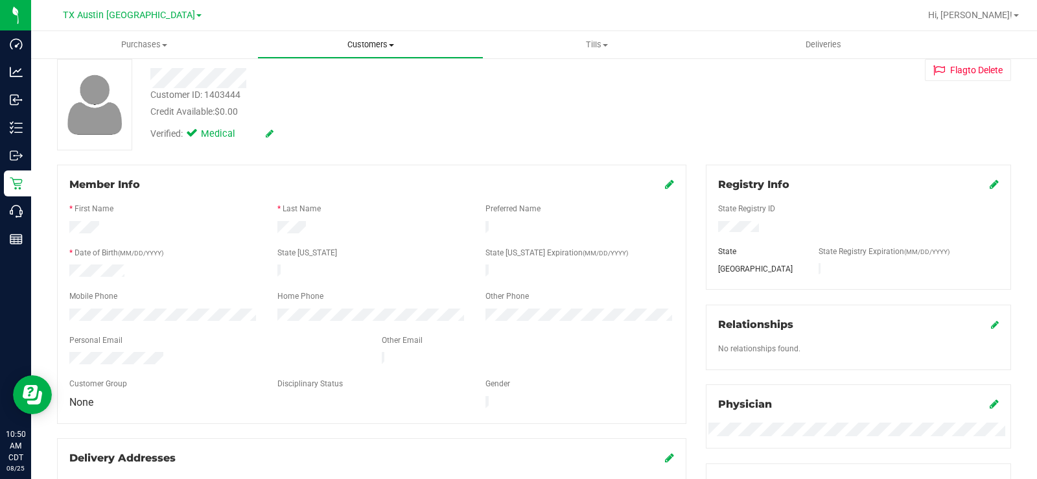
scroll to position [0, 0]
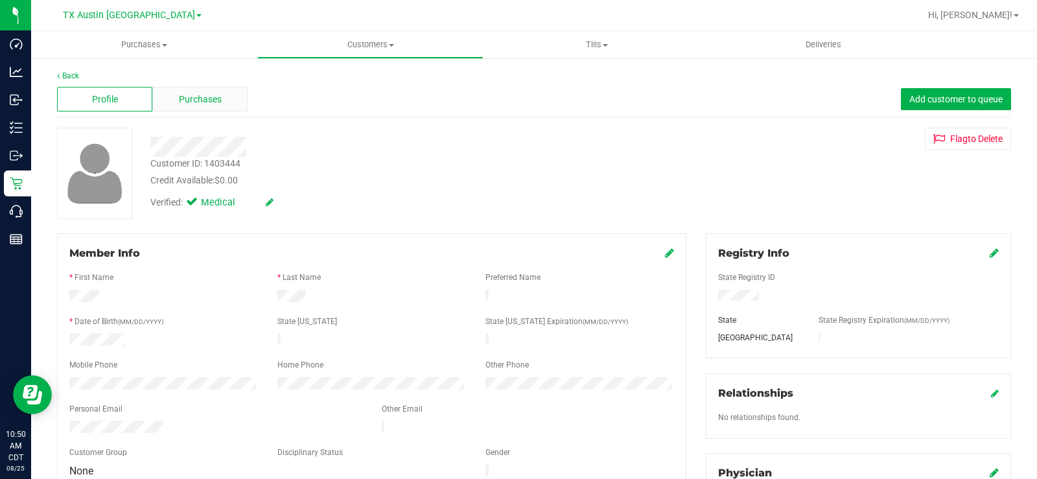
click at [200, 95] on span "Purchases" at bounding box center [200, 100] width 43 height 14
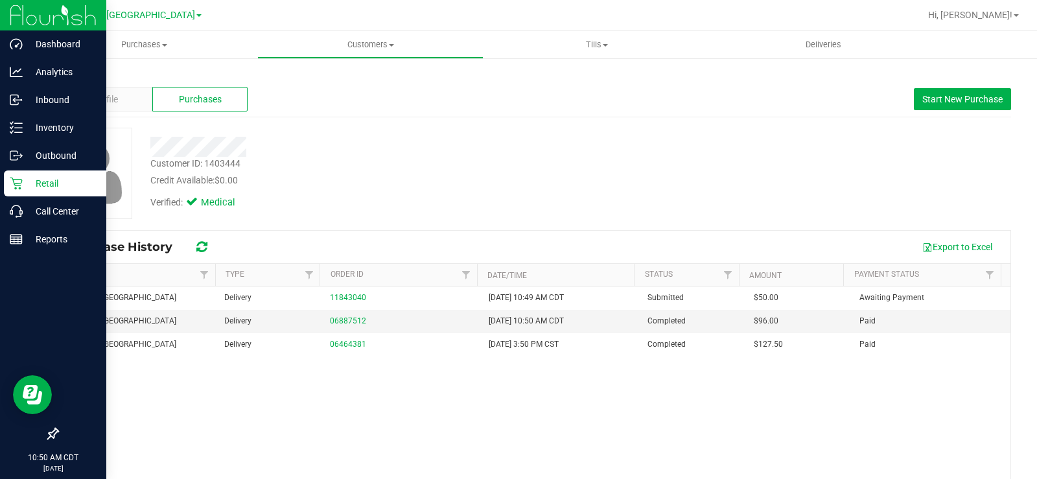
click at [44, 188] on p "Retail" at bounding box center [62, 184] width 78 height 16
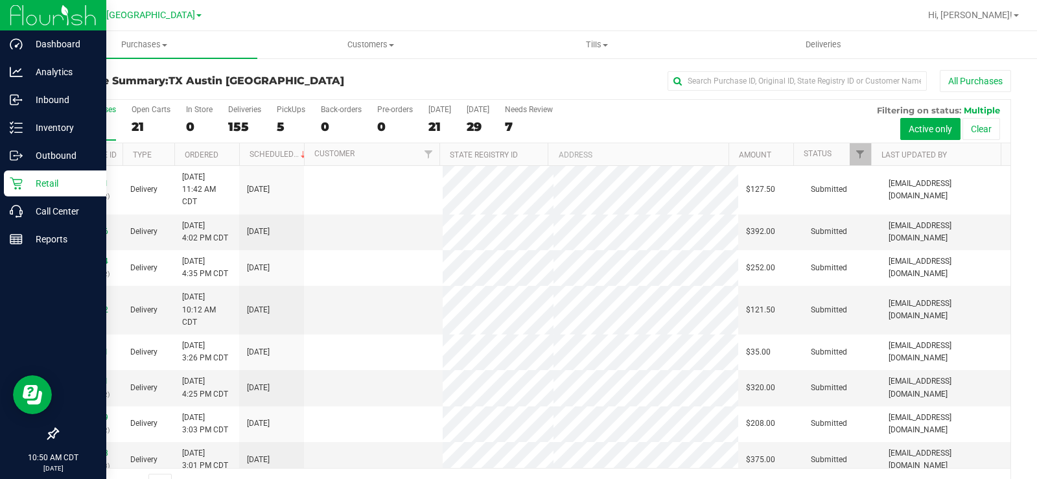
click at [137, 118] on label "Open Carts 21" at bounding box center [151, 123] width 39 height 36
click at [0, 0] on input "Open Carts 21" at bounding box center [0, 0] width 0 height 0
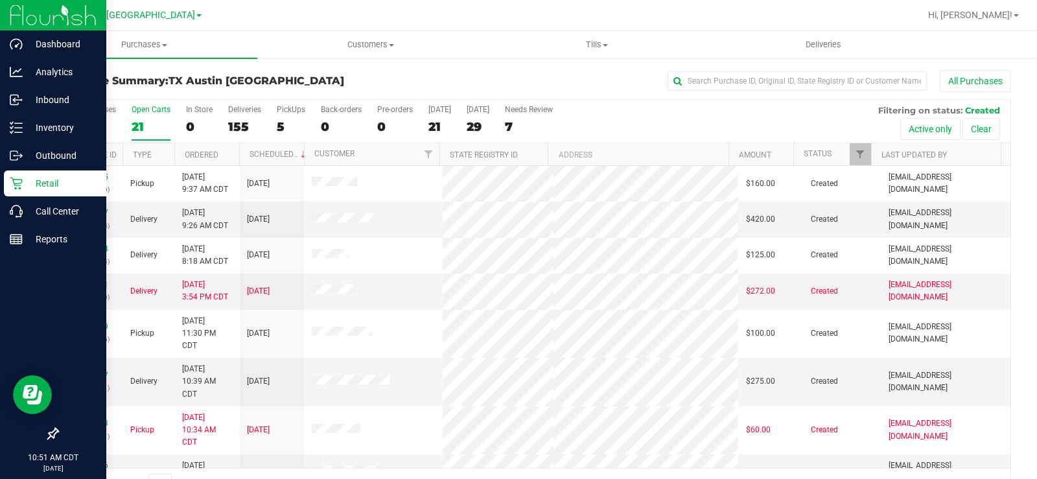
click at [142, 112] on div "Open Carts" at bounding box center [151, 109] width 39 height 9
click at [0, 0] on input "Open Carts 21" at bounding box center [0, 0] width 0 height 0
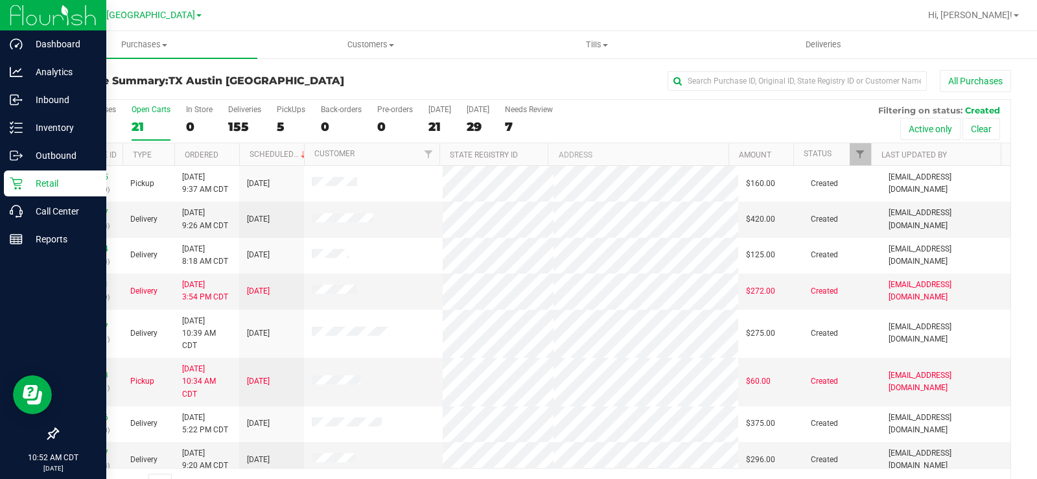
click at [143, 114] on label "Open Carts 21" at bounding box center [151, 123] width 39 height 36
click at [0, 0] on input "Open Carts 21" at bounding box center [0, 0] width 0 height 0
click at [148, 127] on div "21" at bounding box center [151, 126] width 39 height 15
click at [0, 0] on input "Open Carts 21" at bounding box center [0, 0] width 0 height 0
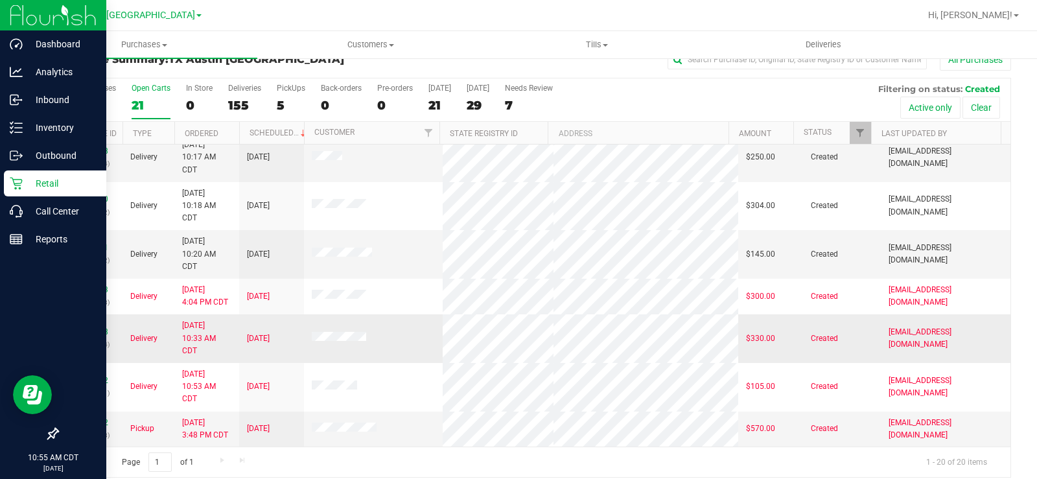
scroll to position [33, 0]
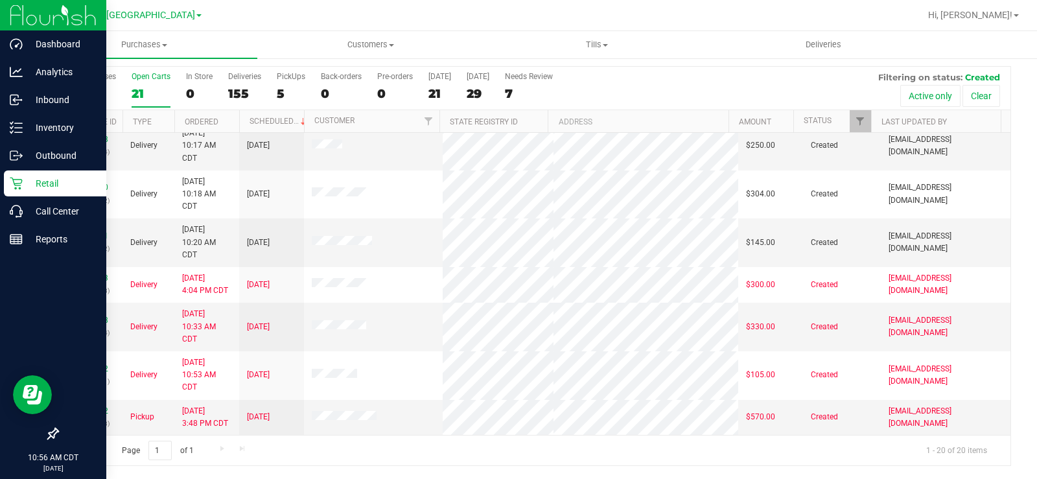
click at [141, 95] on div "21" at bounding box center [151, 93] width 39 height 15
click at [0, 0] on input "Open Carts 21" at bounding box center [0, 0] width 0 height 0
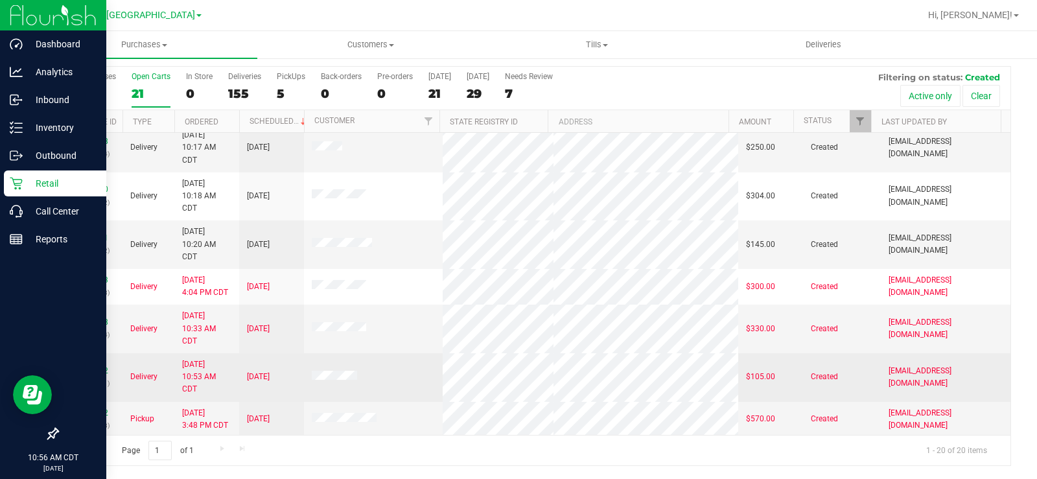
scroll to position [528, 0]
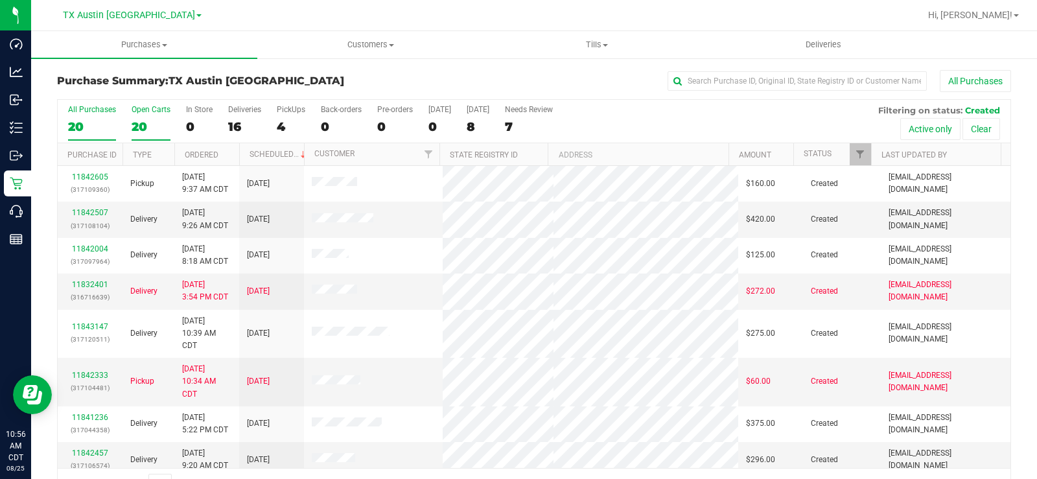
click at [137, 126] on div "20" at bounding box center [151, 126] width 39 height 15
click at [0, 0] on input "Open Carts 20" at bounding box center [0, 0] width 0 height 0
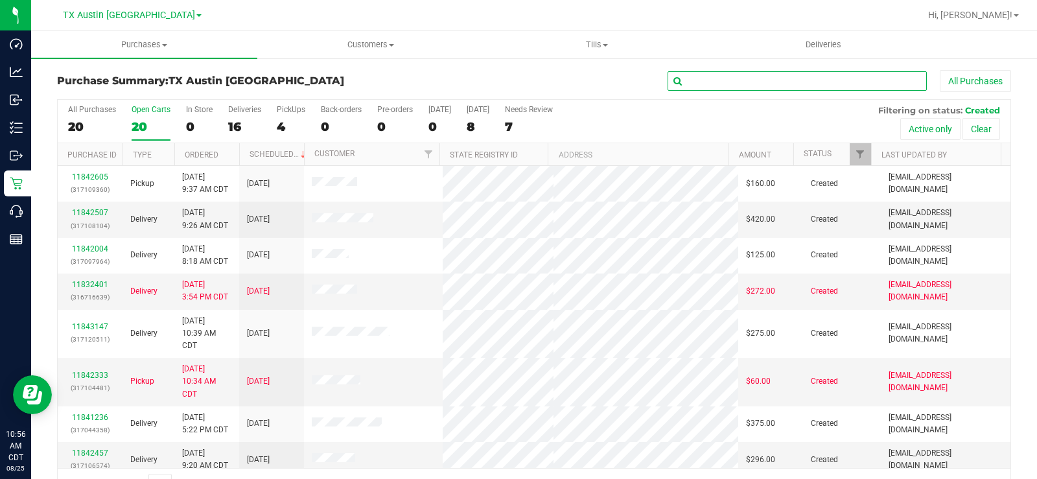
click at [695, 81] on input "text" at bounding box center [797, 80] width 259 height 19
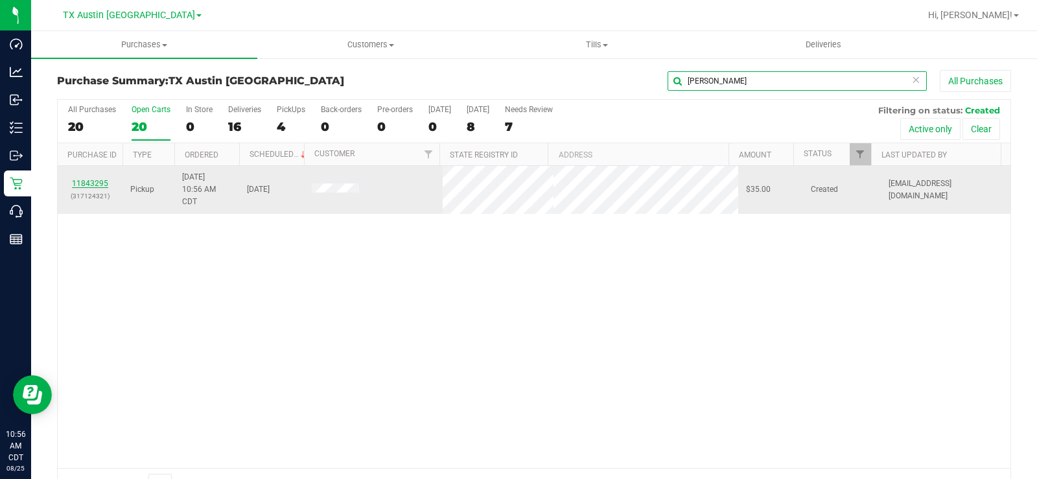
type input "[PERSON_NAME]"
click at [91, 180] on link "11843295" at bounding box center [90, 183] width 36 height 9
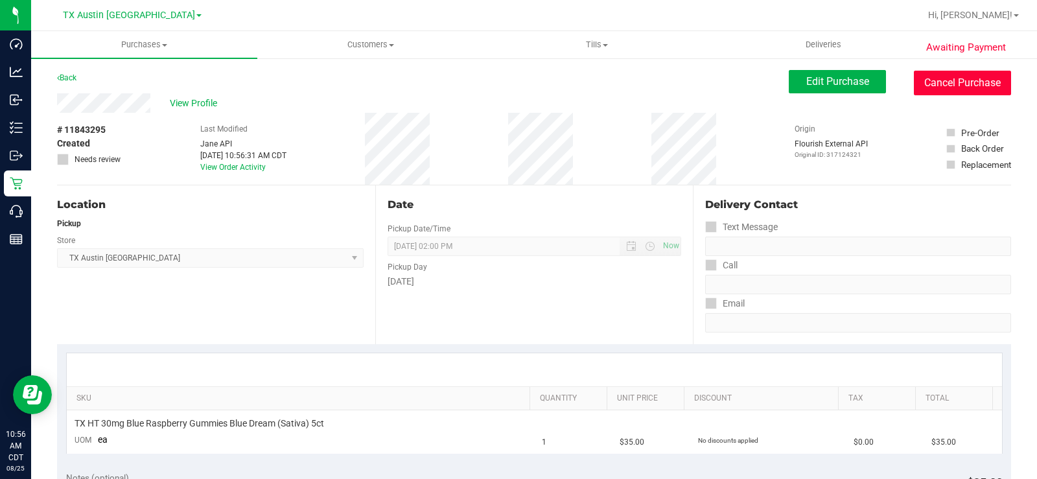
click at [938, 82] on button "Cancel Purchase" at bounding box center [962, 83] width 97 height 25
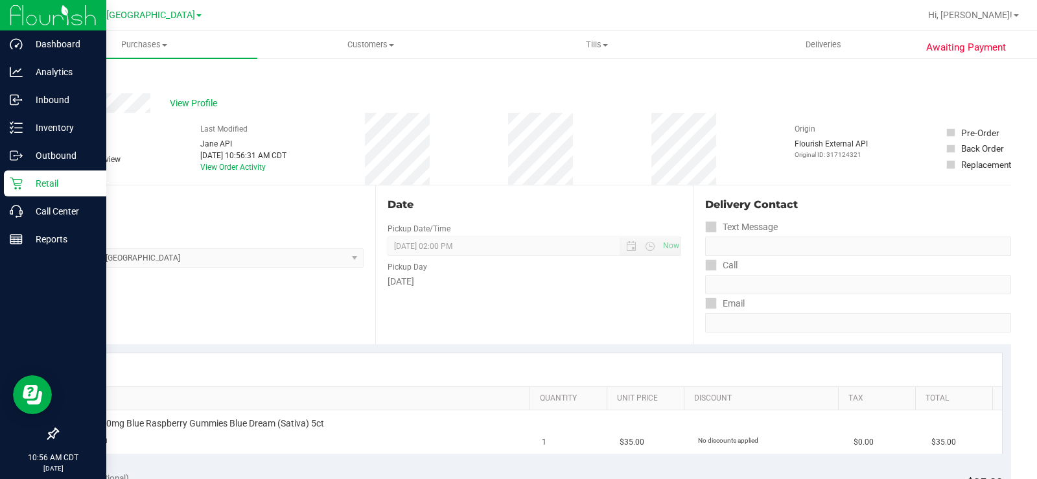
click at [30, 175] on div "Retail" at bounding box center [55, 184] width 102 height 26
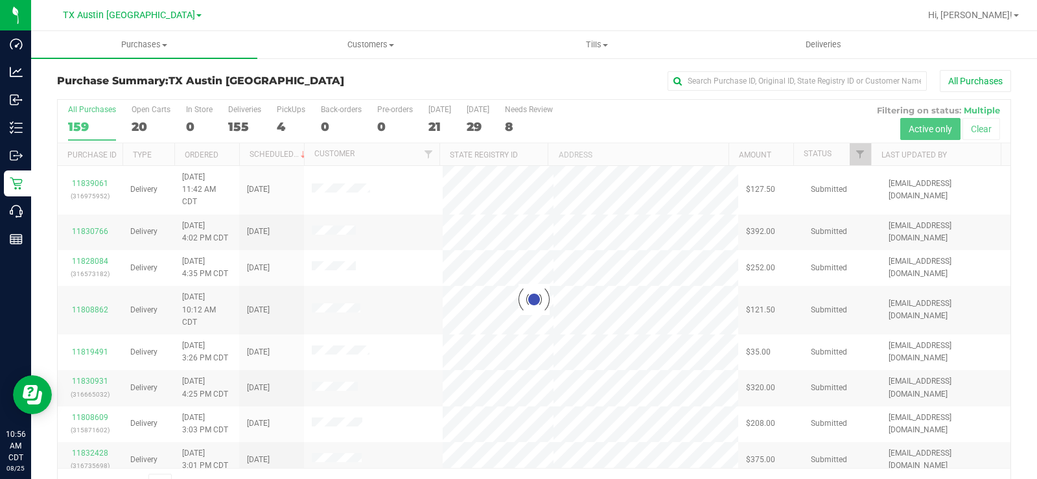
click at [139, 117] on div at bounding box center [534, 299] width 953 height 399
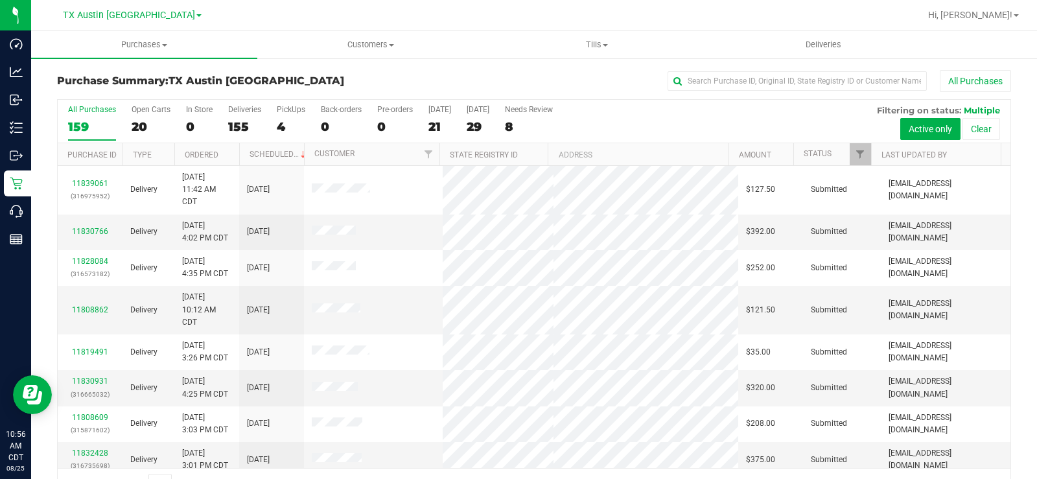
click at [129, 124] on div "All Purchases 159 Open Carts 20 In Store 0 Deliveries 155 PickUps 4 Back-orders…" at bounding box center [534, 121] width 953 height 43
click at [144, 125] on div "20" at bounding box center [151, 126] width 39 height 15
click at [0, 0] on input "Open Carts 20" at bounding box center [0, 0] width 0 height 0
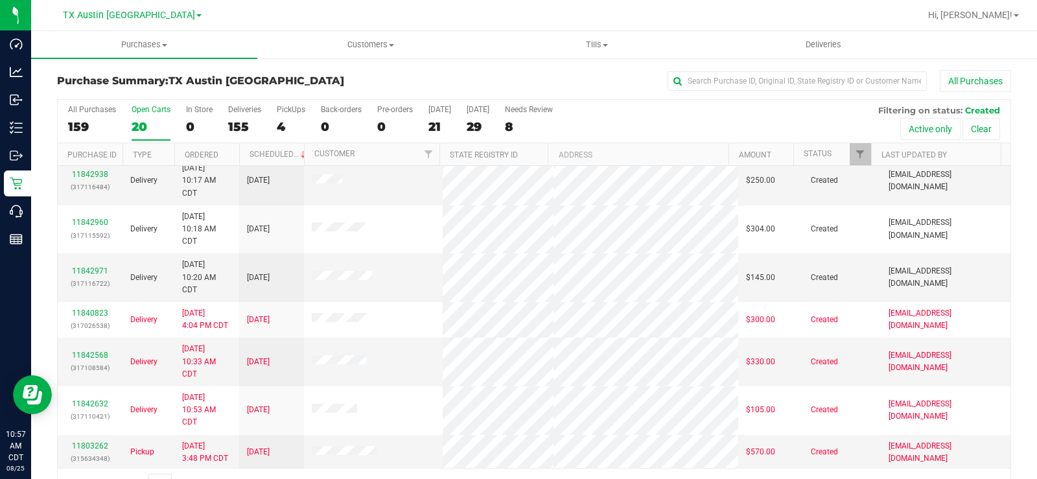
scroll to position [528, 0]
click at [98, 359] on div "11842568 (317108584)" at bounding box center [89, 360] width 49 height 25
click at [95, 346] on td "11842568 (317108584)" at bounding box center [90, 360] width 65 height 49
click at [102, 354] on link "11842568" at bounding box center [90, 353] width 36 height 9
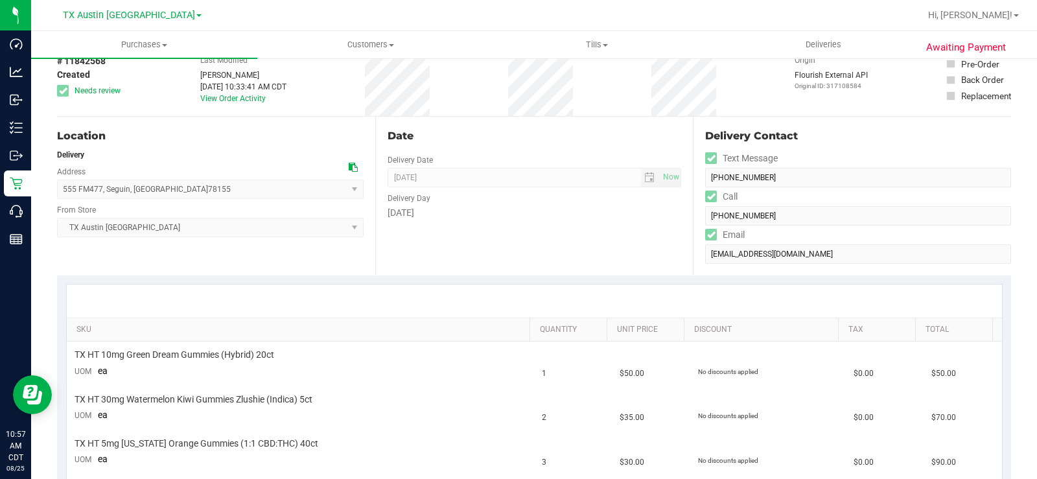
scroll to position [65, 0]
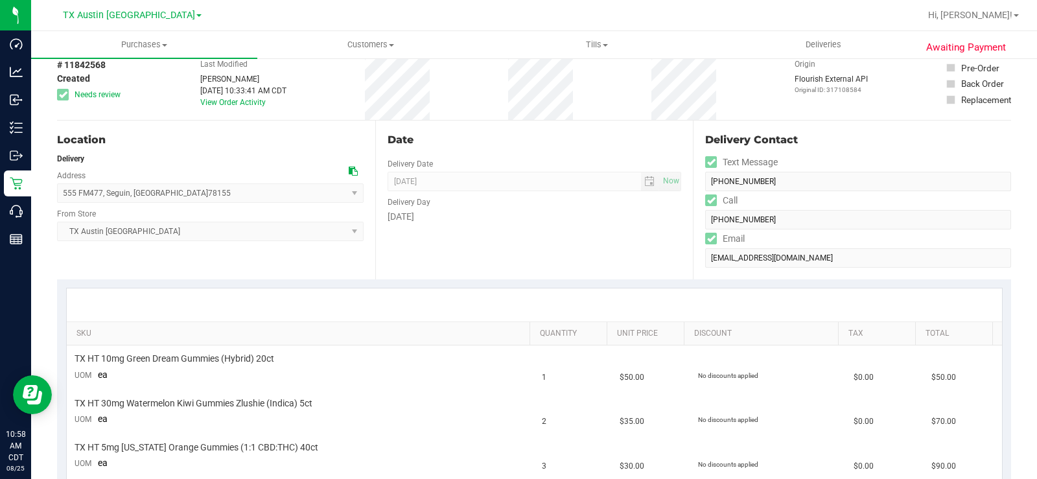
click at [349, 167] on icon at bounding box center [353, 171] width 9 height 9
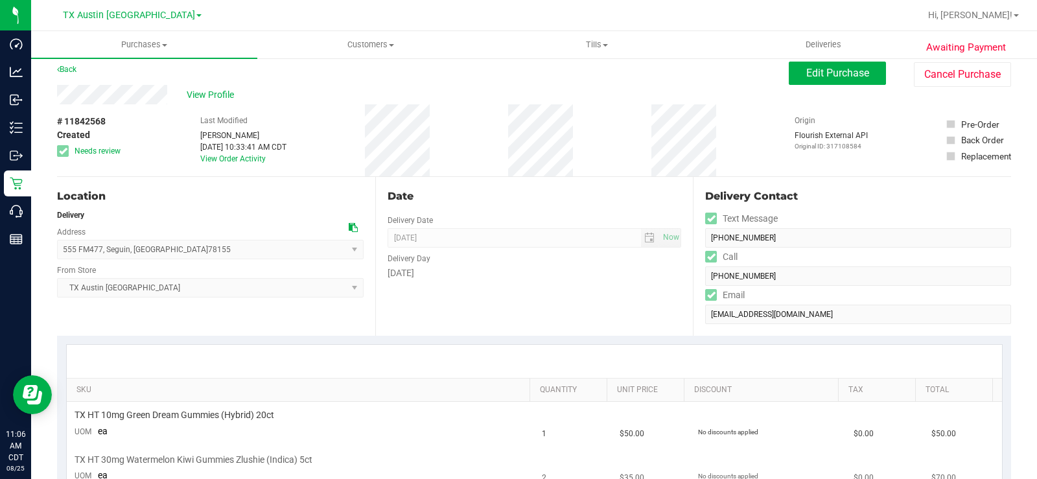
scroll to position [0, 0]
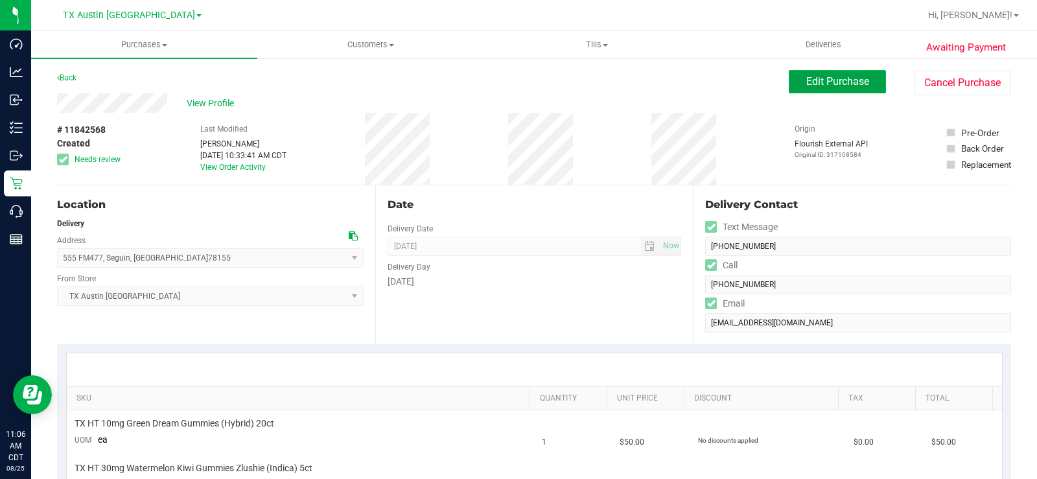
click at [821, 84] on span "Edit Purchase" at bounding box center [838, 81] width 63 height 12
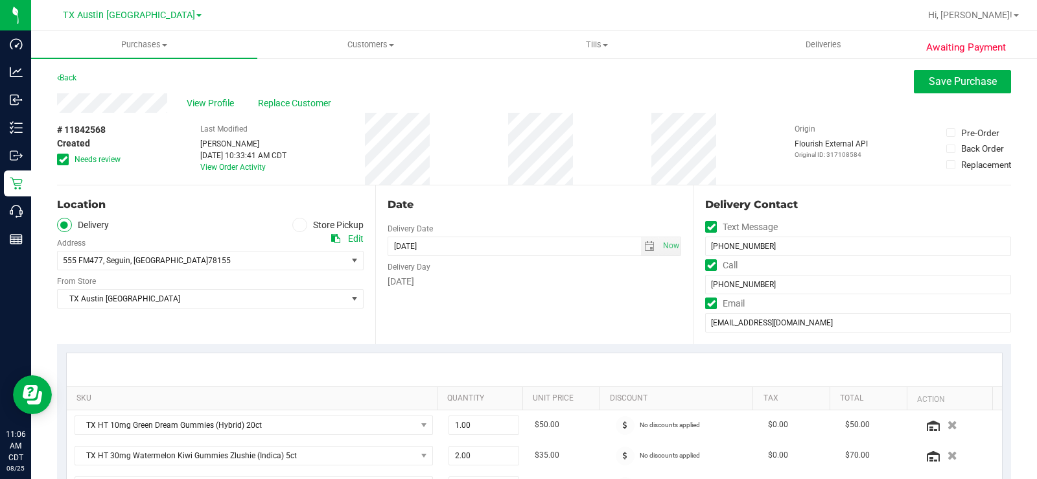
click at [63, 159] on icon at bounding box center [63, 159] width 8 height 0
click at [0, 0] on input "Needs review" at bounding box center [0, 0] width 0 height 0
click at [652, 251] on span "08/26/2025 Now" at bounding box center [535, 246] width 294 height 19
click at [646, 248] on span "select" at bounding box center [649, 246] width 10 height 10
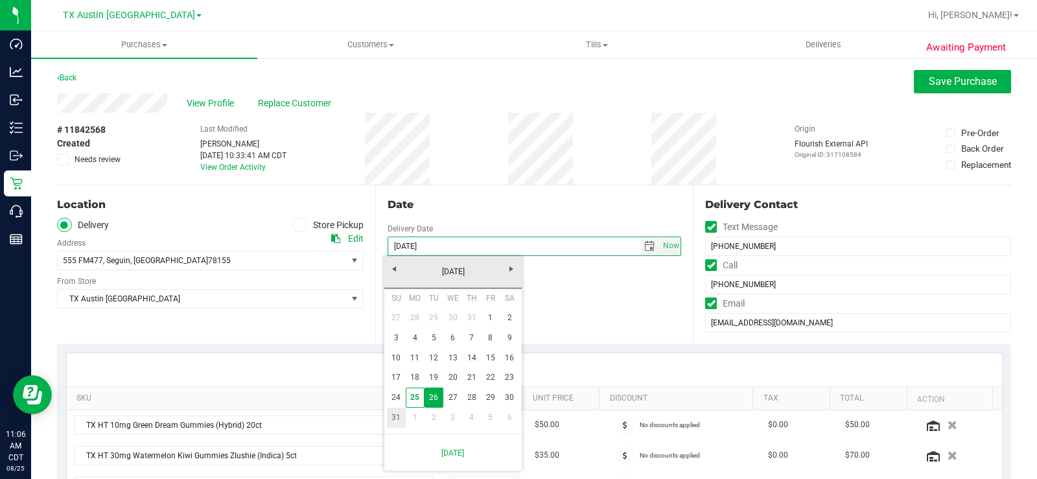
click at [394, 414] on link "31" at bounding box center [396, 418] width 19 height 20
type input "08/31/2025"
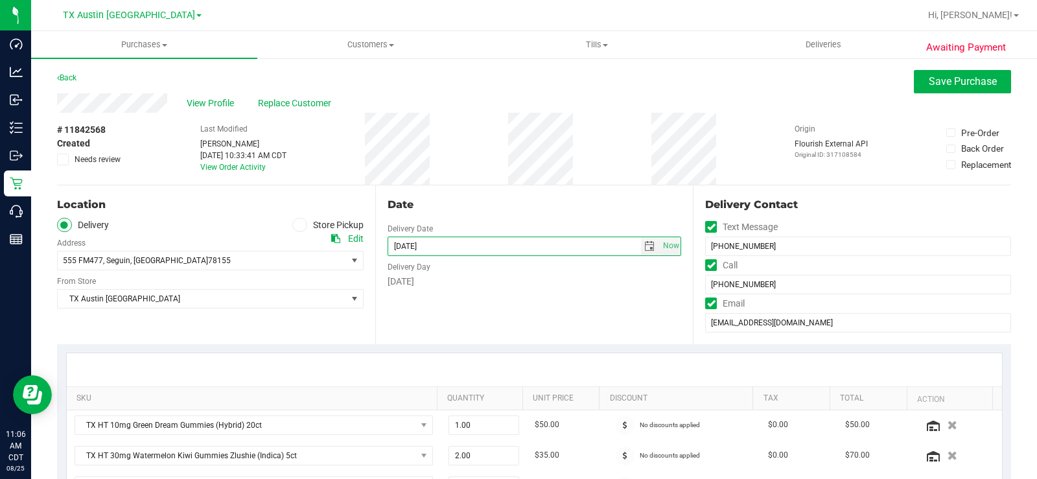
click at [578, 287] on div "Sunday" at bounding box center [535, 282] width 294 height 14
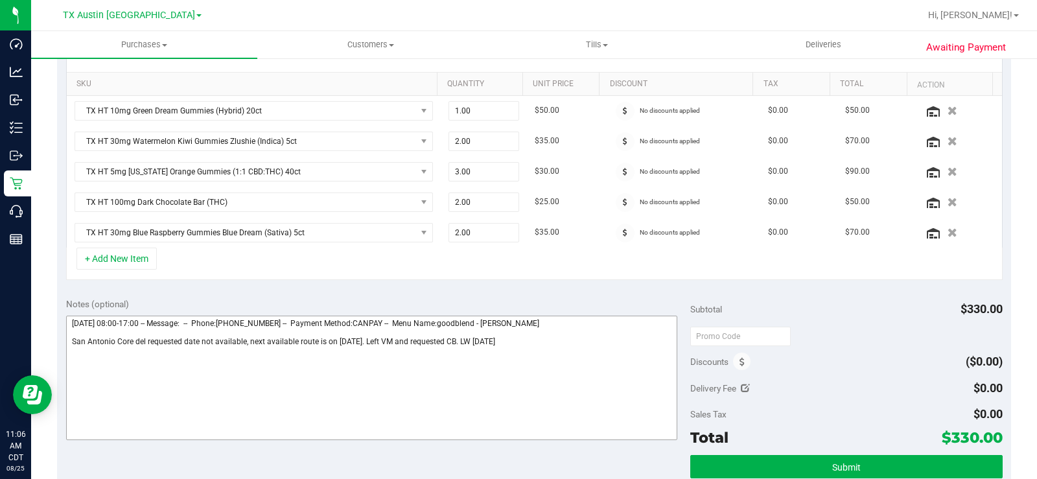
scroll to position [324, 0]
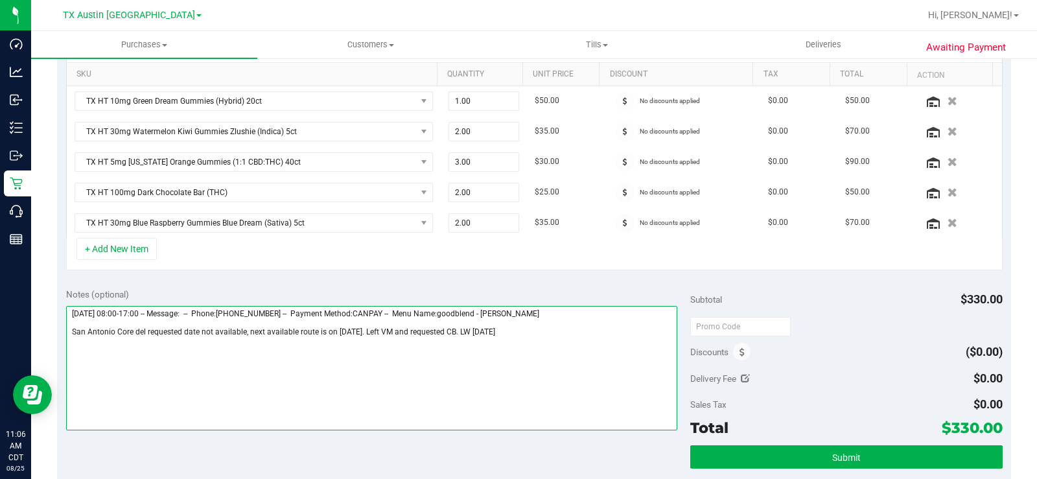
click at [506, 334] on textarea at bounding box center [371, 368] width 611 height 124
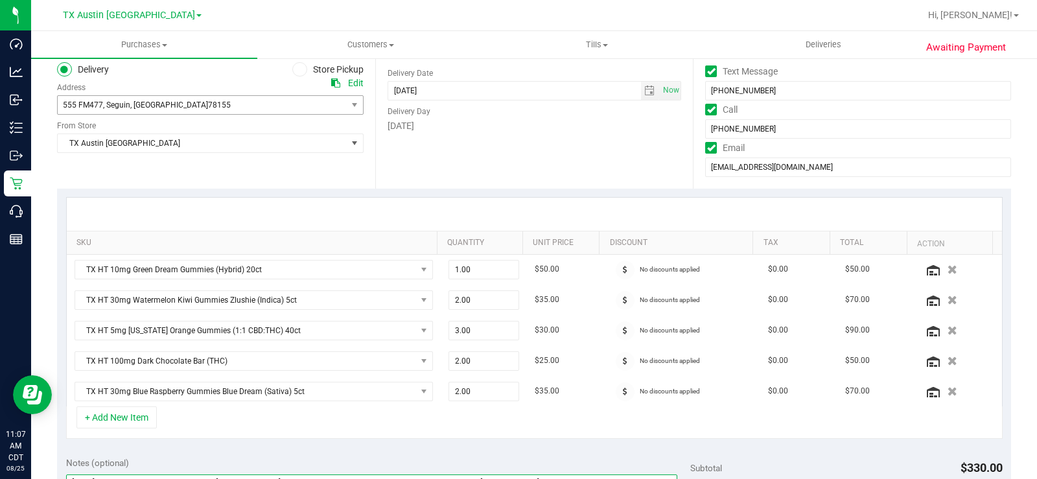
scroll to position [130, 0]
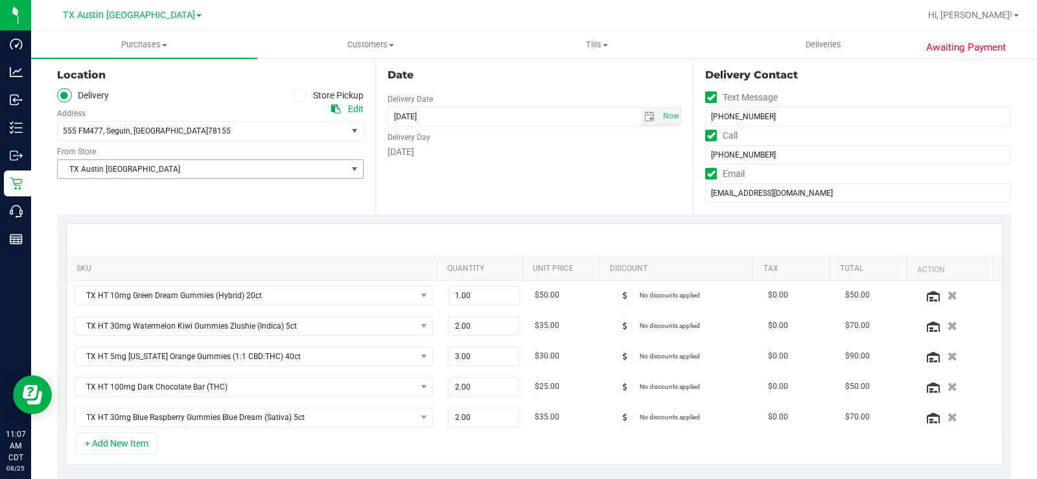
type textarea "Tuesday 08/26/2025 08:00-17:00 -- Message: -- Phone:4092236583 -- Payment Metho…"
click at [124, 169] on span "TX Austin [GEOGRAPHIC_DATA]" at bounding box center [202, 169] width 289 height 18
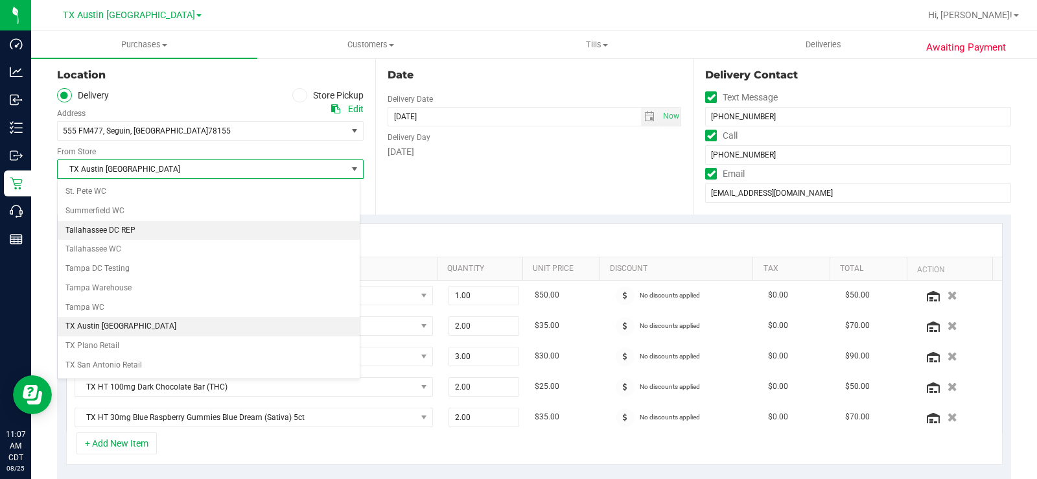
scroll to position [873, 0]
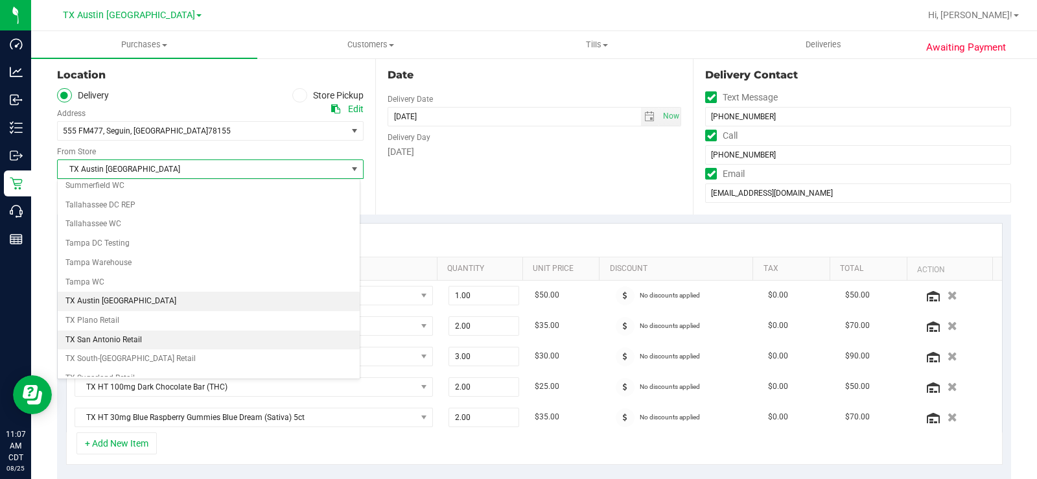
click at [130, 336] on li "TX San Antonio Retail" at bounding box center [209, 340] width 302 height 19
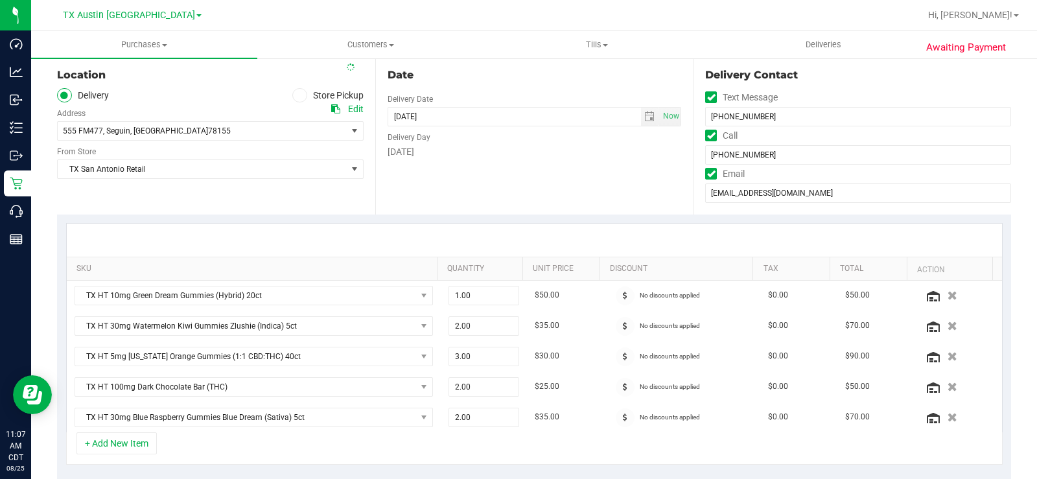
click at [425, 193] on div "Date Delivery Date 08/31/2025 Now 08/31/2025 07:00 AM Now Delivery Day Sunday" at bounding box center [534, 135] width 318 height 159
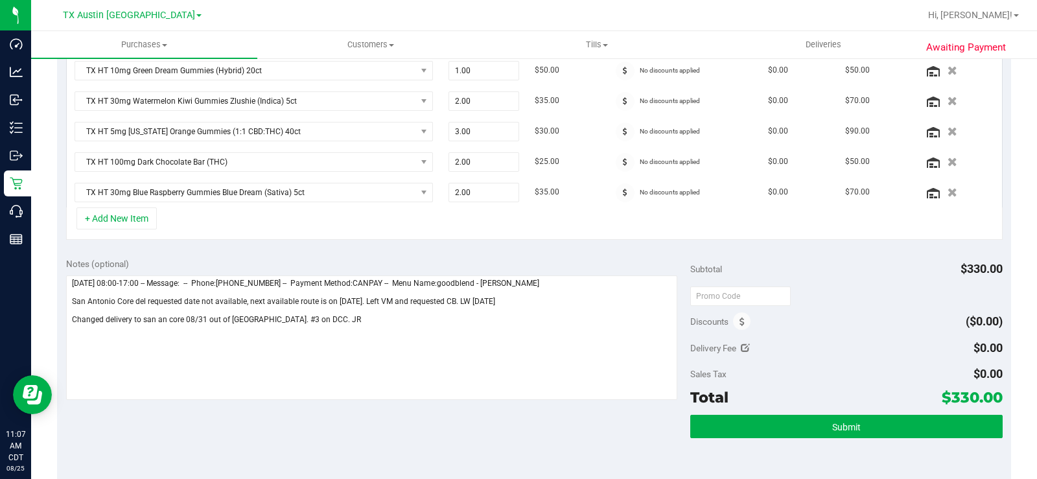
scroll to position [584, 0]
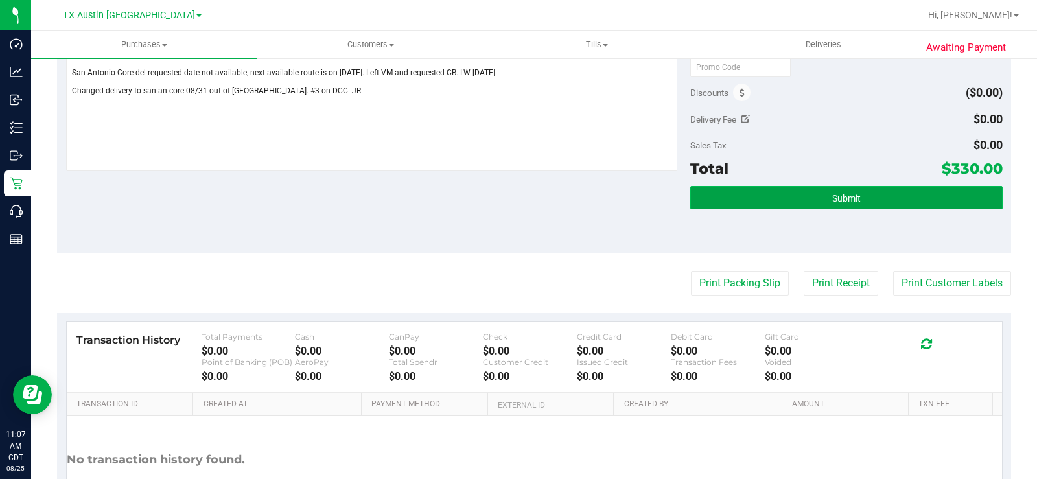
click at [750, 198] on button "Submit" at bounding box center [846, 197] width 313 height 23
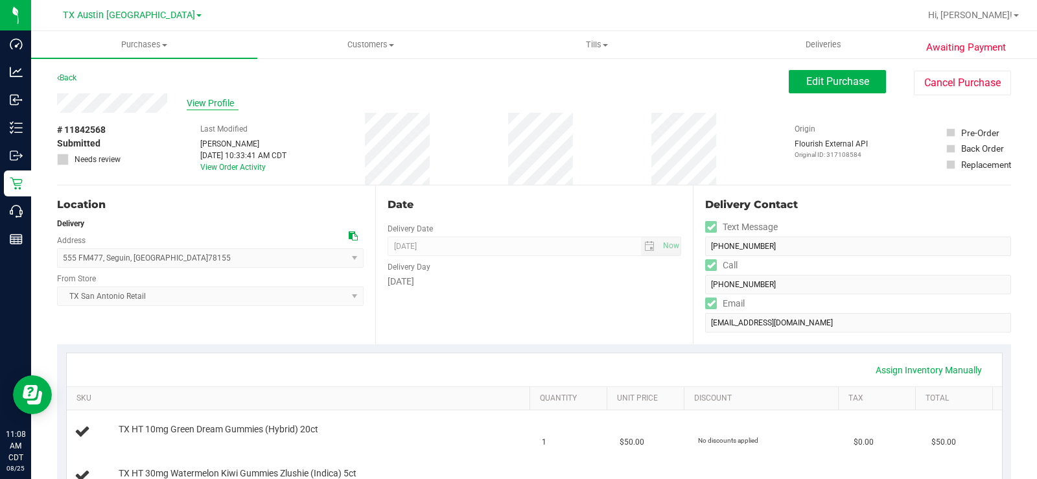
click at [211, 107] on span "View Profile" at bounding box center [213, 104] width 52 height 14
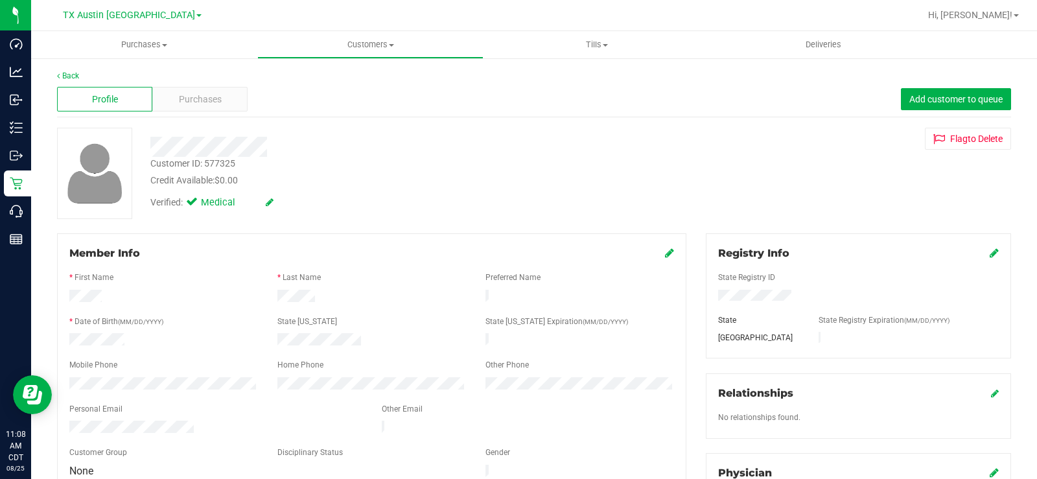
drag, startPoint x: 197, startPoint y: 414, endPoint x: 58, endPoint y: 422, distance: 139.0
click at [58, 422] on div "Member Info * First Name * Last Name Preferred Name * Date of Birth (MM/DD/YYYY…" at bounding box center [372, 362] width 630 height 259
click at [219, 104] on span "Purchases" at bounding box center [200, 100] width 43 height 14
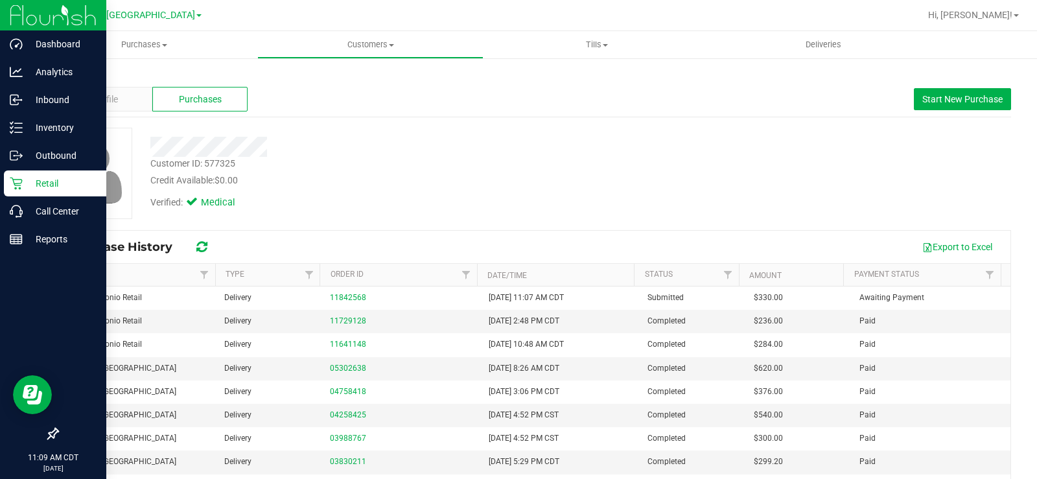
click at [5, 179] on div "Retail" at bounding box center [55, 184] width 102 height 26
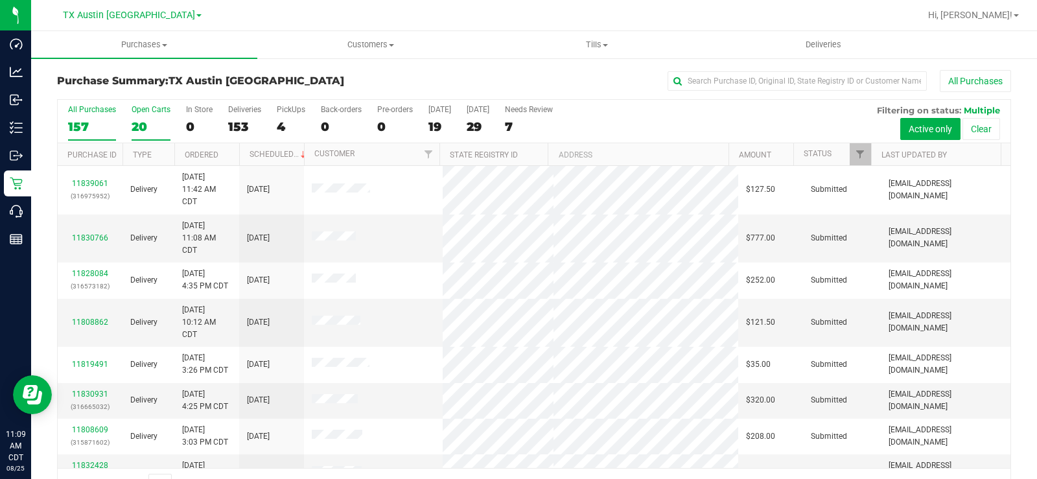
click at [143, 117] on label "Open Carts 20" at bounding box center [151, 123] width 39 height 36
click at [0, 0] on input "Open Carts 20" at bounding box center [0, 0] width 0 height 0
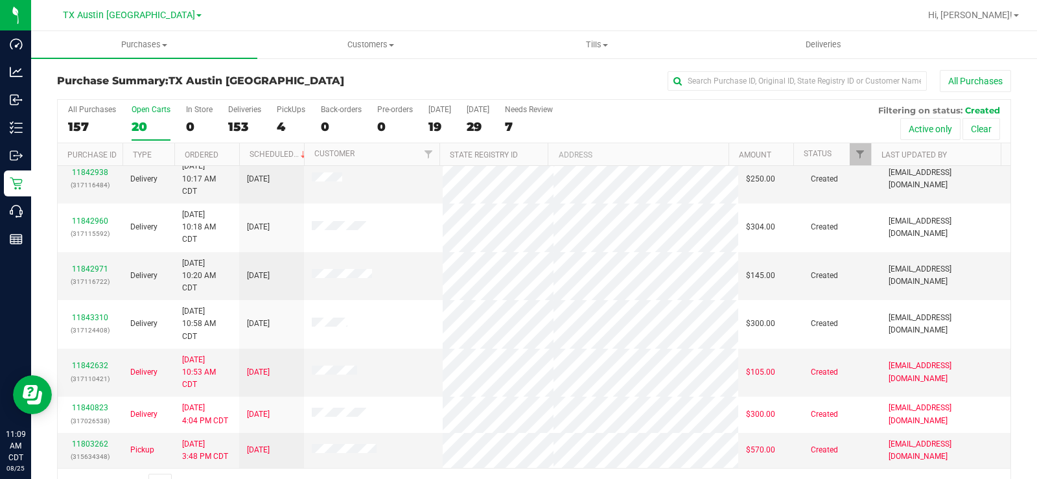
scroll to position [33, 0]
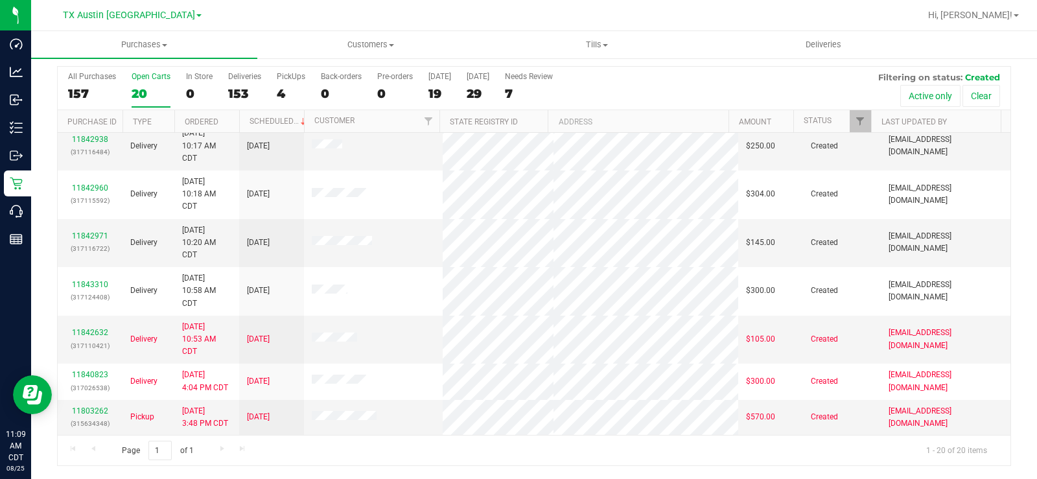
click at [145, 90] on div "20" at bounding box center [151, 93] width 39 height 15
click at [0, 0] on input "Open Carts 20" at bounding box center [0, 0] width 0 height 0
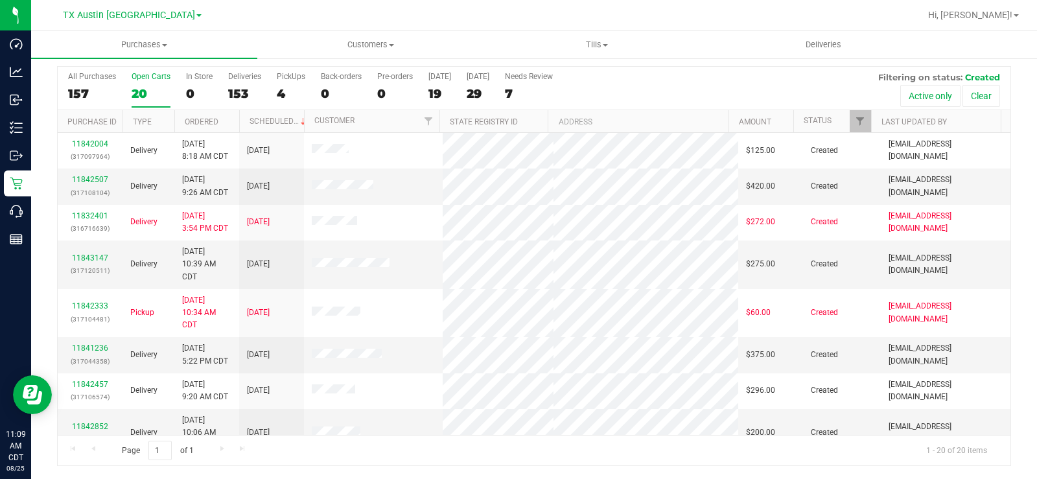
click at [134, 83] on label "Open Carts 20" at bounding box center [151, 90] width 39 height 36
click at [0, 0] on input "Open Carts 20" at bounding box center [0, 0] width 0 height 0
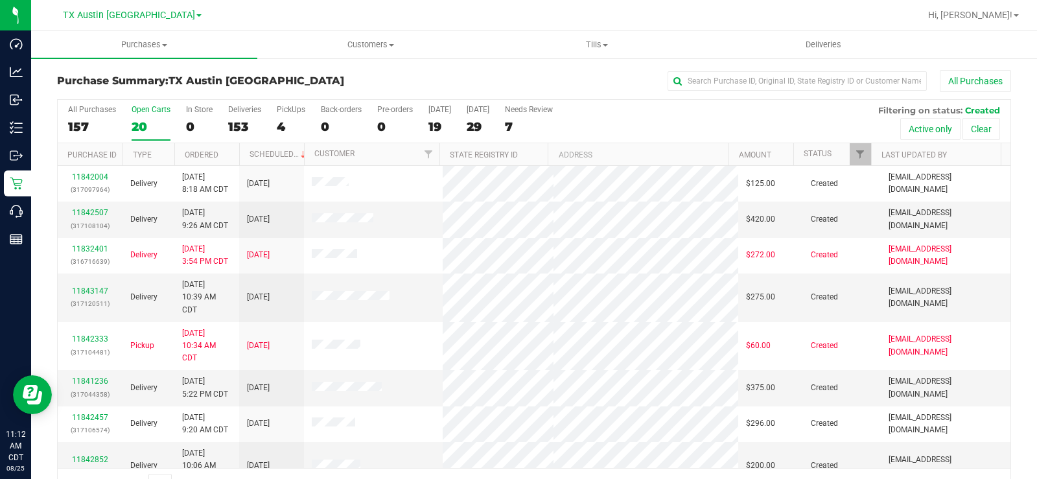
click at [132, 118] on label "Open Carts 20" at bounding box center [151, 123] width 39 height 36
click at [0, 0] on input "Open Carts 20" at bounding box center [0, 0] width 0 height 0
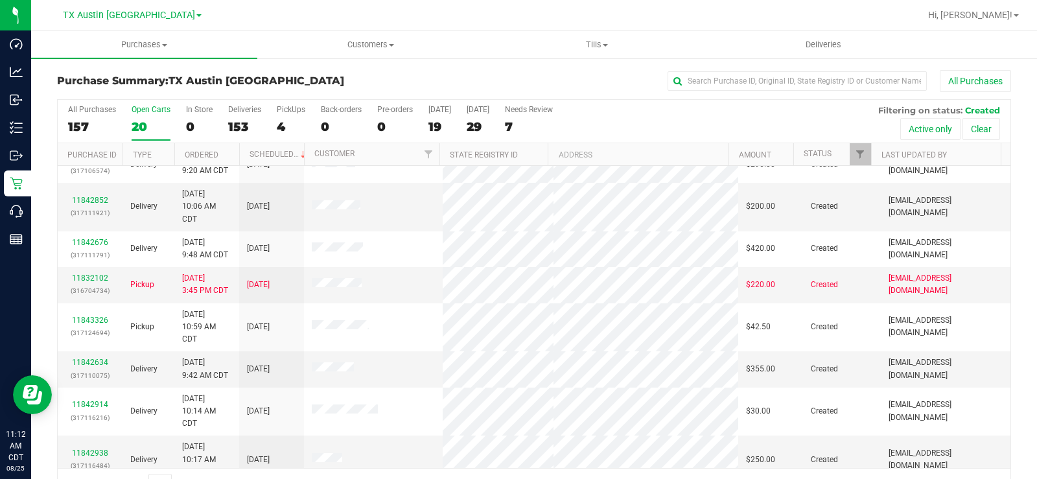
scroll to position [324, 0]
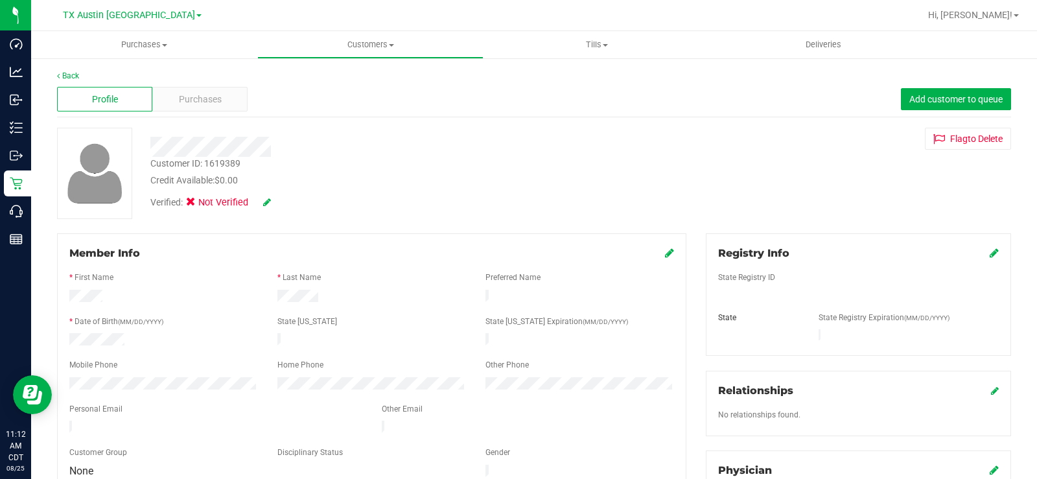
click at [205, 149] on div at bounding box center [384, 147] width 487 height 20
click at [187, 90] on div "Purchases" at bounding box center [199, 99] width 95 height 25
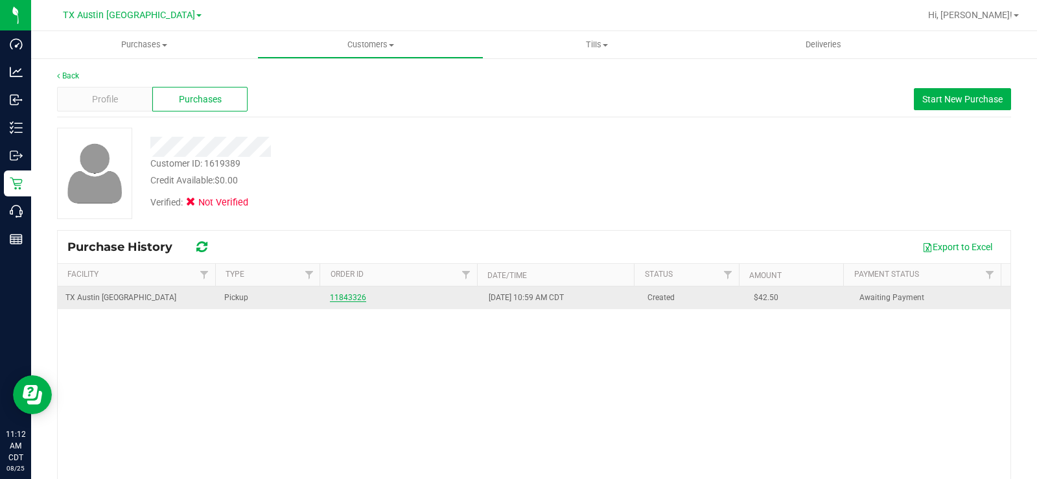
click at [352, 297] on link "11843326" at bounding box center [348, 297] width 36 height 9
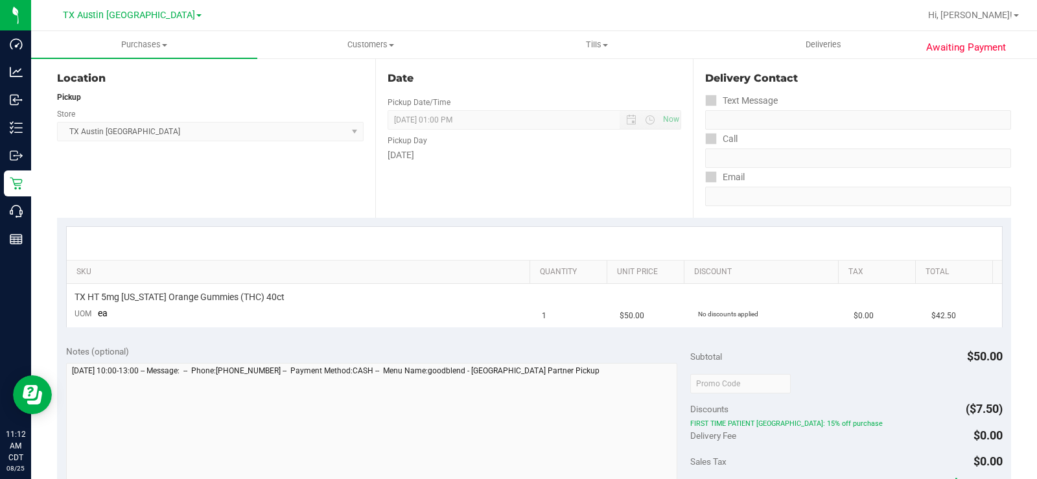
scroll to position [130, 0]
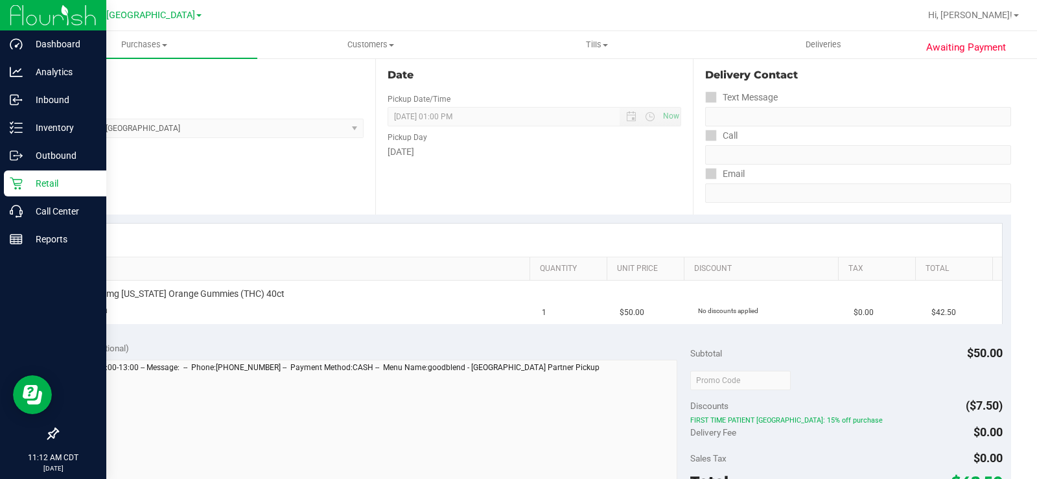
click at [29, 184] on p "Retail" at bounding box center [62, 184] width 78 height 16
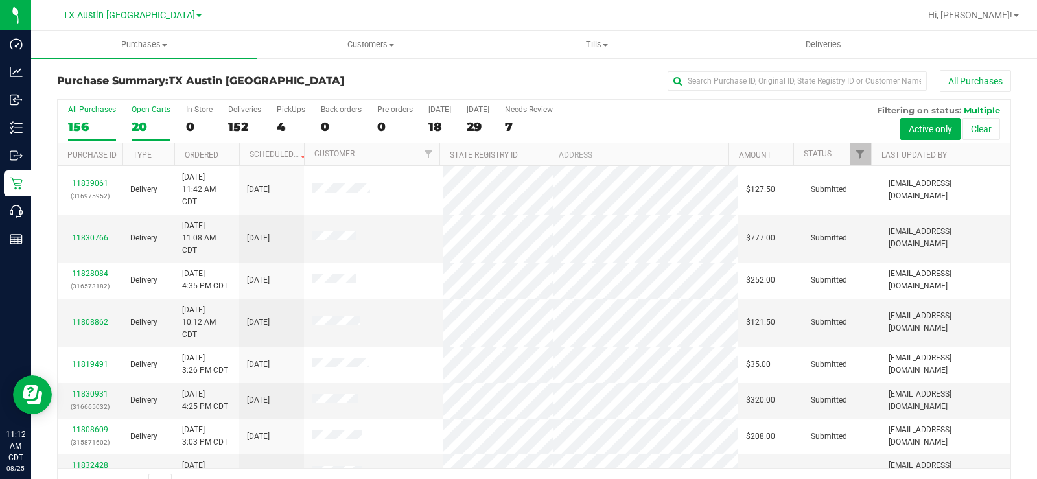
click at [142, 124] on div "20" at bounding box center [151, 126] width 39 height 15
click at [0, 0] on input "Open Carts 20" at bounding box center [0, 0] width 0 height 0
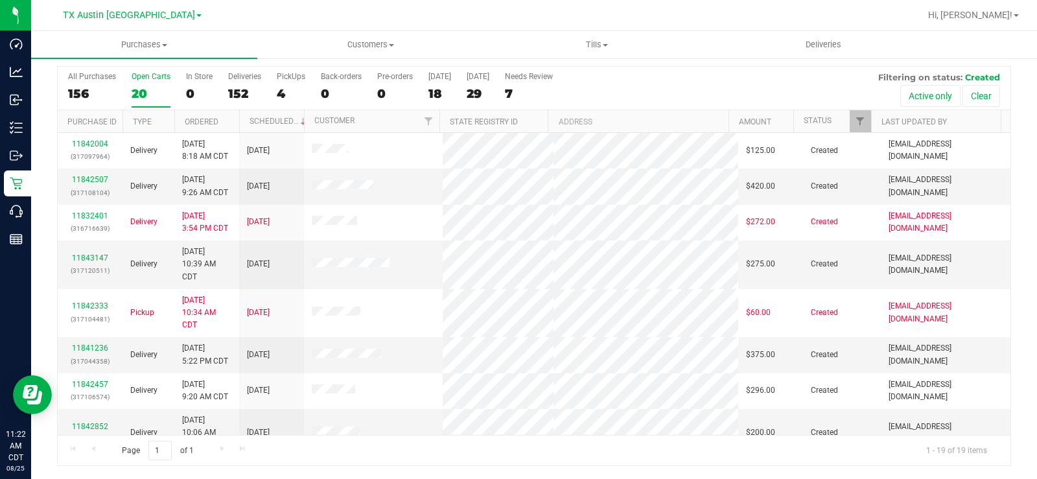
click at [136, 86] on div "20" at bounding box center [151, 93] width 39 height 15
click at [0, 0] on input "Open Carts 20" at bounding box center [0, 0] width 0 height 0
click at [378, 41] on span "Customers" at bounding box center [370, 45] width 225 height 12
click at [307, 76] on span "All customers" at bounding box center [303, 78] width 93 height 11
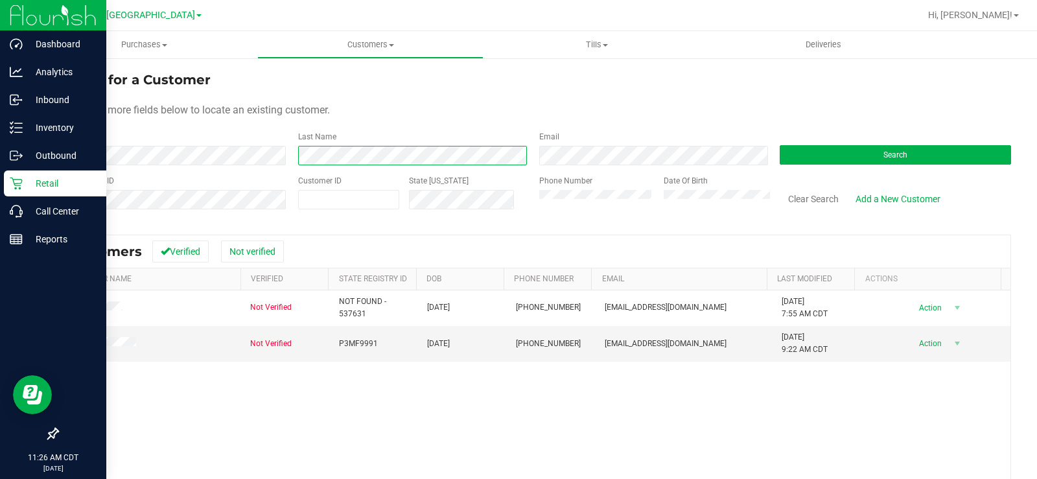
click at [0, 171] on div "Dashboard Analytics Inbound Inventory Outbound Retail Call Center Reports 11:26…" at bounding box center [518, 239] width 1037 height 479
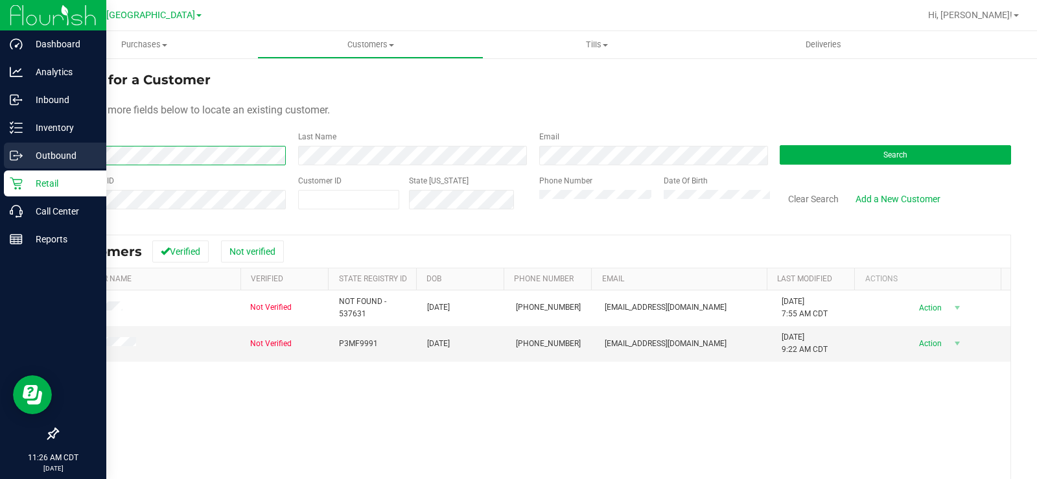
click at [0, 148] on div "Dashboard Analytics Inbound Inventory Outbound Retail Call Center Reports 11:26…" at bounding box center [518, 239] width 1037 height 479
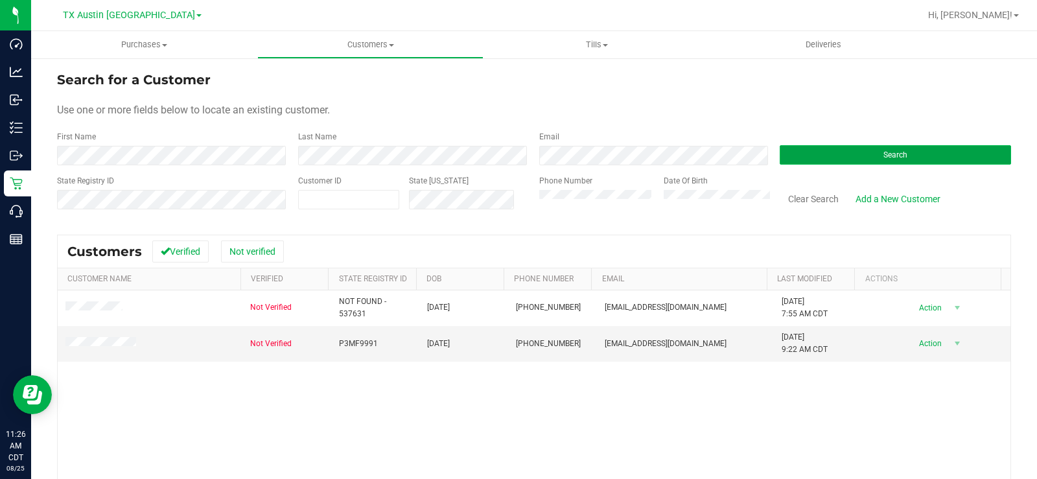
click at [867, 153] on button "Search" at bounding box center [895, 154] width 231 height 19
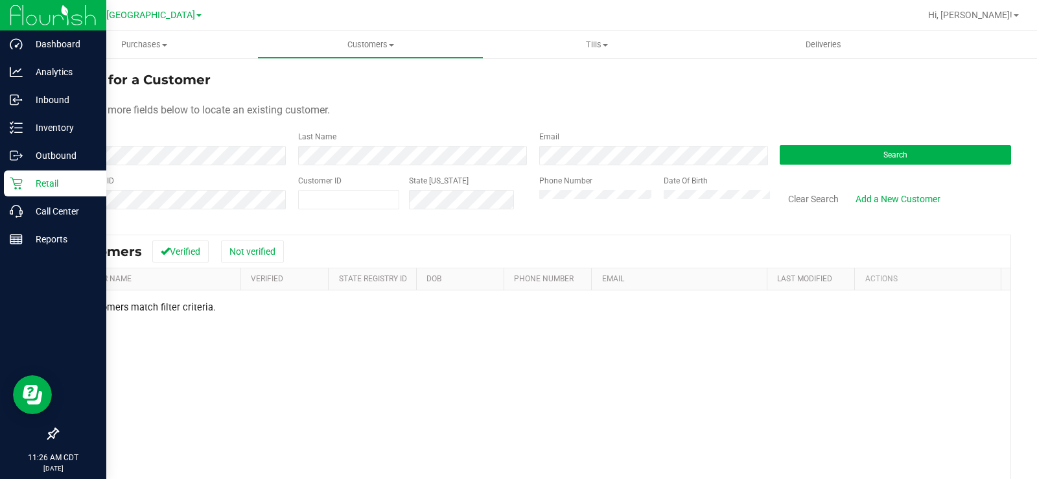
click at [23, 185] on p "Retail" at bounding box center [62, 184] width 78 height 16
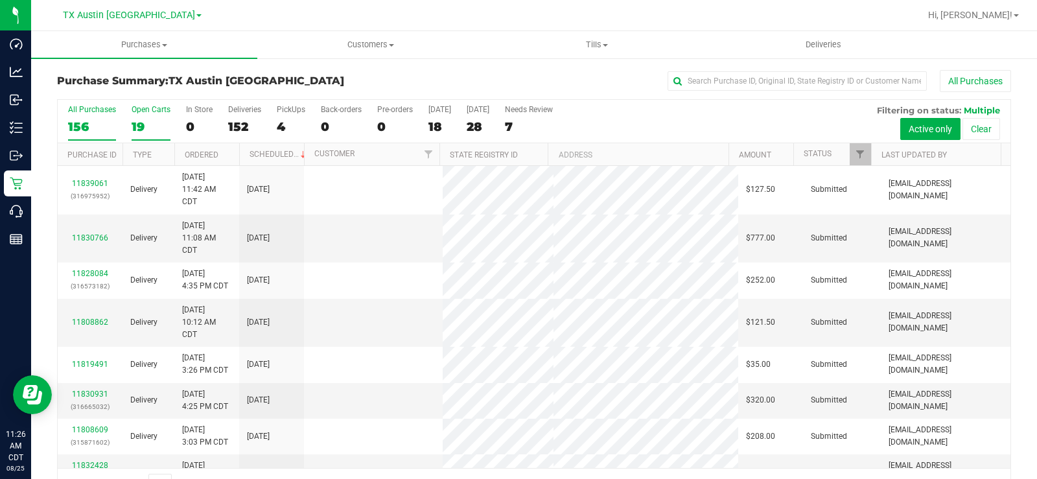
click at [136, 116] on label "Open Carts 19" at bounding box center [151, 123] width 39 height 36
click at [0, 0] on input "Open Carts 19" at bounding box center [0, 0] width 0 height 0
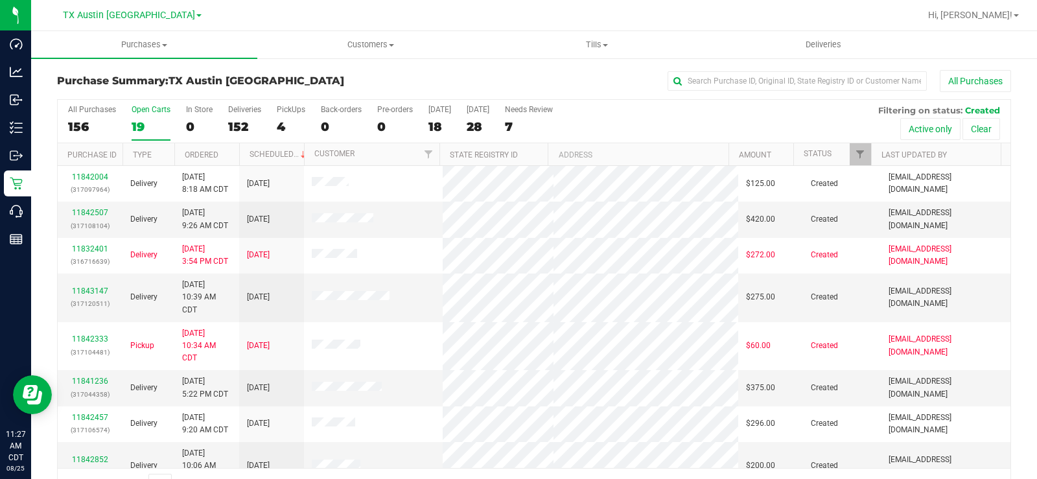
click at [136, 115] on label "Open Carts 19" at bounding box center [151, 123] width 39 height 36
click at [0, 0] on input "Open Carts 19" at bounding box center [0, 0] width 0 height 0
click at [144, 129] on div "19" at bounding box center [151, 126] width 39 height 15
click at [0, 0] on input "Open Carts 19" at bounding box center [0, 0] width 0 height 0
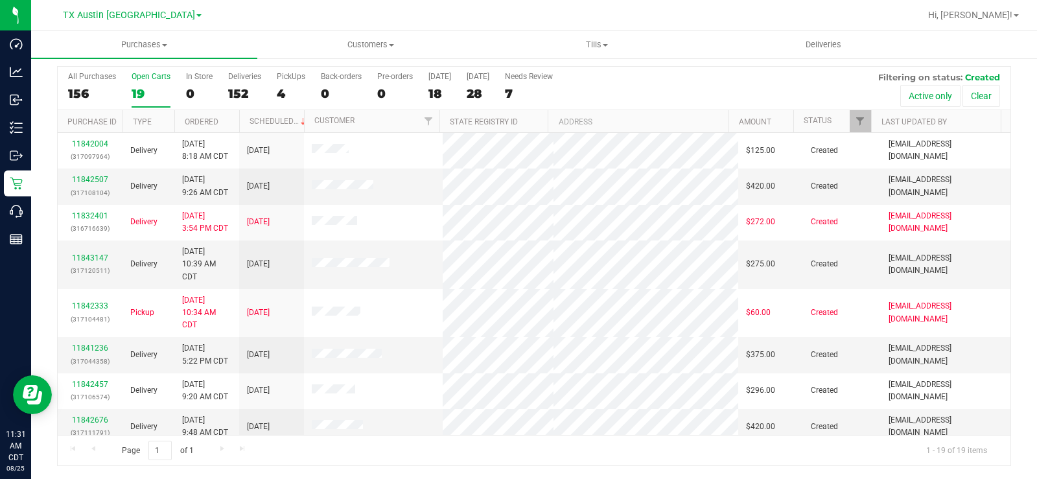
click at [134, 88] on div "19" at bounding box center [151, 93] width 39 height 15
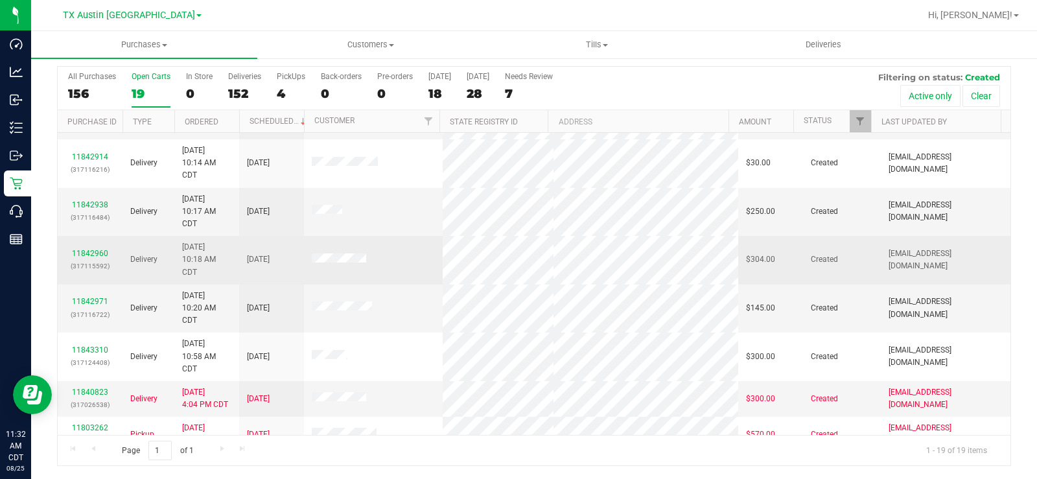
scroll to position [504, 0]
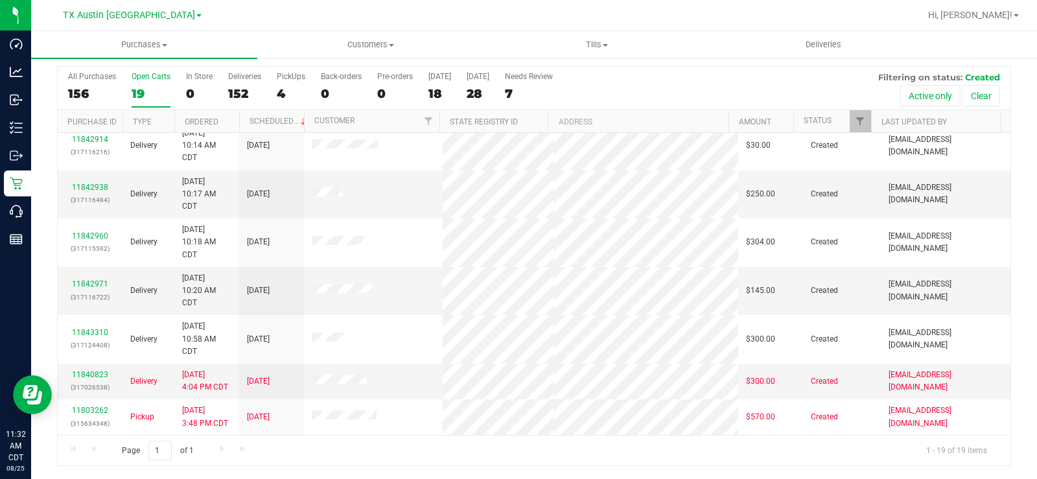
click at [137, 81] on label "Open Carts 19" at bounding box center [151, 90] width 39 height 36
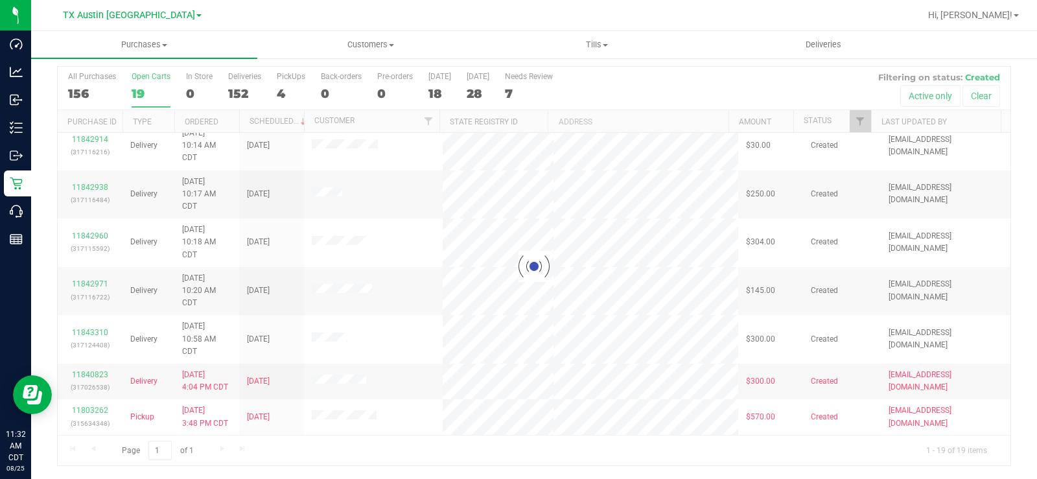
click at [136, 80] on div at bounding box center [534, 266] width 953 height 399
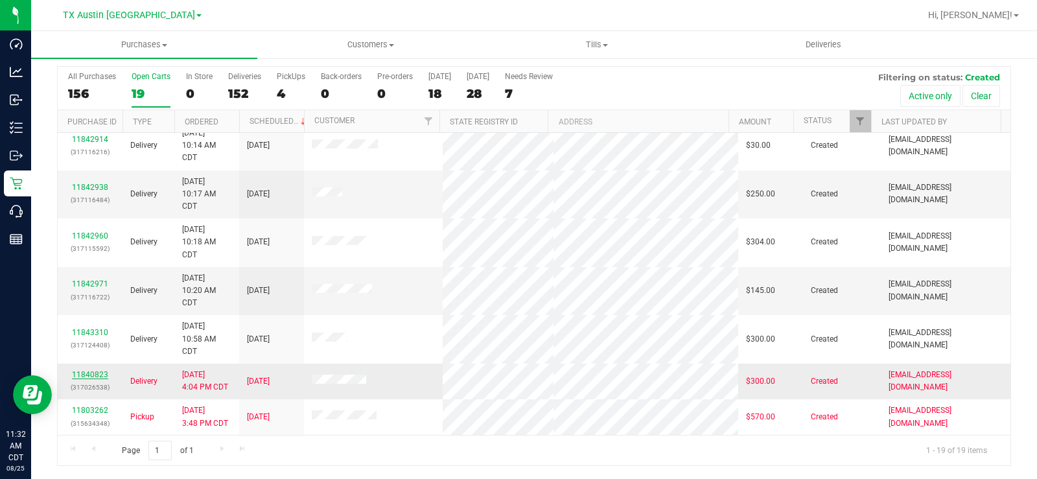
click at [82, 374] on link "11840823" at bounding box center [90, 374] width 36 height 9
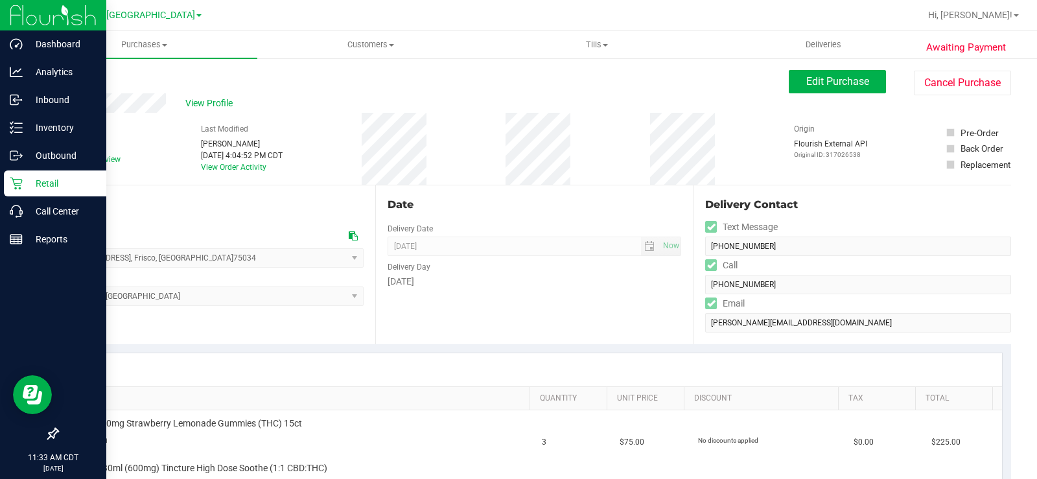
click at [18, 185] on icon at bounding box center [16, 183] width 13 height 13
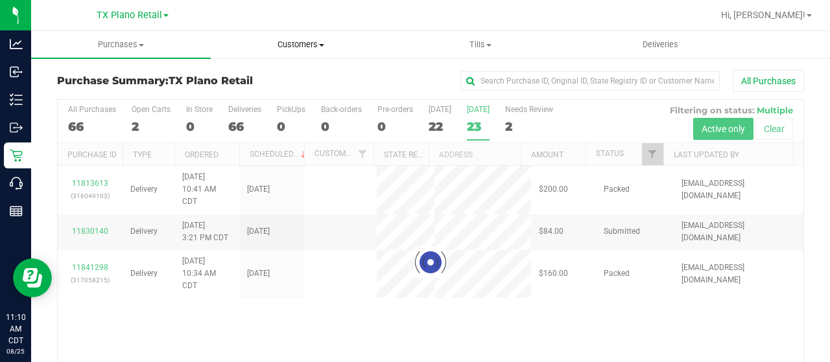
scroll to position [9, 0]
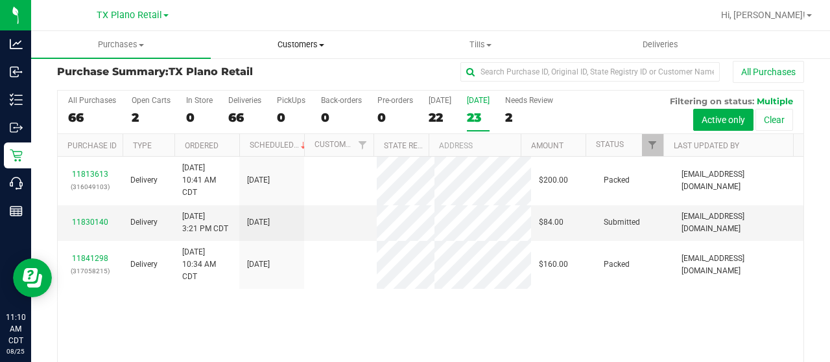
click at [294, 41] on span "Customers" at bounding box center [300, 45] width 178 height 12
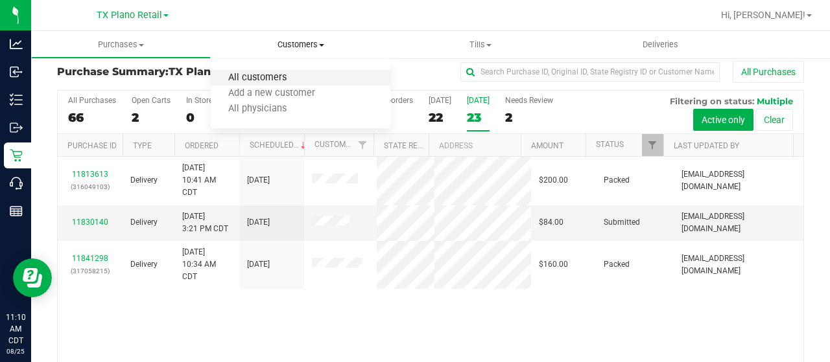
click at [262, 80] on span "All customers" at bounding box center [257, 78] width 93 height 11
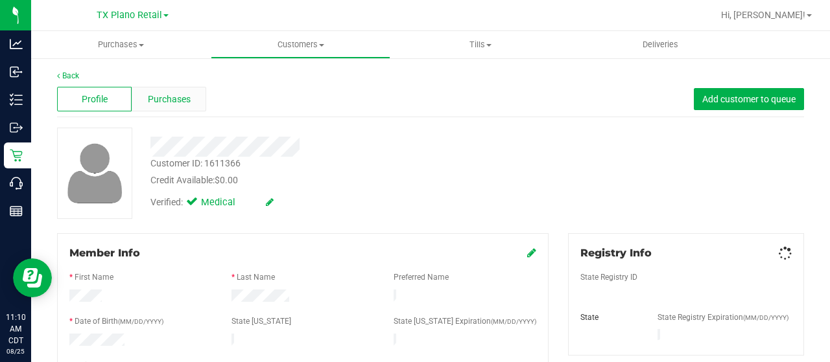
click at [163, 101] on span "Purchases" at bounding box center [169, 100] width 43 height 14
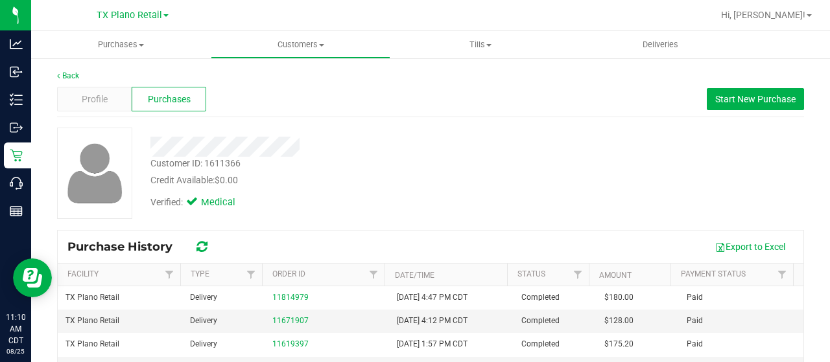
scroll to position [65, 0]
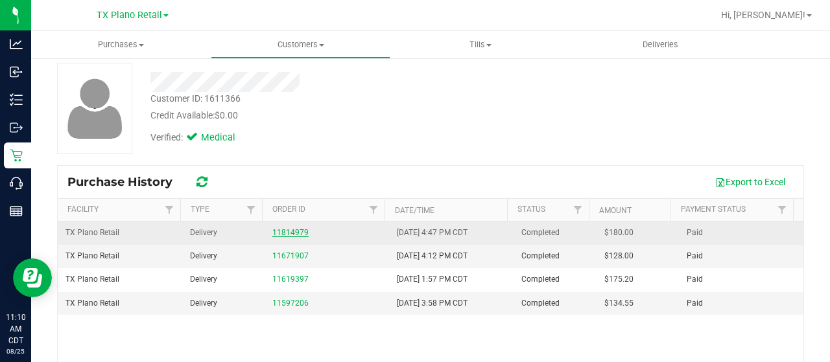
click at [288, 233] on link "11814979" at bounding box center [290, 232] width 36 height 9
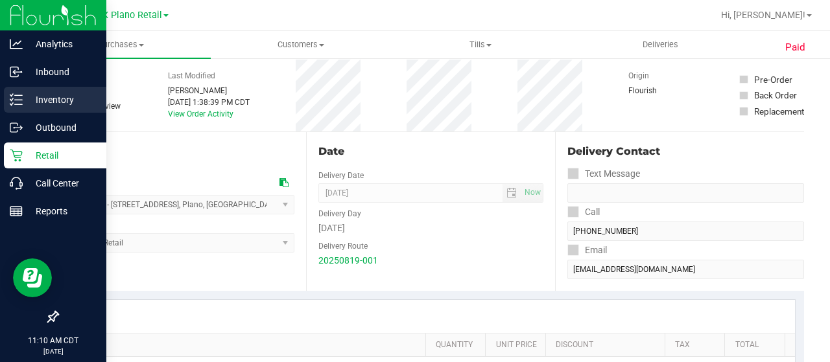
click at [61, 100] on p "Inventory" at bounding box center [62, 100] width 78 height 16
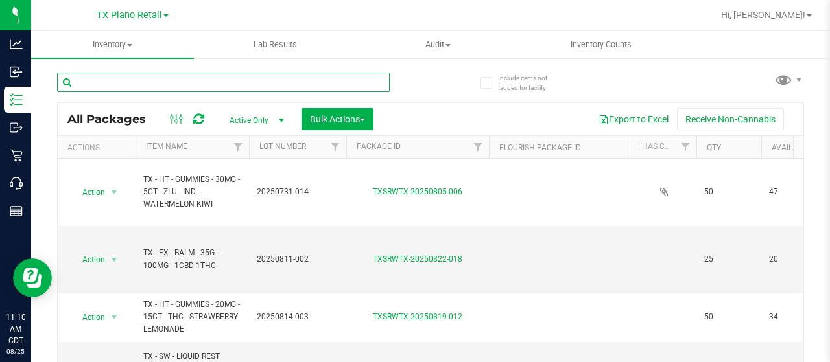
click at [156, 82] on input "text" at bounding box center [223, 82] width 333 height 19
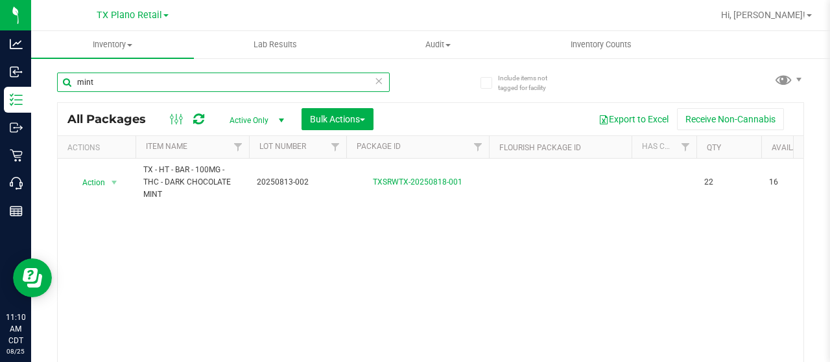
type input "mint"
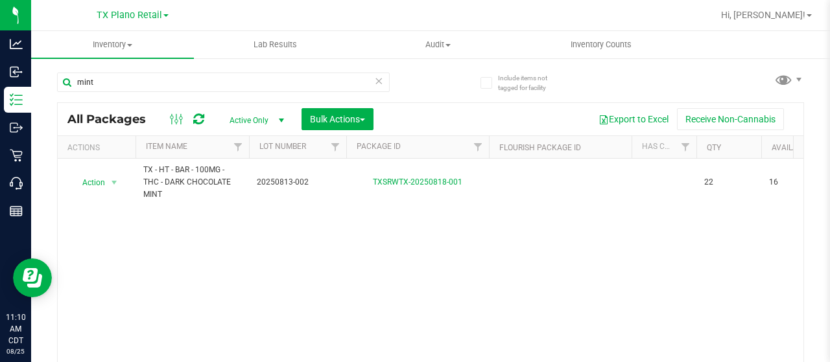
click at [429, 300] on div "Action Action Adjust qty Create package Edit attributes Generate serial numbers…" at bounding box center [431, 273] width 746 height 228
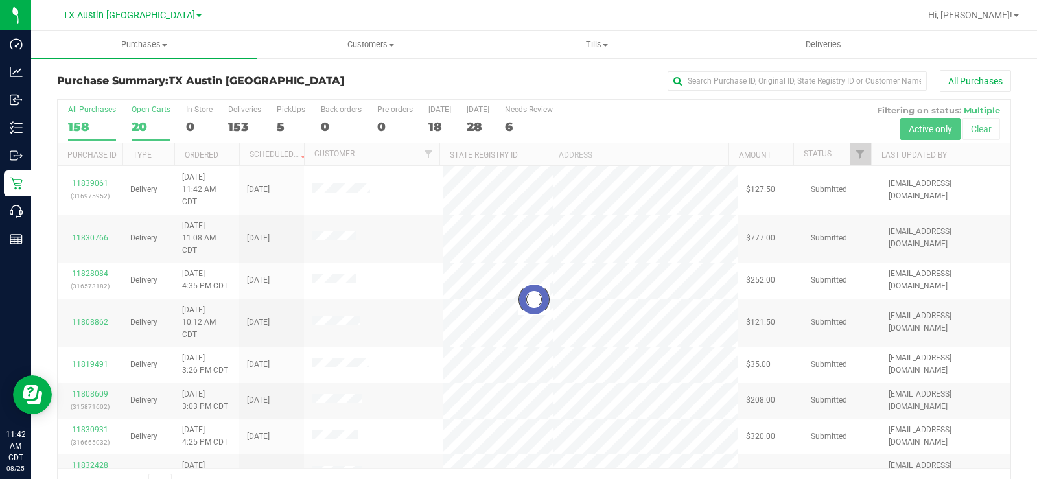
click at [147, 112] on div "Open Carts" at bounding box center [151, 109] width 39 height 9
click at [0, 0] on input "Open Carts 20" at bounding box center [0, 0] width 0 height 0
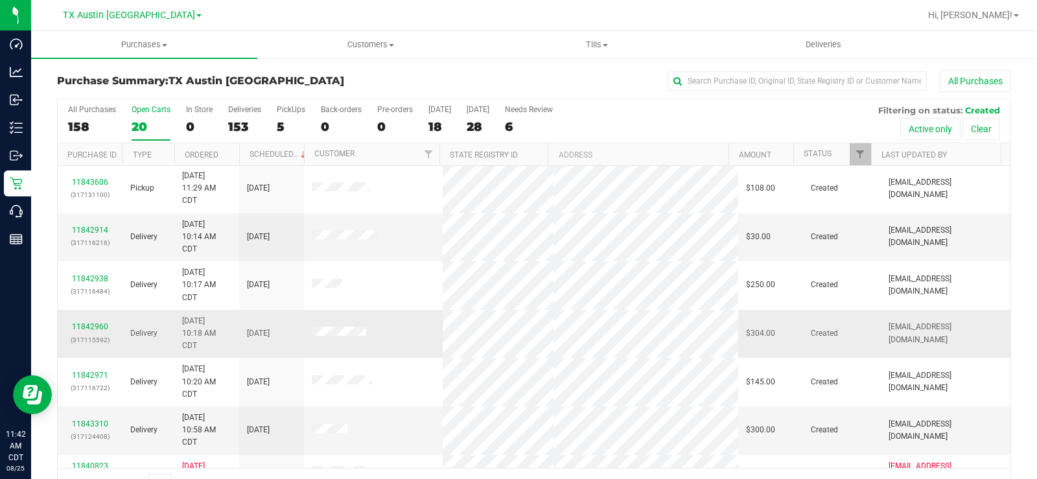
scroll to position [423, 0]
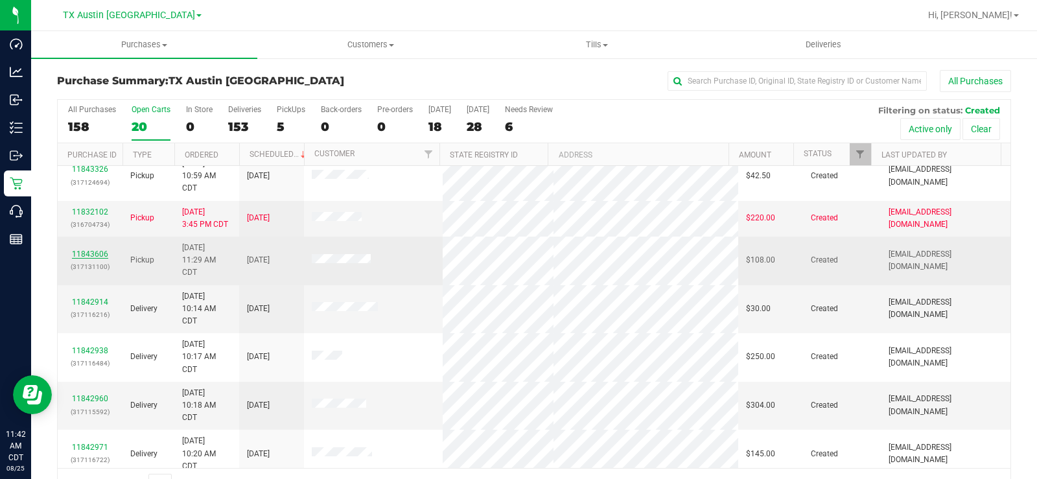
click at [88, 253] on link "11843606" at bounding box center [90, 254] width 36 height 9
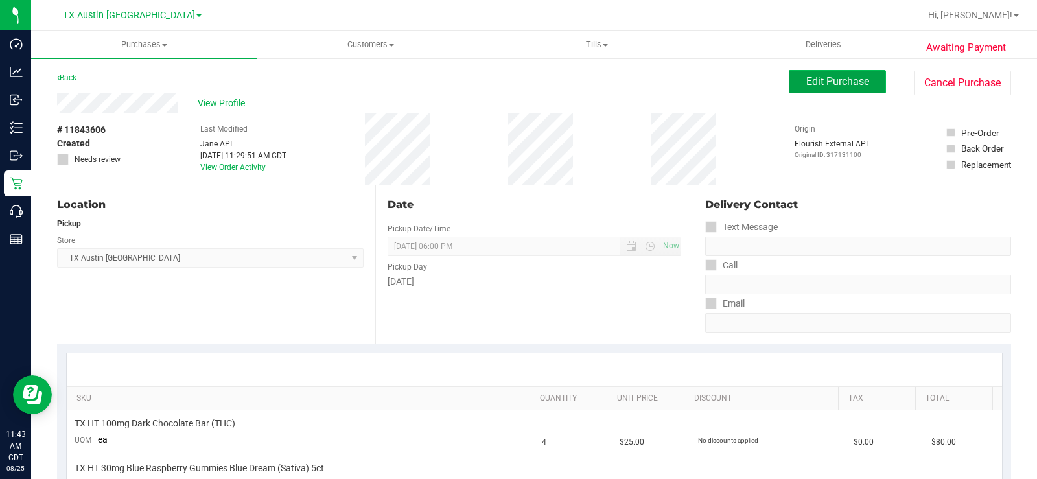
click at [796, 82] on button "Edit Purchase" at bounding box center [837, 81] width 97 height 23
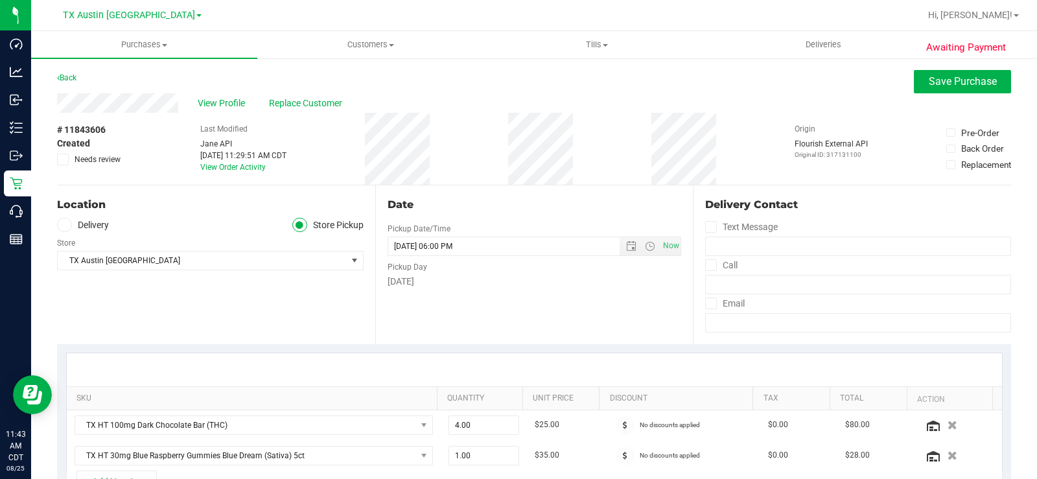
click at [64, 225] on icon at bounding box center [64, 225] width 8 height 0
click at [0, 0] on input "Delivery" at bounding box center [0, 0] width 0 height 0
click at [100, 299] on span "TX Austin [GEOGRAPHIC_DATA]" at bounding box center [202, 299] width 289 height 18
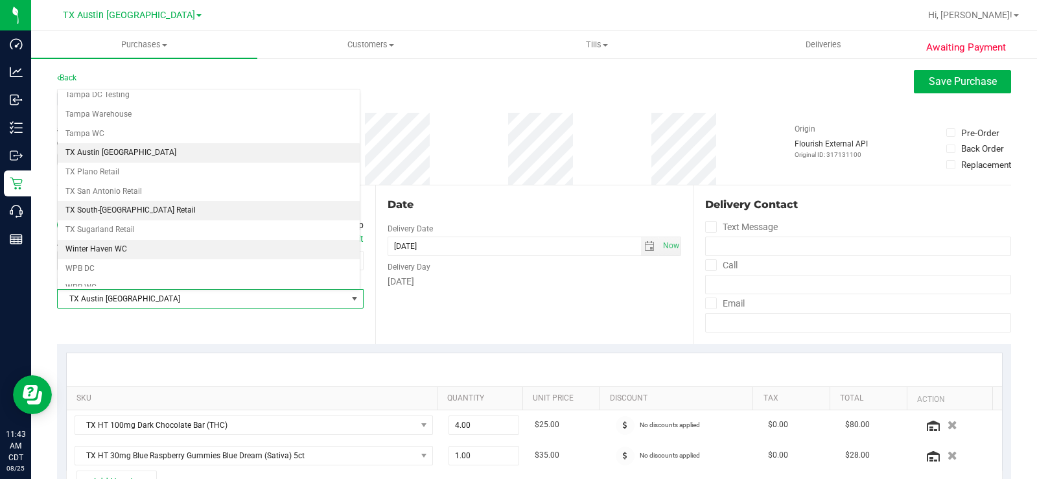
scroll to position [938, 0]
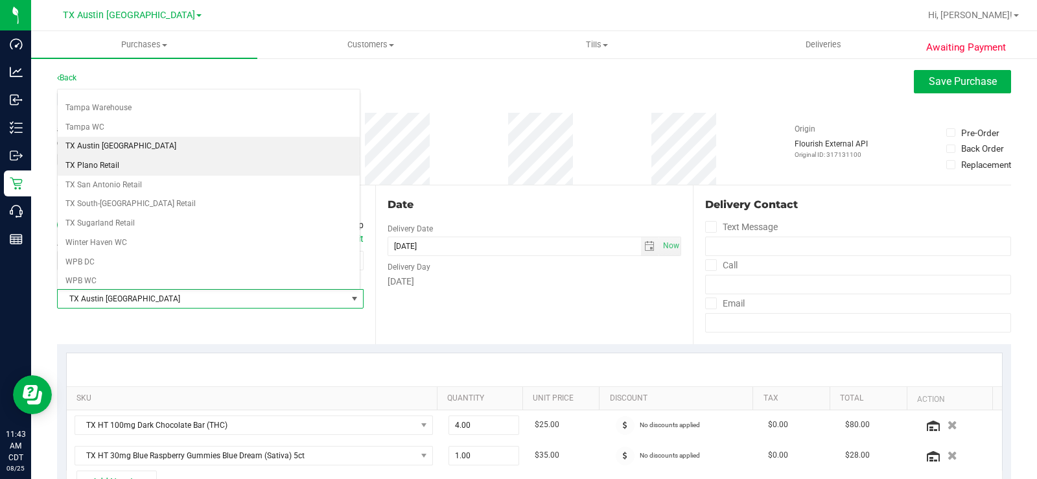
click at [115, 162] on li "TX Plano Retail" at bounding box center [209, 165] width 302 height 19
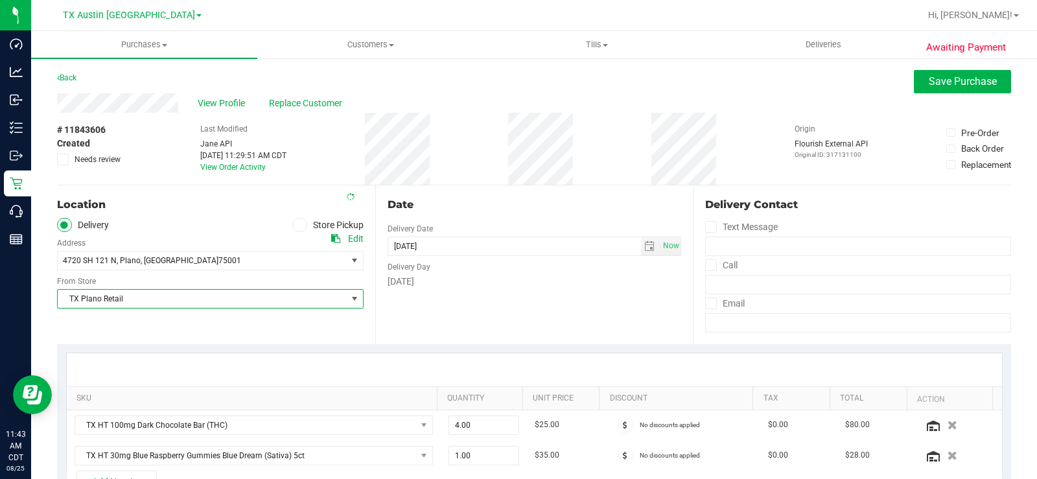
click at [619, 316] on div "Date Delivery Date [DATE] Now [DATE] 06:00 PM Now Delivery Day [DATE]" at bounding box center [534, 264] width 318 height 159
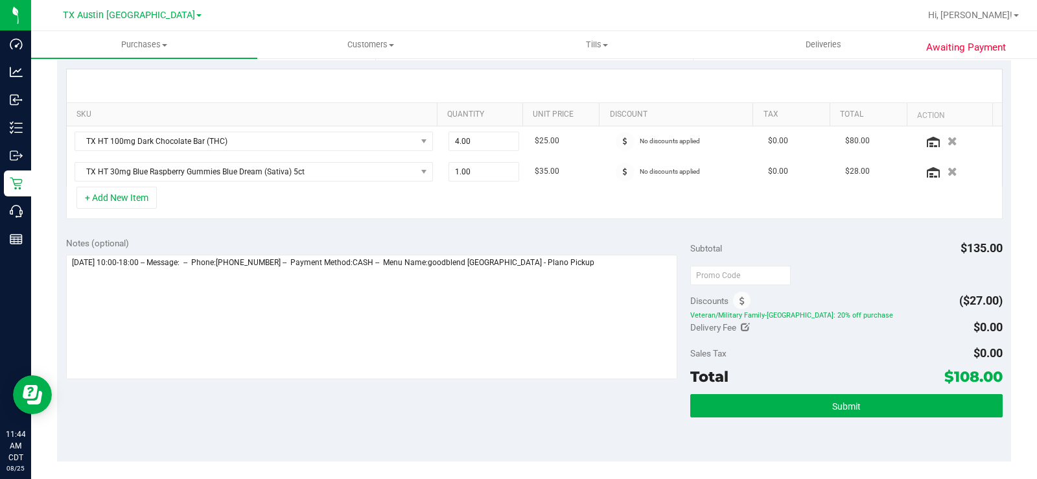
scroll to position [324, 0]
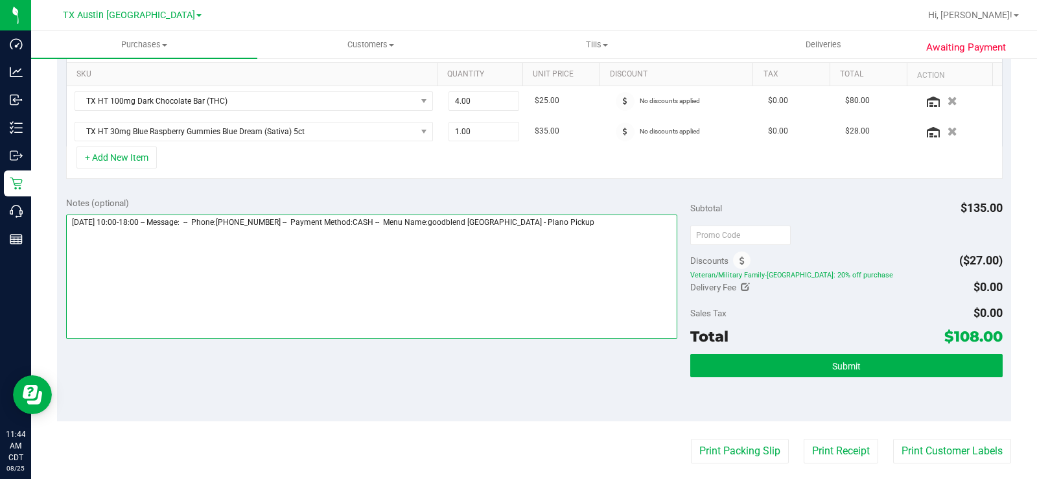
click at [574, 230] on textarea at bounding box center [371, 277] width 611 height 124
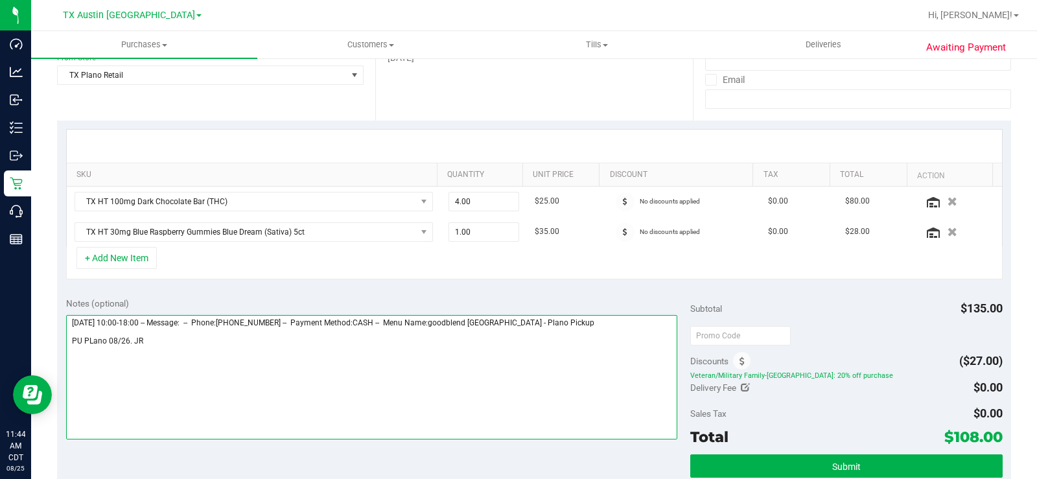
scroll to position [259, 0]
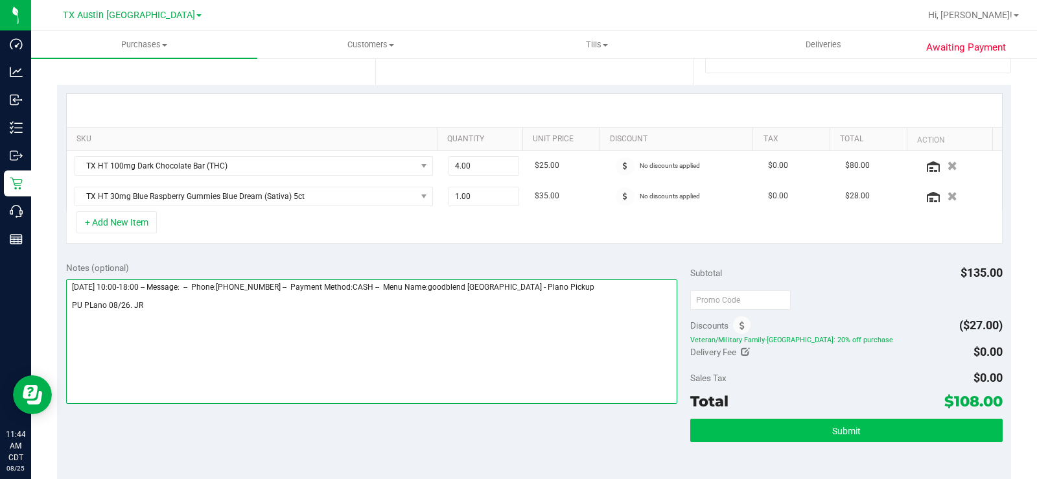
type textarea "[DATE] 10:00-18:00 -- Message: -- Phone:[PHONE_NUMBER] -- Payment Method:CASH -…"
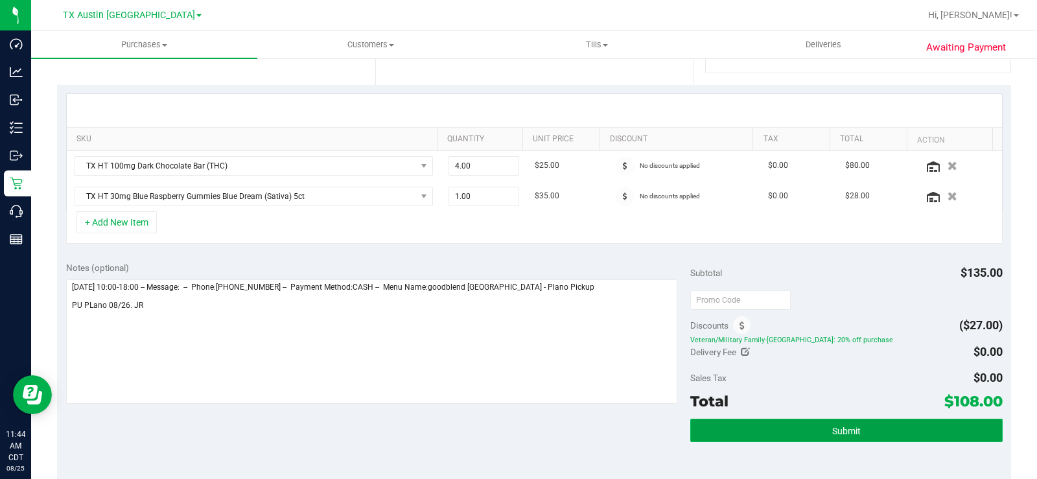
click at [805, 427] on button "Submit" at bounding box center [846, 430] width 313 height 23
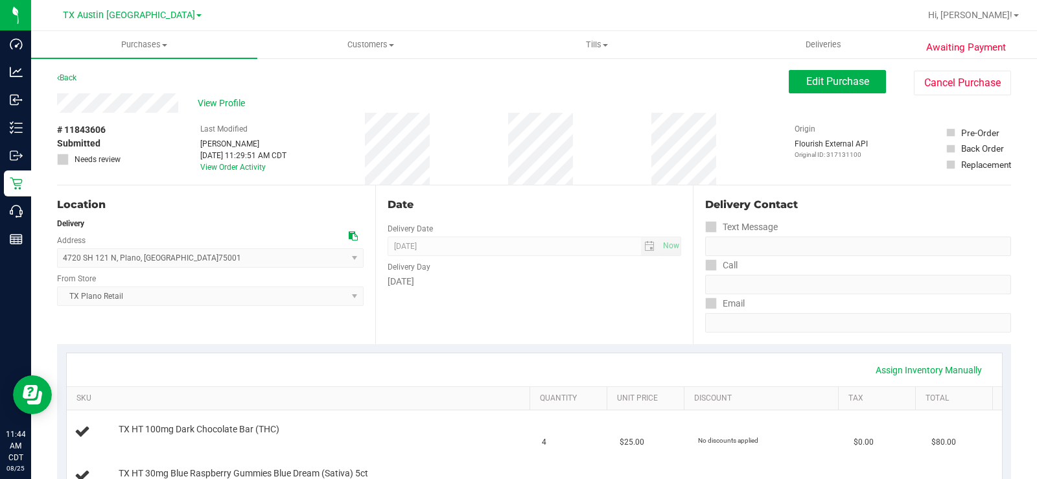
drag, startPoint x: 179, startPoint y: 102, endPoint x: 47, endPoint y: 105, distance: 131.6
click at [215, 106] on span "View Profile" at bounding box center [224, 104] width 52 height 14
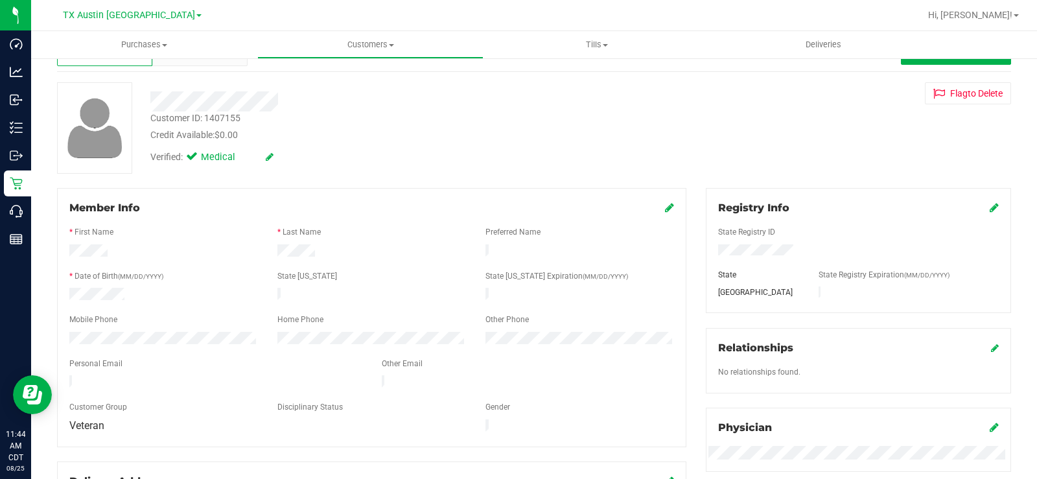
scroll to position [65, 0]
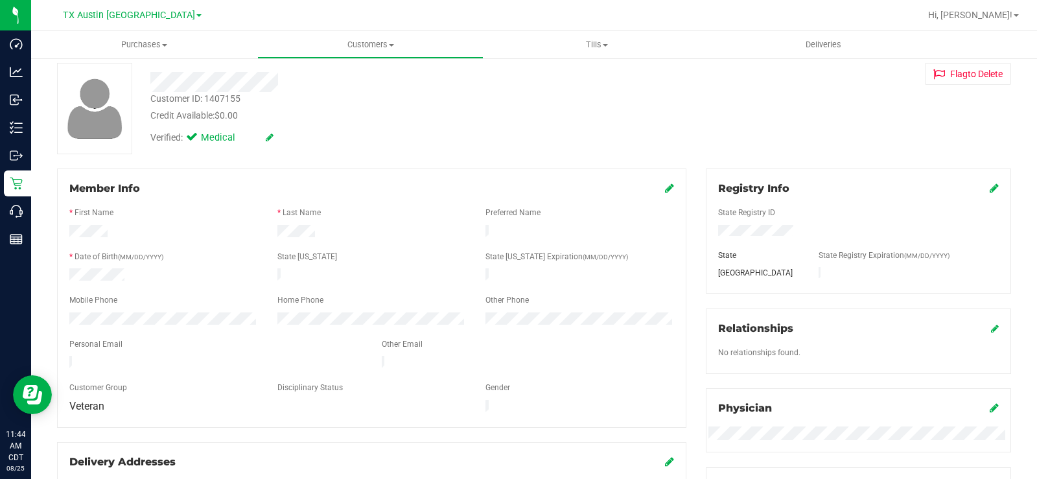
drag, startPoint x: 189, startPoint y: 357, endPoint x: 71, endPoint y: 348, distance: 118.3
click at [71, 348] on form "Member Info * First Name * Last Name Preferred Name * Date of Birth (MM/DD/YYYY…" at bounding box center [371, 298] width 605 height 235
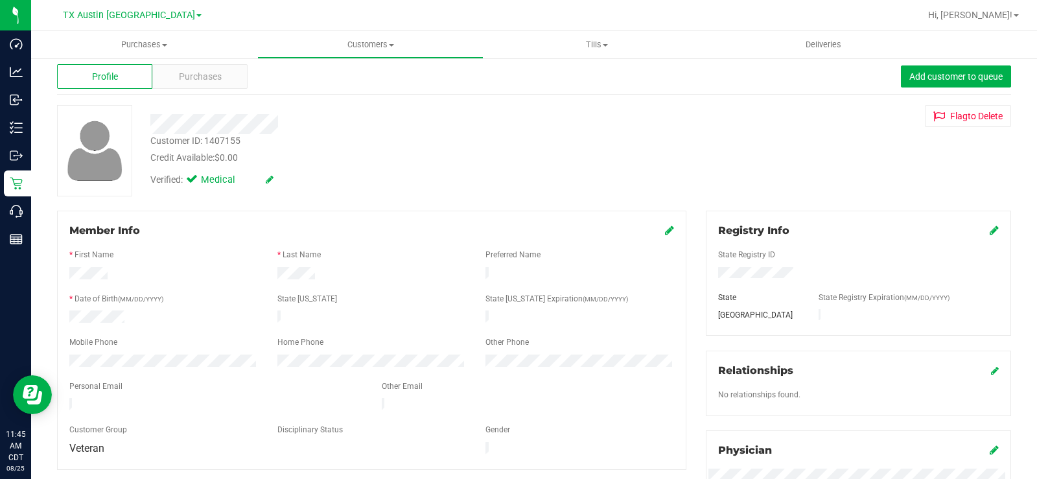
scroll to position [0, 0]
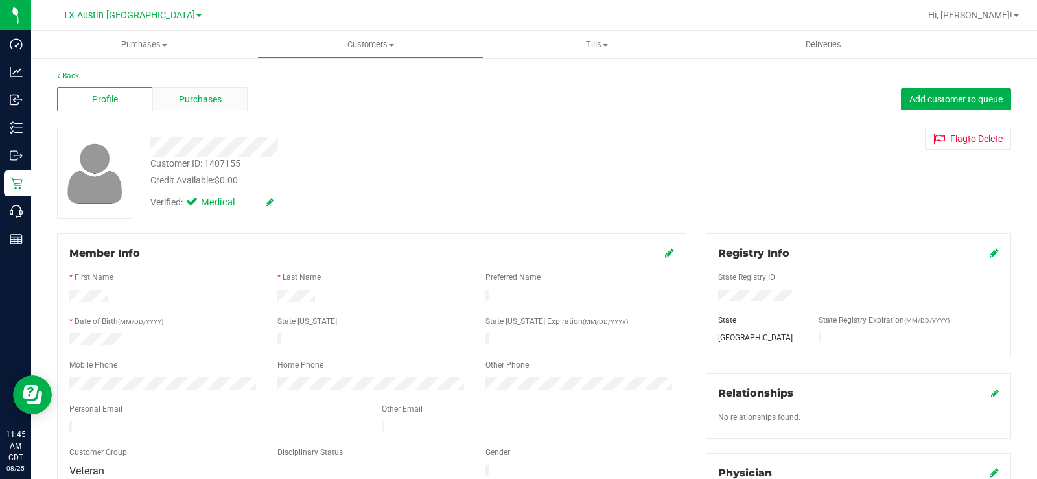
click at [206, 103] on span "Purchases" at bounding box center [200, 100] width 43 height 14
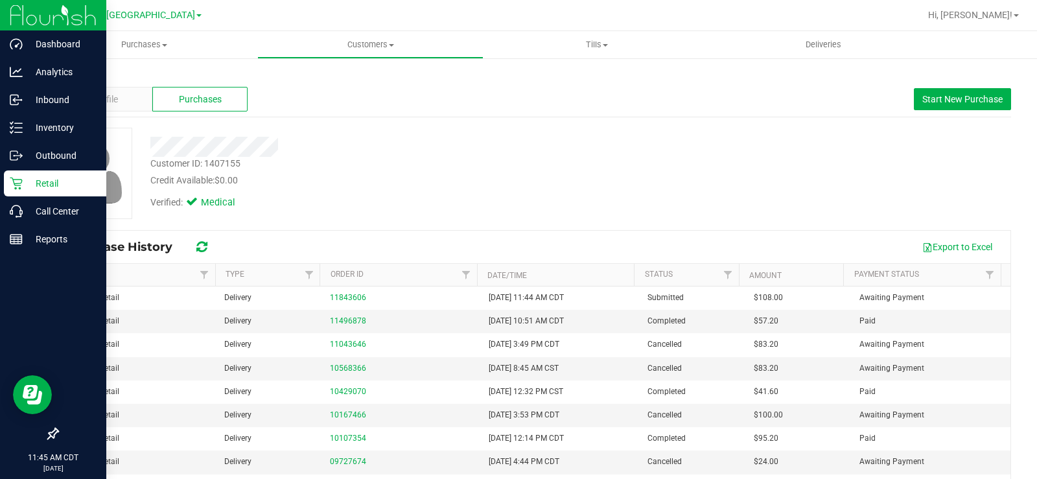
click at [32, 179] on p "Retail" at bounding box center [62, 184] width 78 height 16
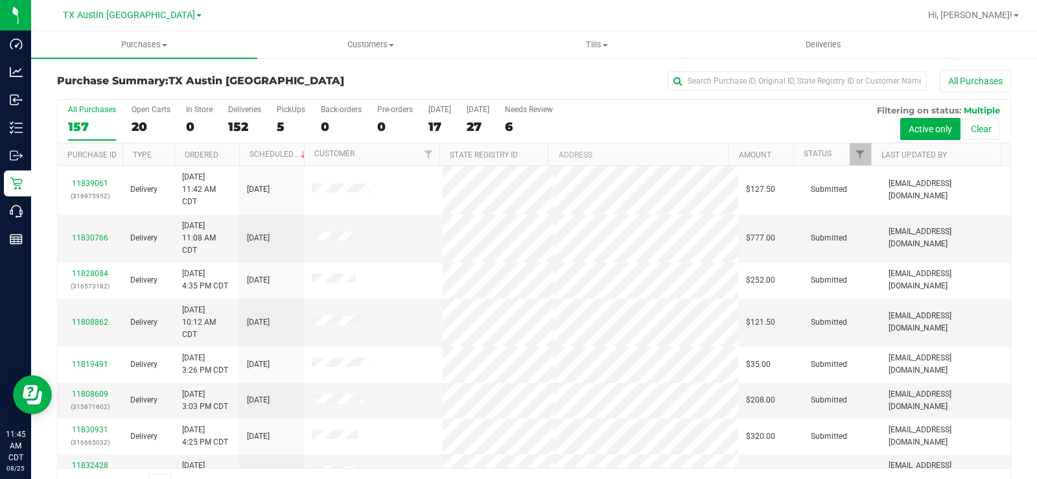
click at [140, 124] on div "20" at bounding box center [151, 126] width 39 height 15
click at [0, 0] on input "Open Carts 20" at bounding box center [0, 0] width 0 height 0
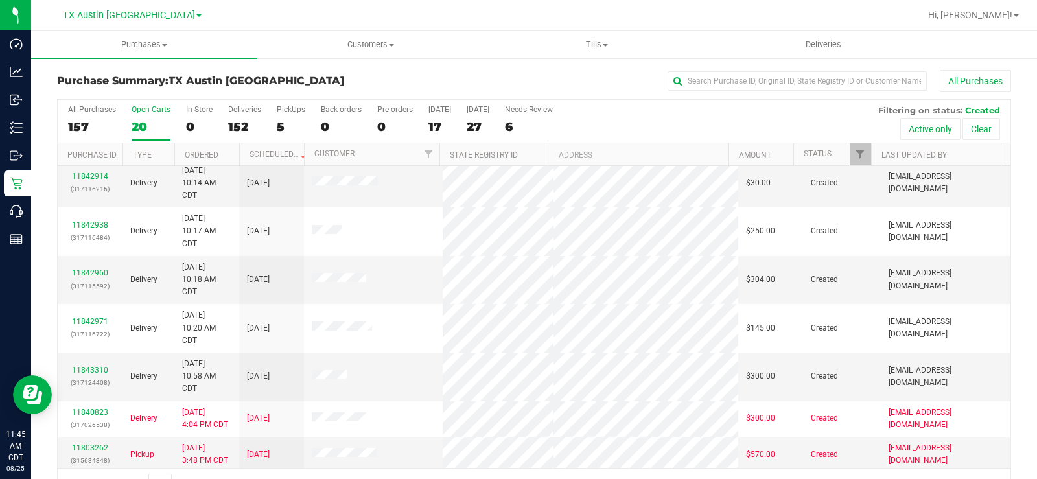
scroll to position [552, 0]
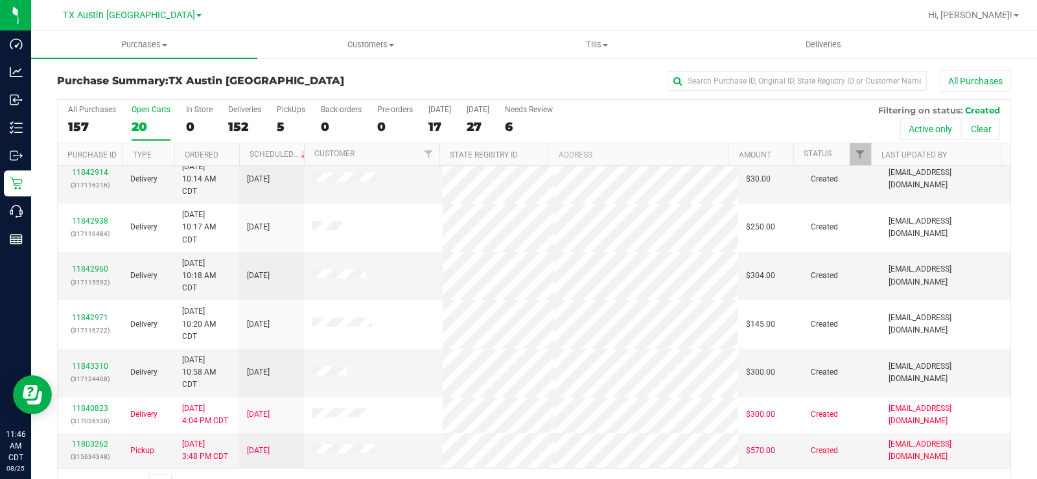
click at [139, 127] on div "20" at bounding box center [151, 126] width 39 height 15
click at [0, 0] on input "Open Carts 20" at bounding box center [0, 0] width 0 height 0
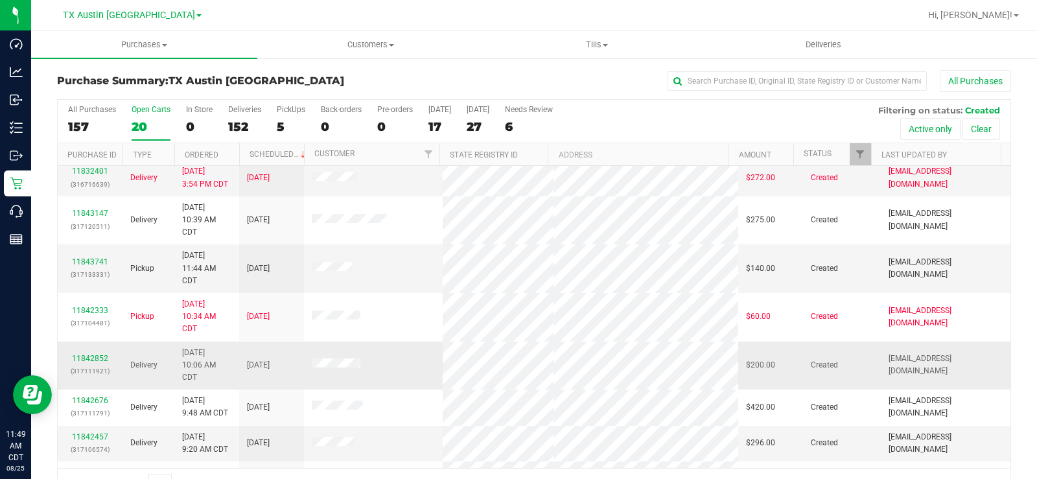
scroll to position [99, 0]
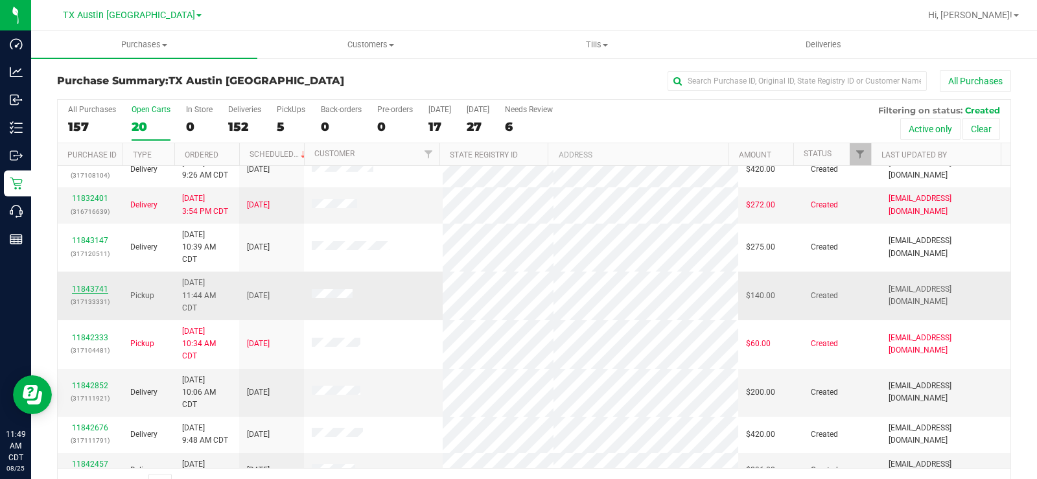
click at [92, 285] on link "11843741" at bounding box center [90, 289] width 36 height 9
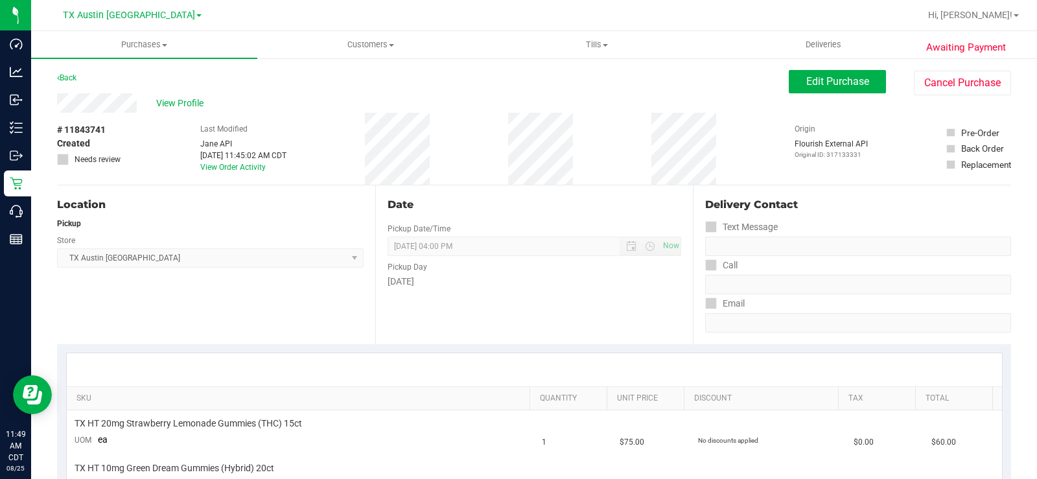
click at [116, 117] on div "# 11843741 Created Needs review" at bounding box center [89, 149] width 65 height 72
click at [86, 105] on div "View Profile" at bounding box center [423, 102] width 732 height 19
click at [122, 113] on div "# 11843741 Created Needs review Last Modified [PERSON_NAME] API [DATE] 11:45:02…" at bounding box center [534, 149] width 954 height 72
click at [87, 101] on div "View Profile" at bounding box center [423, 102] width 732 height 19
click at [823, 87] on span "Edit Purchase" at bounding box center [838, 81] width 63 height 12
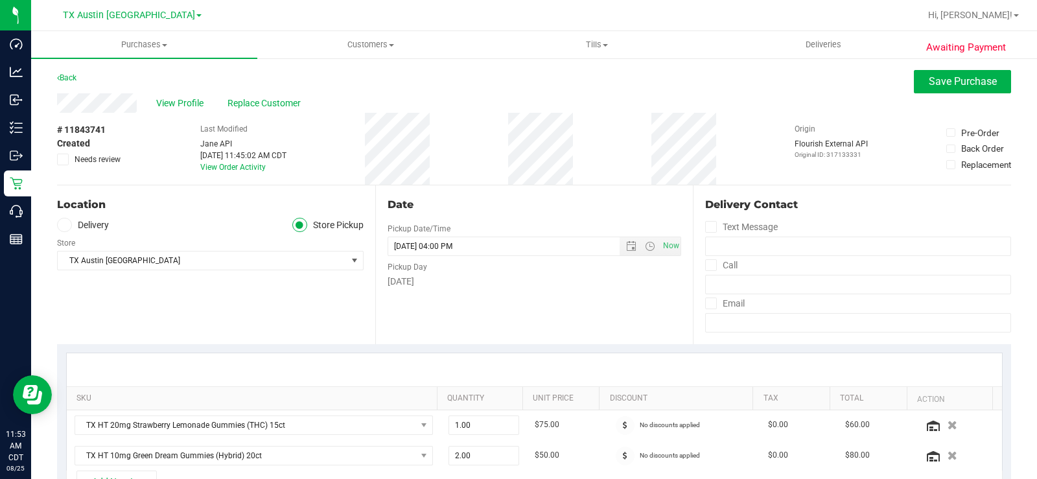
click at [69, 224] on span at bounding box center [64, 225] width 15 height 15
click at [0, 0] on input "Delivery" at bounding box center [0, 0] width 0 height 0
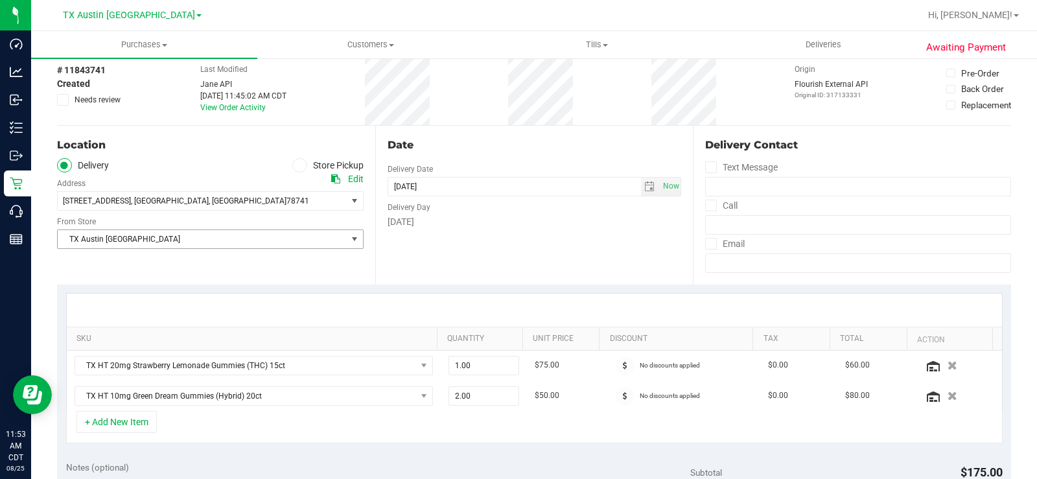
scroll to position [130, 0]
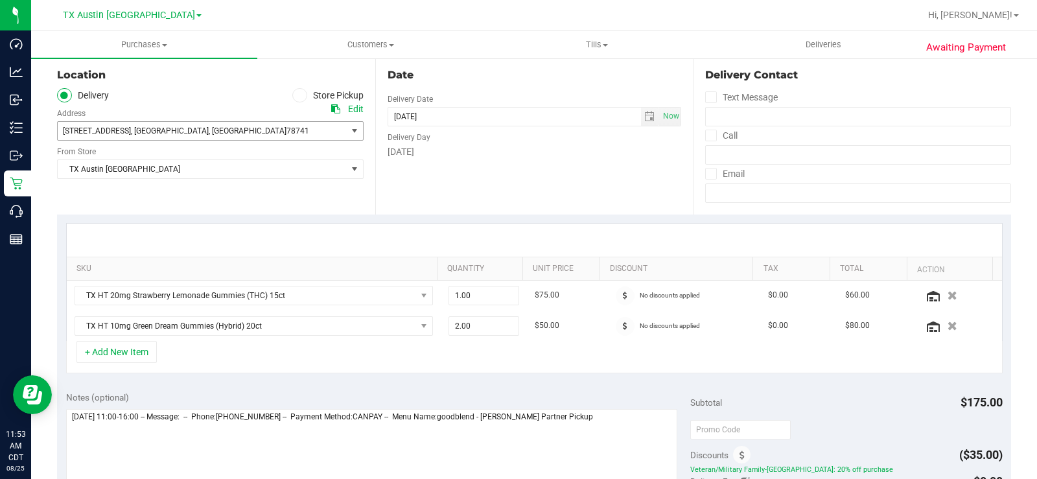
click at [206, 121] on span "[STREET_ADDRESS] , [GEOGRAPHIC_DATA] , [GEOGRAPHIC_DATA] 78741" at bounding box center [210, 130] width 307 height 19
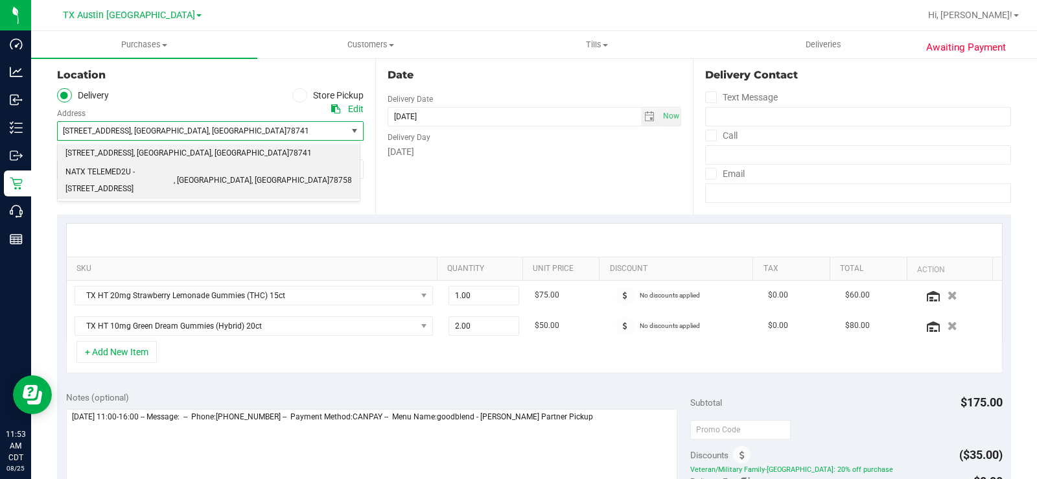
click at [174, 169] on span "NATX TELEMED2U - [STREET_ADDRESS]" at bounding box center [119, 180] width 108 height 33
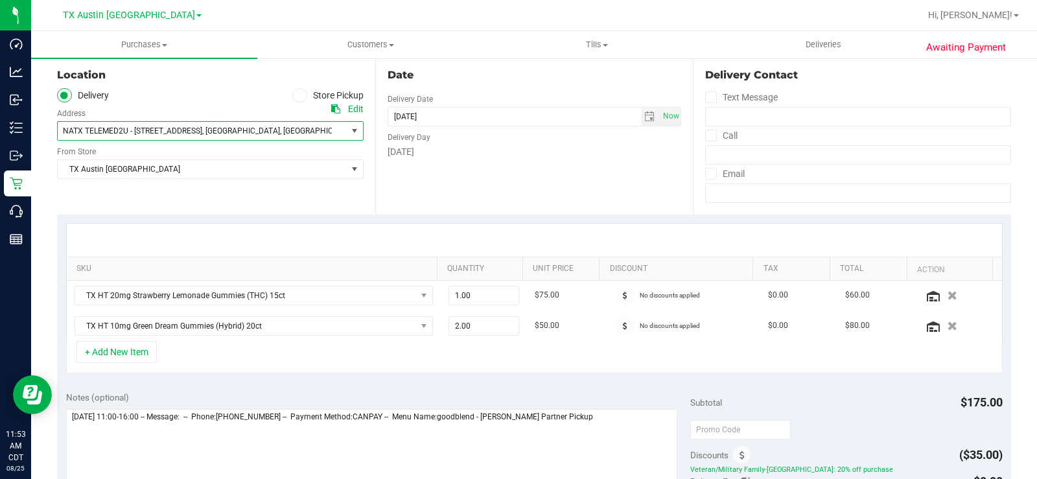
drag, startPoint x: 200, startPoint y: 197, endPoint x: 213, endPoint y: 198, distance: 13.0
click at [201, 197] on div "Location Delivery Store Pickup Address Edit NATX TELEMED2U - [STREET_ADDRESS] ,…" at bounding box center [216, 135] width 318 height 159
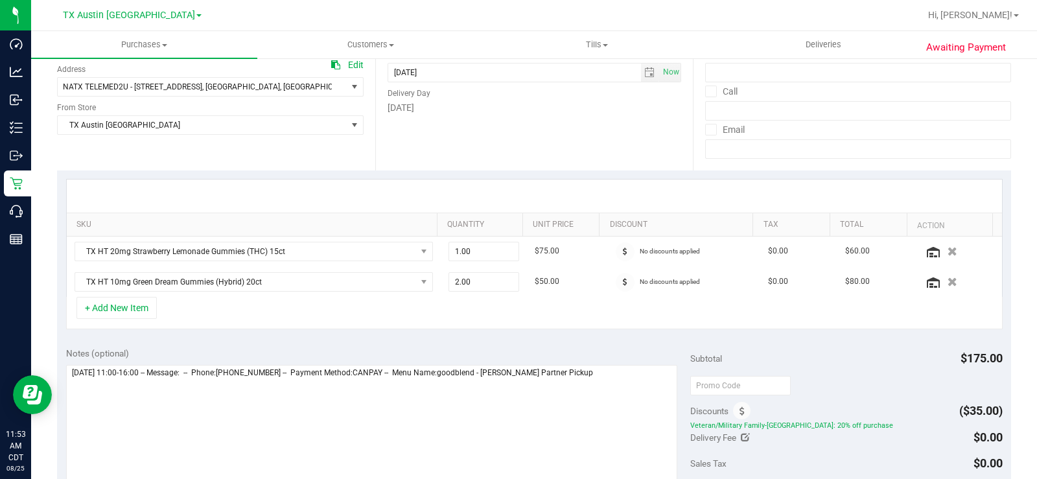
scroll to position [195, 0]
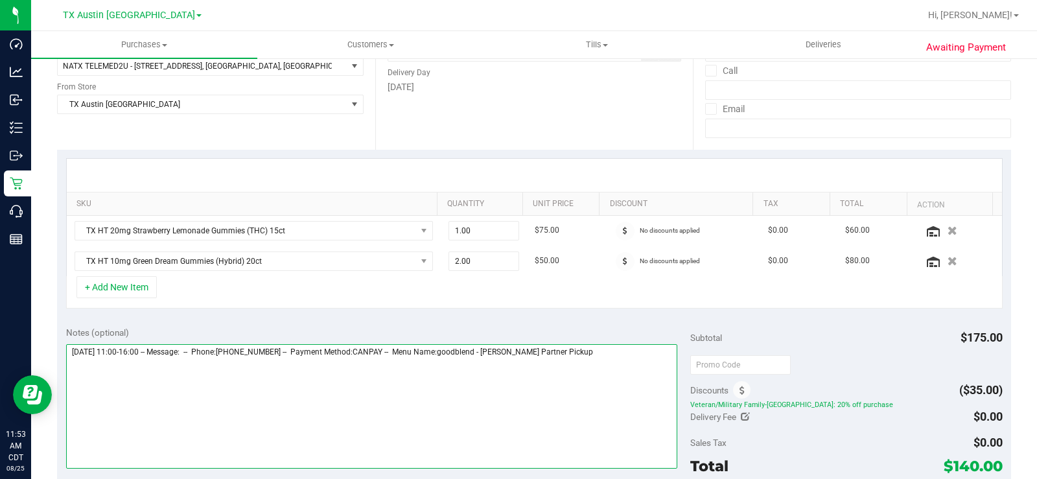
click at [591, 358] on textarea at bounding box center [371, 406] width 611 height 124
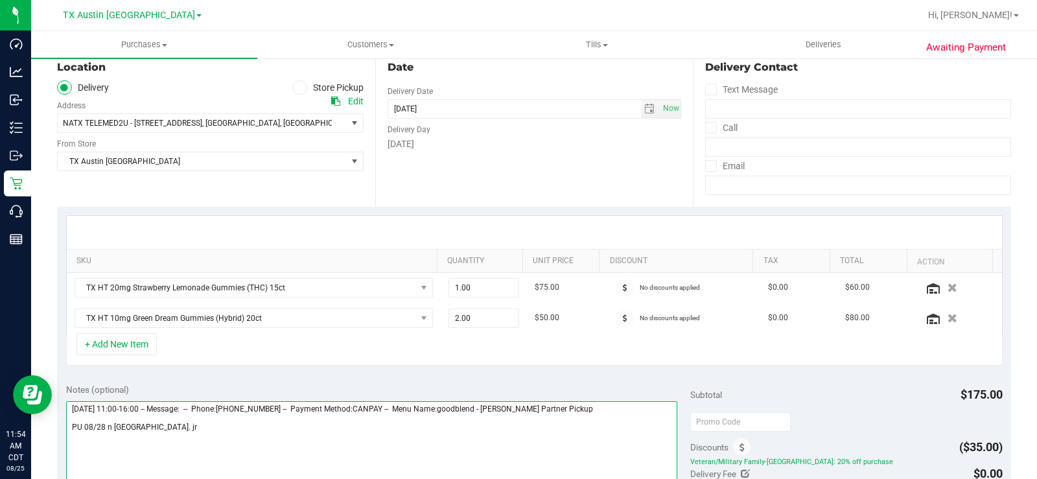
scroll to position [324, 0]
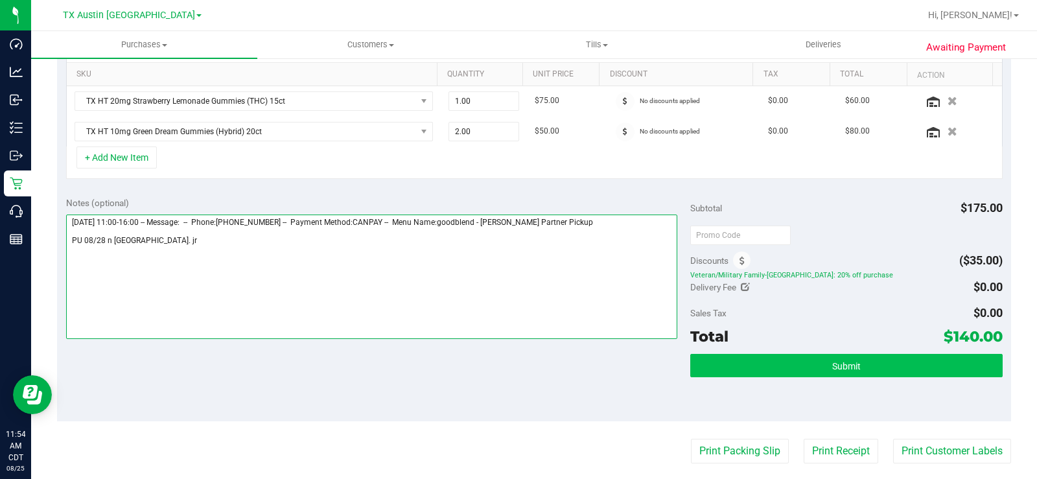
type textarea "[DATE] 11:00-16:00 -- Message: -- Phone:[PHONE_NUMBER] -- Payment Method:CANPAY…"
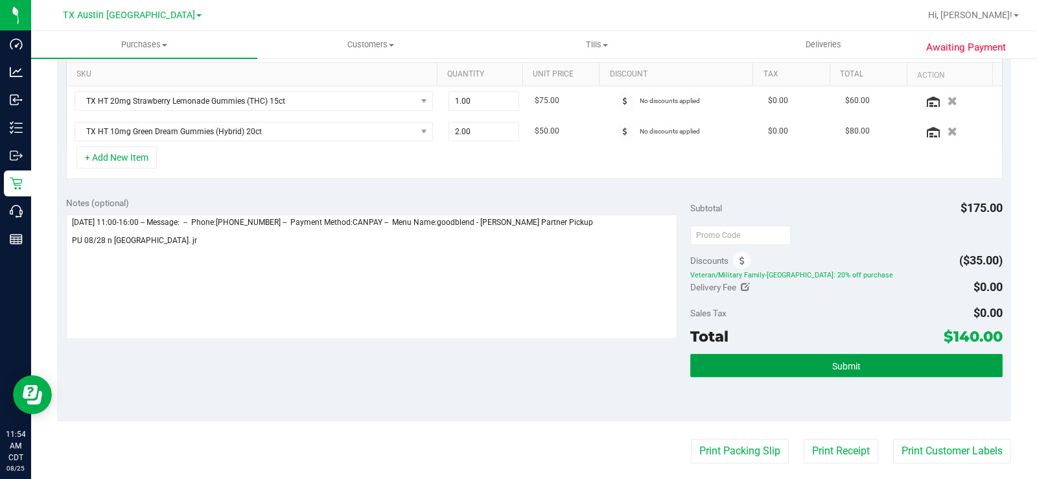
click at [771, 356] on button "Submit" at bounding box center [846, 365] width 313 height 23
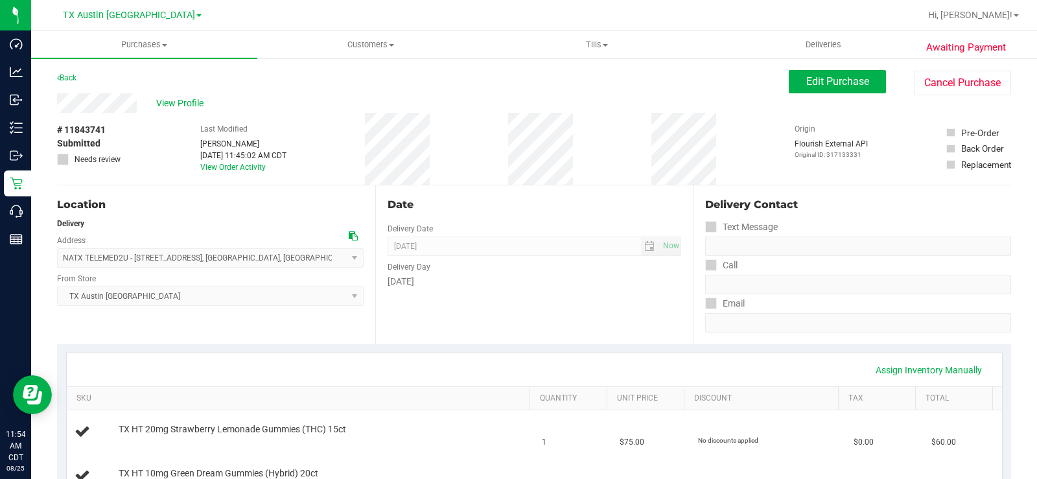
drag, startPoint x: 137, startPoint y: 108, endPoint x: 54, endPoint y: 104, distance: 83.1
click at [167, 102] on span "View Profile" at bounding box center [182, 104] width 52 height 14
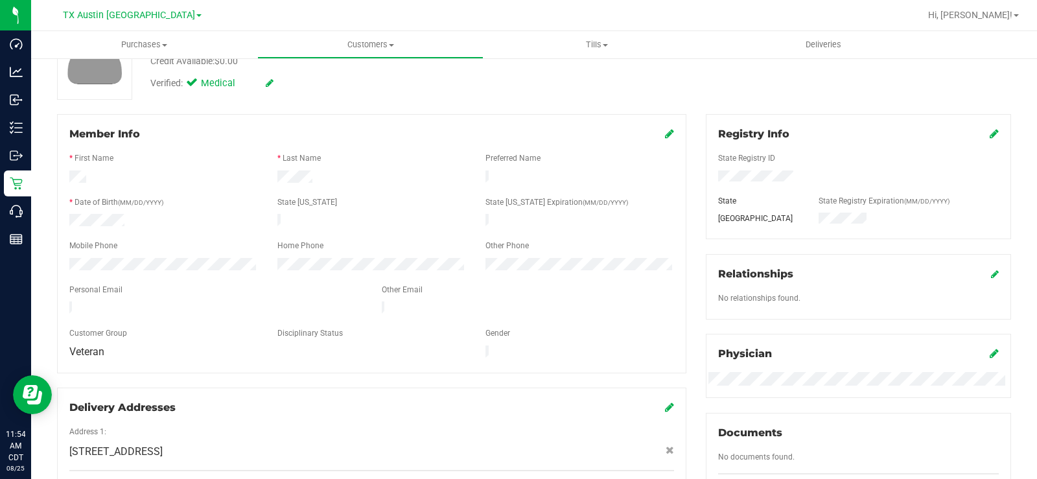
scroll to position [130, 0]
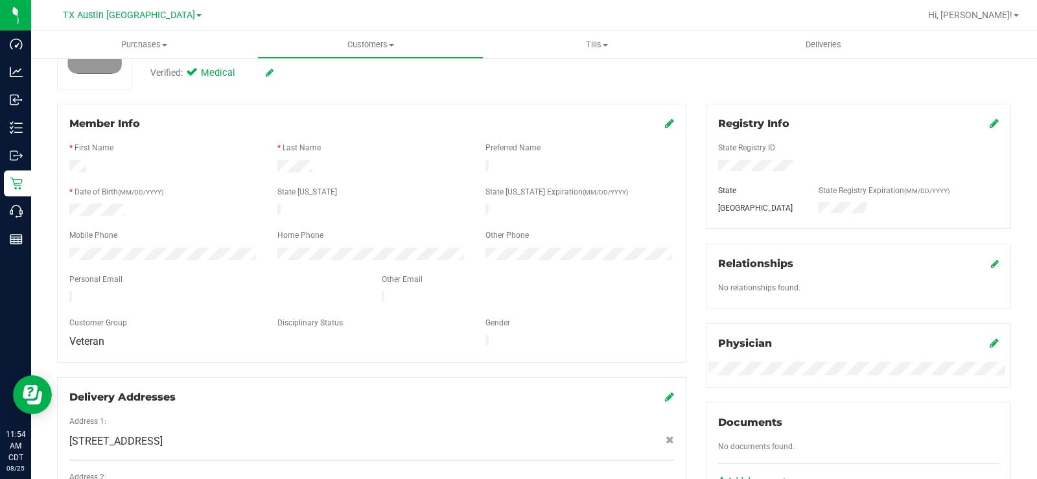
drag, startPoint x: 200, startPoint y: 290, endPoint x: 48, endPoint y: 292, distance: 151.7
click at [48, 292] on div "Member Info * First Name * Last Name Preferred Name * Date of Birth (MM/DD/YYYY…" at bounding box center [371, 330] width 649 height 452
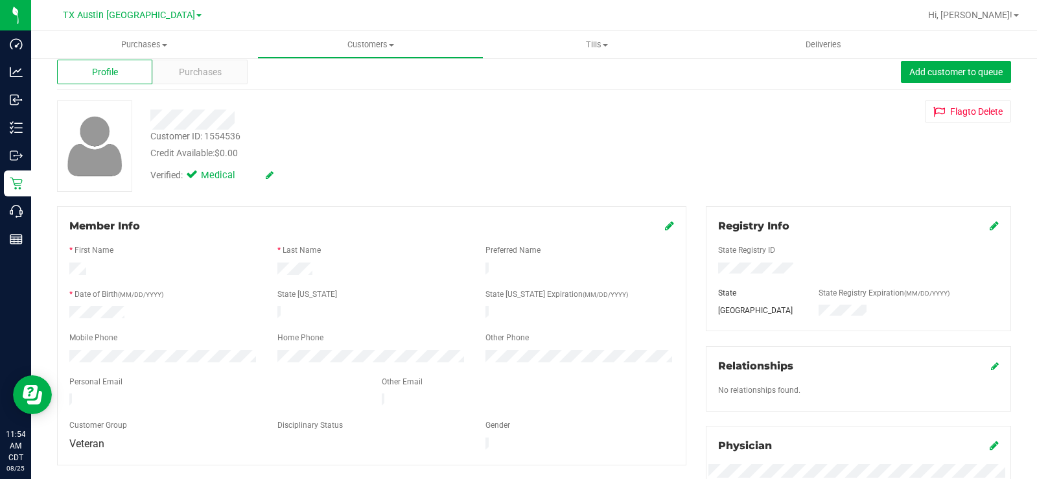
scroll to position [0, 0]
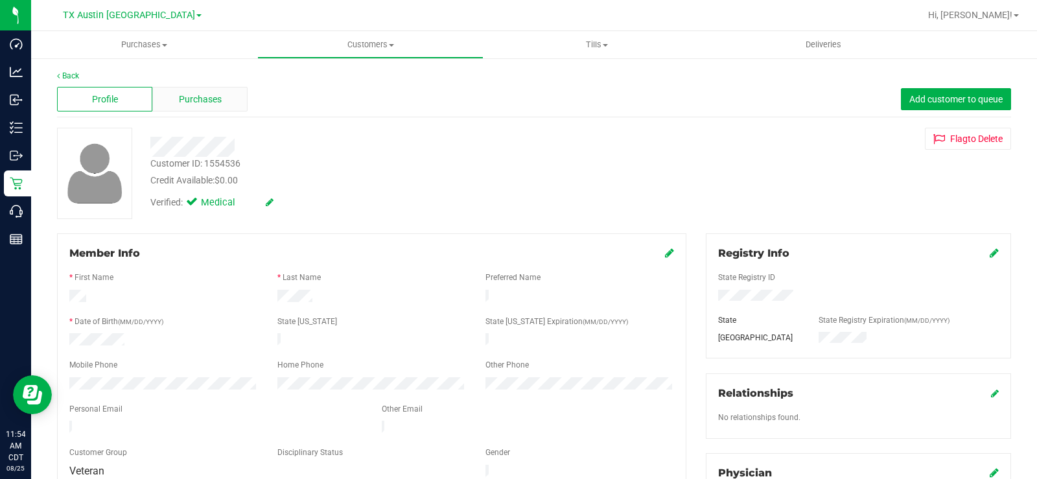
click at [206, 106] on span "Purchases" at bounding box center [200, 100] width 43 height 14
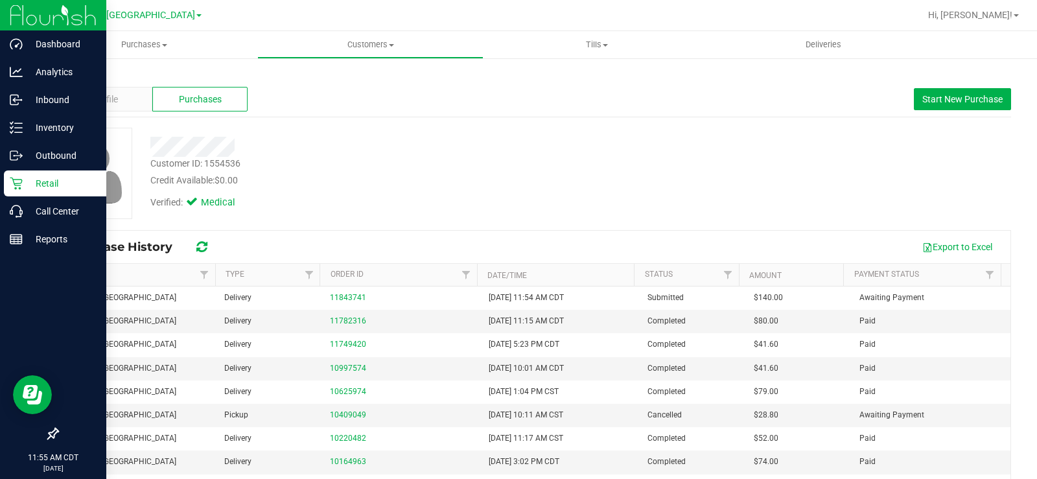
click at [21, 189] on icon at bounding box center [16, 183] width 13 height 13
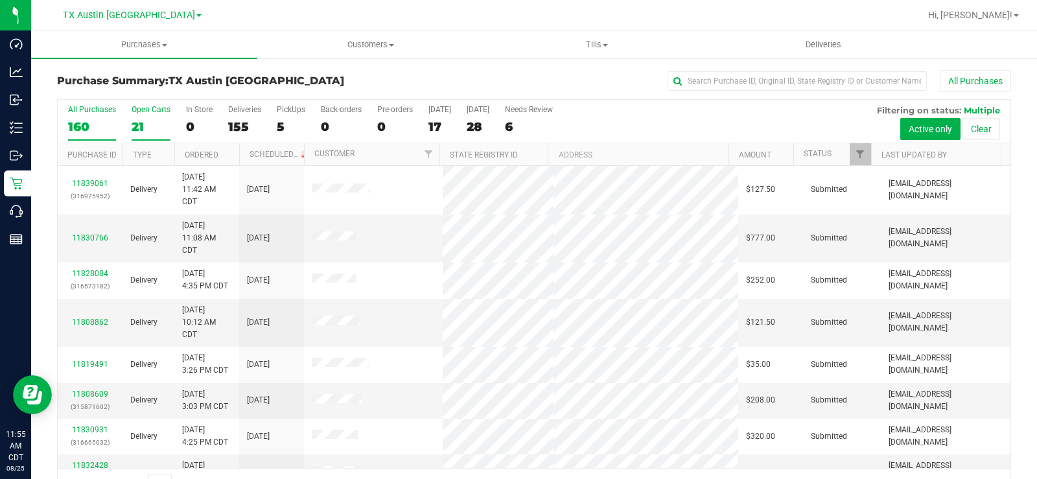
click at [137, 125] on div "21" at bounding box center [151, 126] width 39 height 15
click at [0, 0] on input "Open Carts 21" at bounding box center [0, 0] width 0 height 0
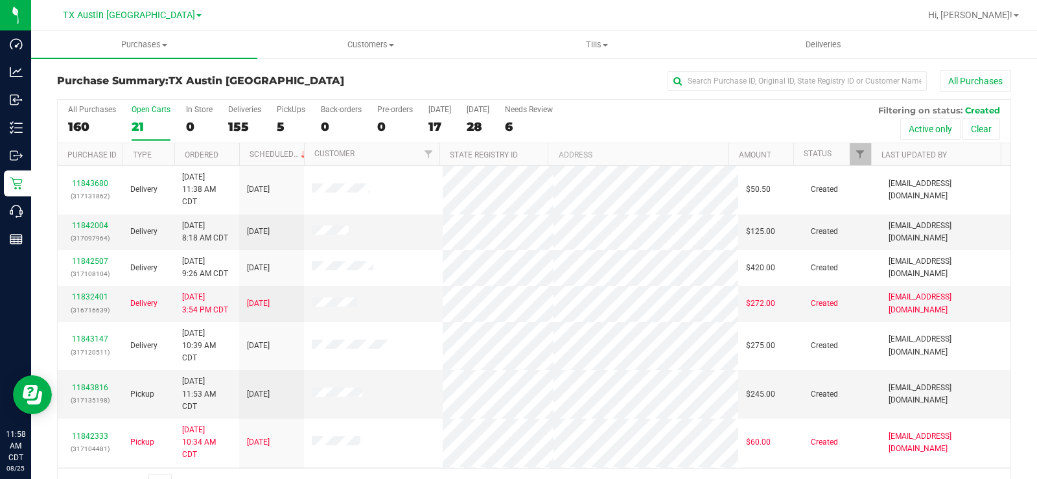
click at [141, 122] on div "21" at bounding box center [151, 126] width 39 height 15
click at [0, 0] on input "Open Carts 21" at bounding box center [0, 0] width 0 height 0
drag, startPoint x: 124, startPoint y: 119, endPoint x: 143, endPoint y: 130, distance: 22.1
click at [137, 127] on div "All Purchases 160 Open Carts 21 In Store 0 Deliveries 155 PickUps 5 Back-orders…" at bounding box center [534, 121] width 953 height 43
click at [143, 129] on div "21" at bounding box center [151, 126] width 39 height 15
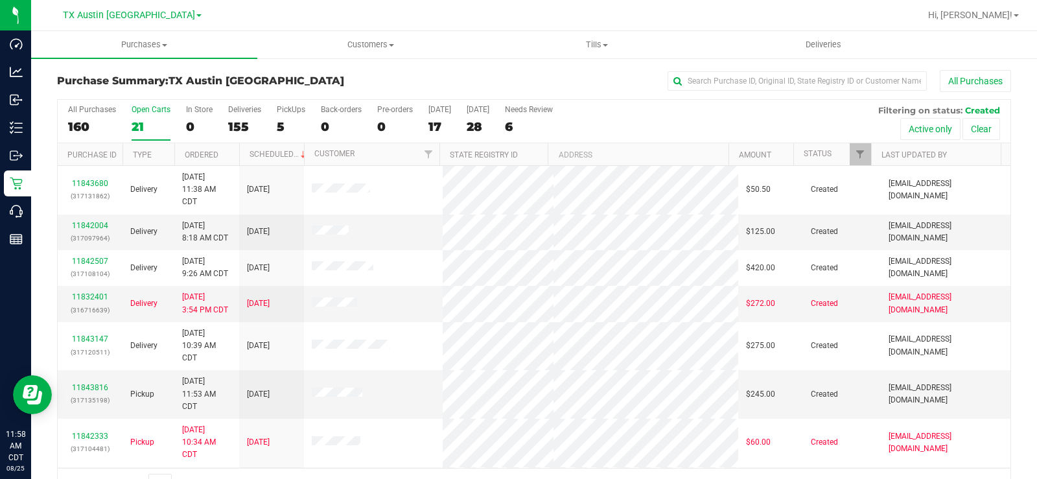
click at [0, 0] on input "Open Carts 21" at bounding box center [0, 0] width 0 height 0
